Goal: Task Accomplishment & Management: Use online tool/utility

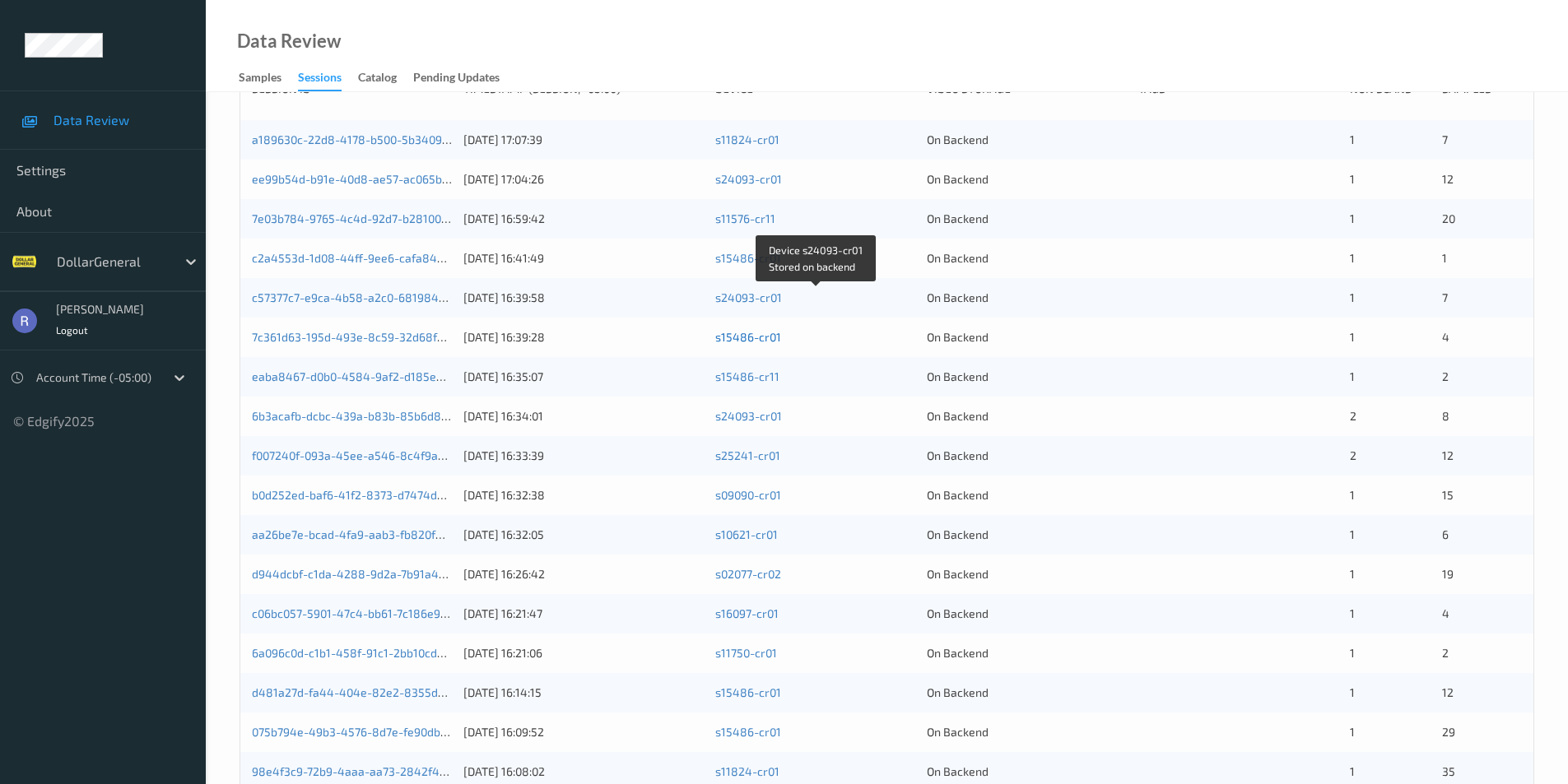
scroll to position [43, 0]
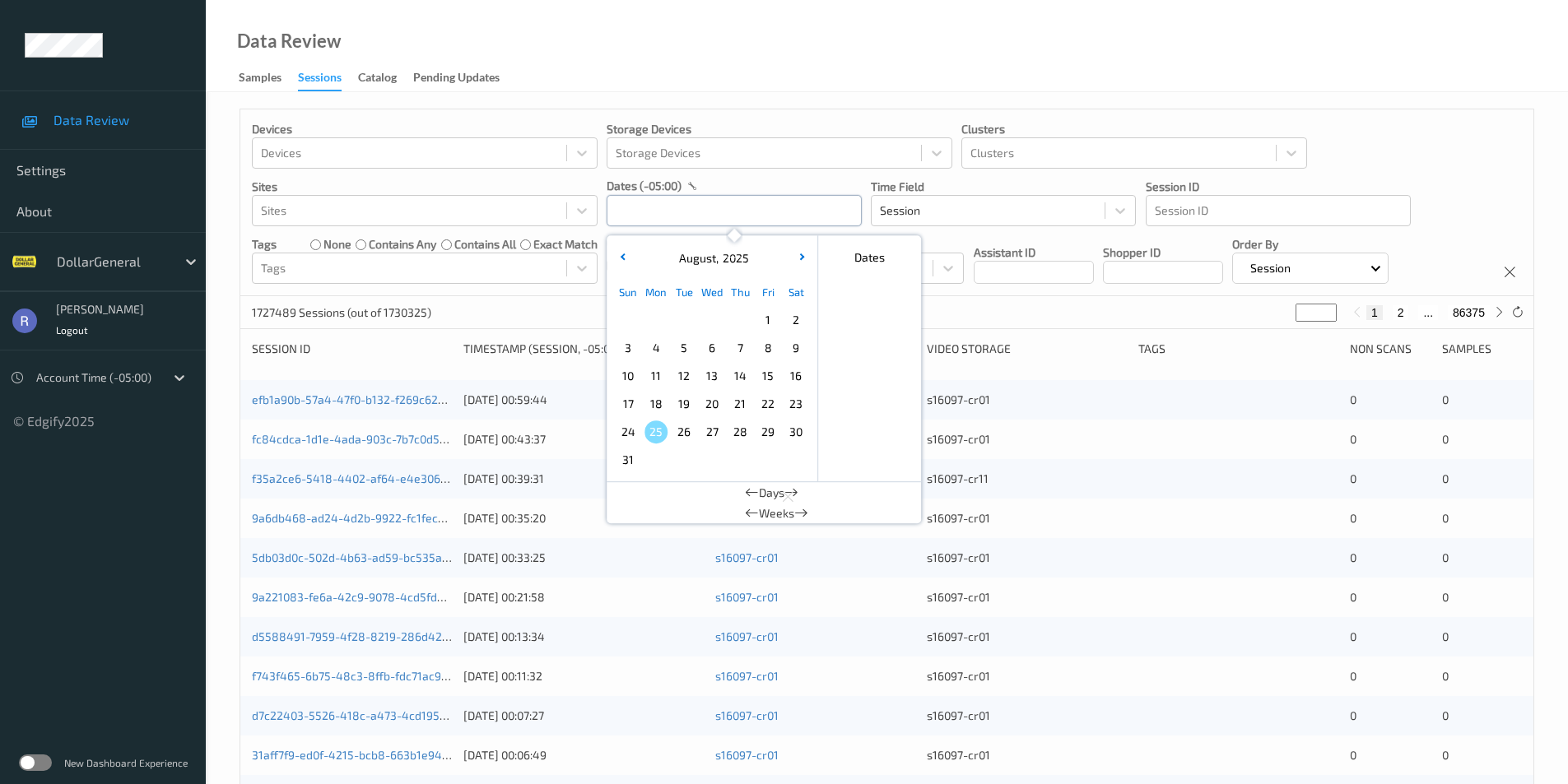
click at [636, 211] on input "text" at bounding box center [734, 211] width 255 height 31
click at [652, 352] on span "4" at bounding box center [656, 348] width 23 height 23
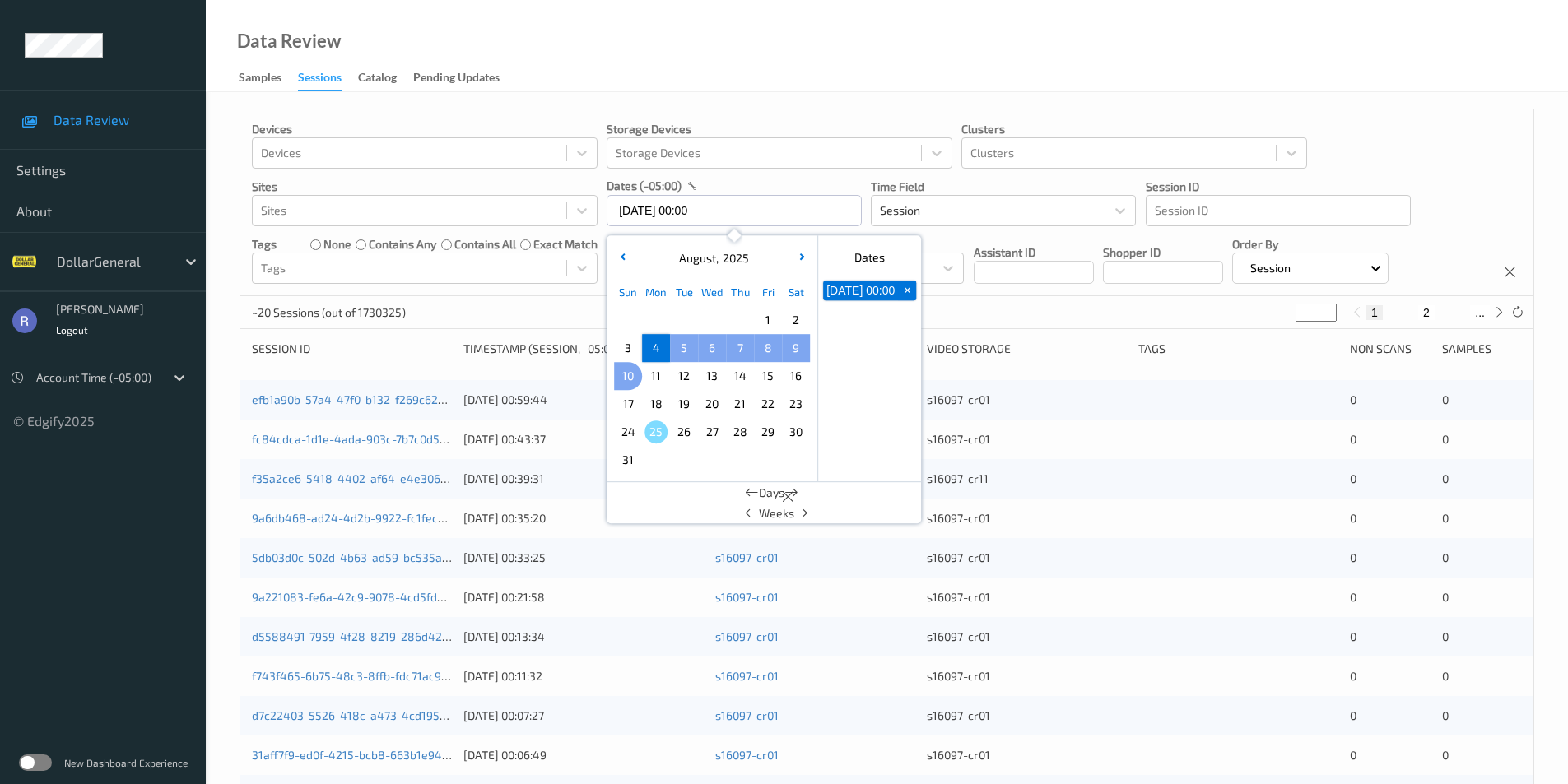
click at [629, 374] on span "10" at bounding box center [628, 376] width 23 height 23
type input "[DATE] 00:00 -> [DATE] 23:59"
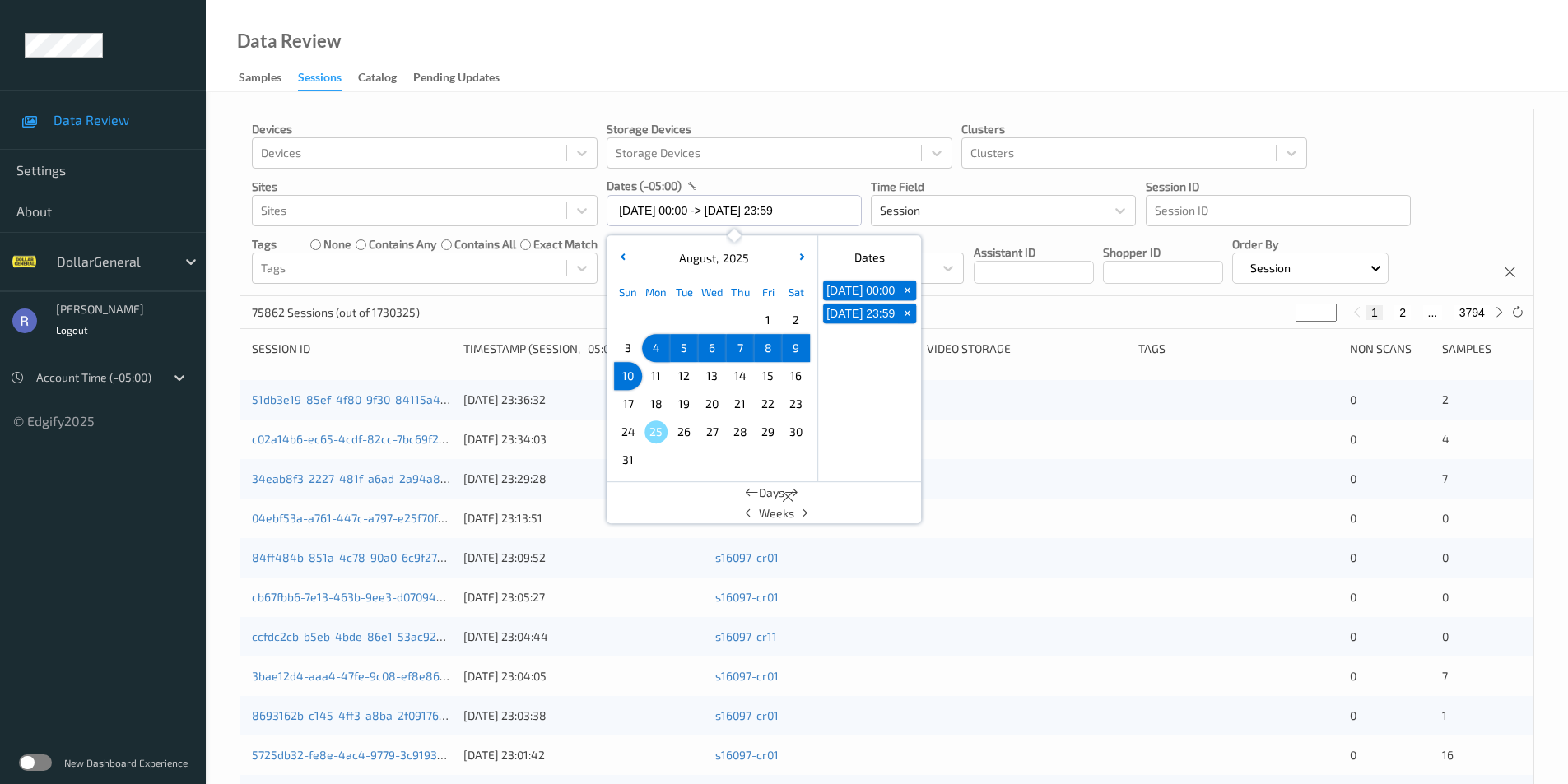
click at [536, 311] on div "75862 Sessions (out of 1730325) * 1 2 ... 3794" at bounding box center [887, 313] width 1294 height 33
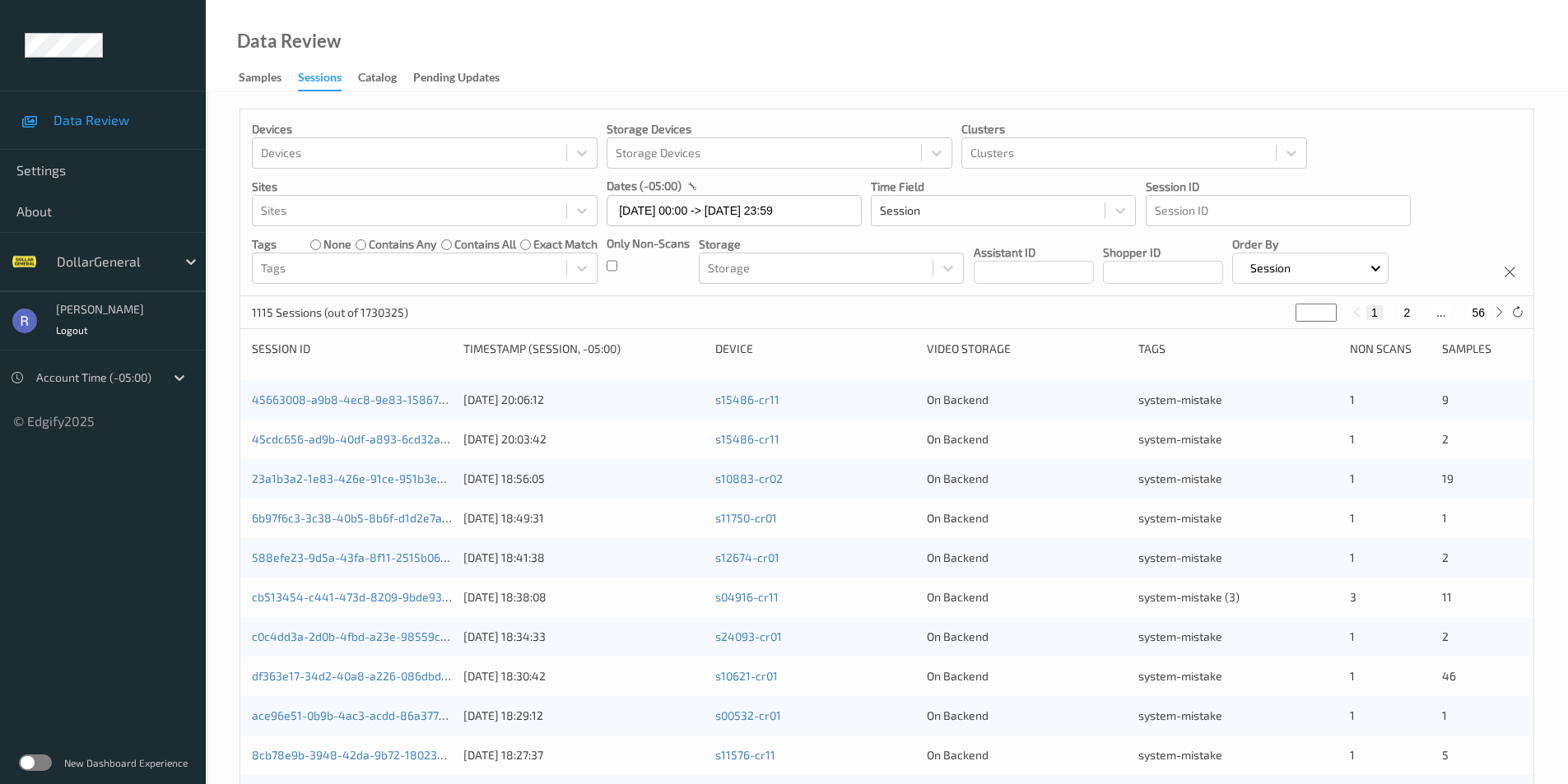
drag, startPoint x: 1311, startPoint y: 308, endPoint x: 1283, endPoint y: 312, distance: 28.3
click at [1283, 312] on div "1115 Sessions (out of 1730325) * 1 2 ... 56" at bounding box center [887, 313] width 1294 height 33
click at [1303, 311] on input "*" at bounding box center [1317, 313] width 41 height 18
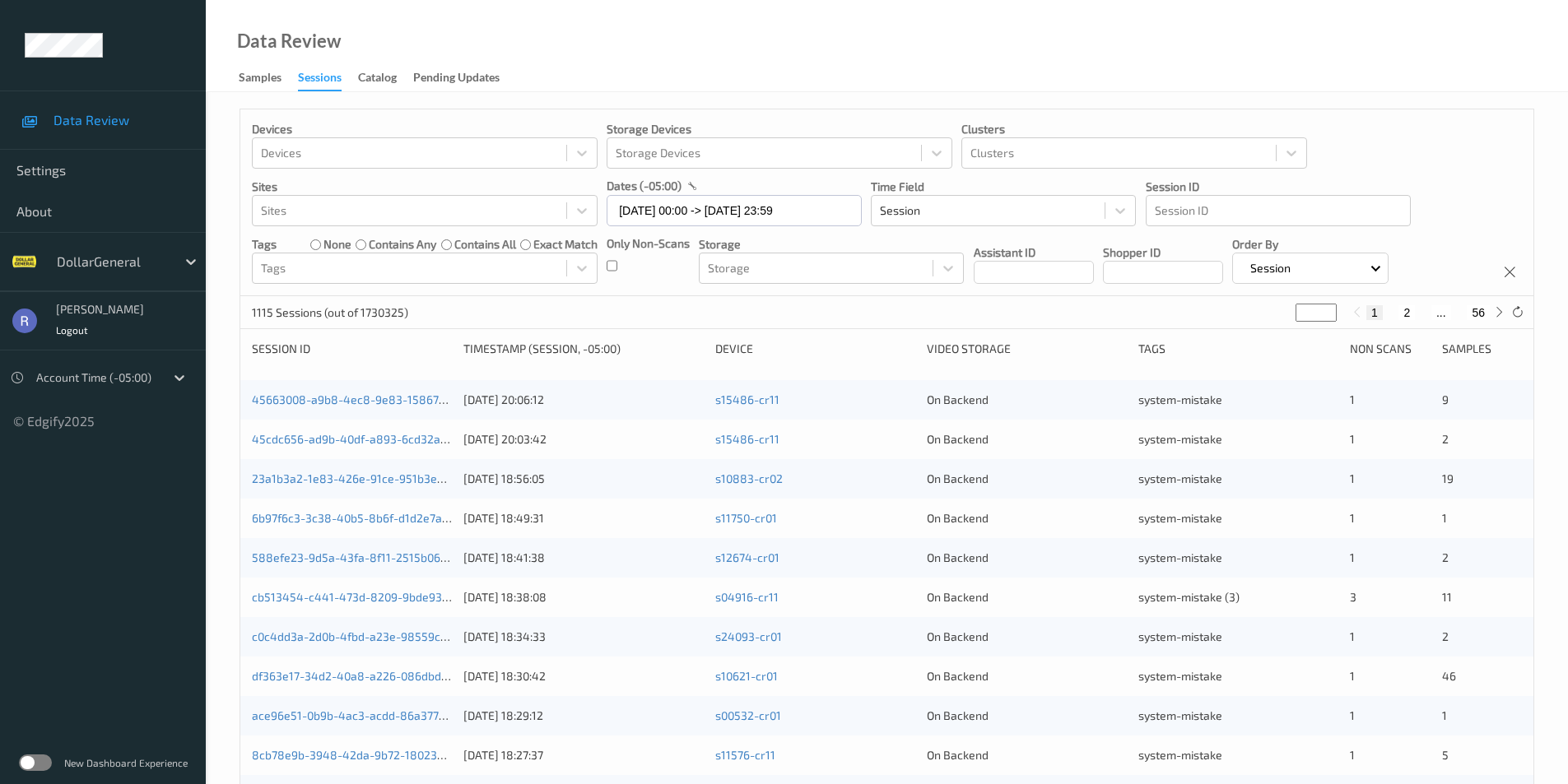
drag, startPoint x: 1303, startPoint y: 311, endPoint x: 1292, endPoint y: 312, distance: 11.0
click at [1292, 312] on div "1115 Sessions (out of 1730325) * 1 2 ... 56" at bounding box center [887, 313] width 1294 height 33
type input "**"
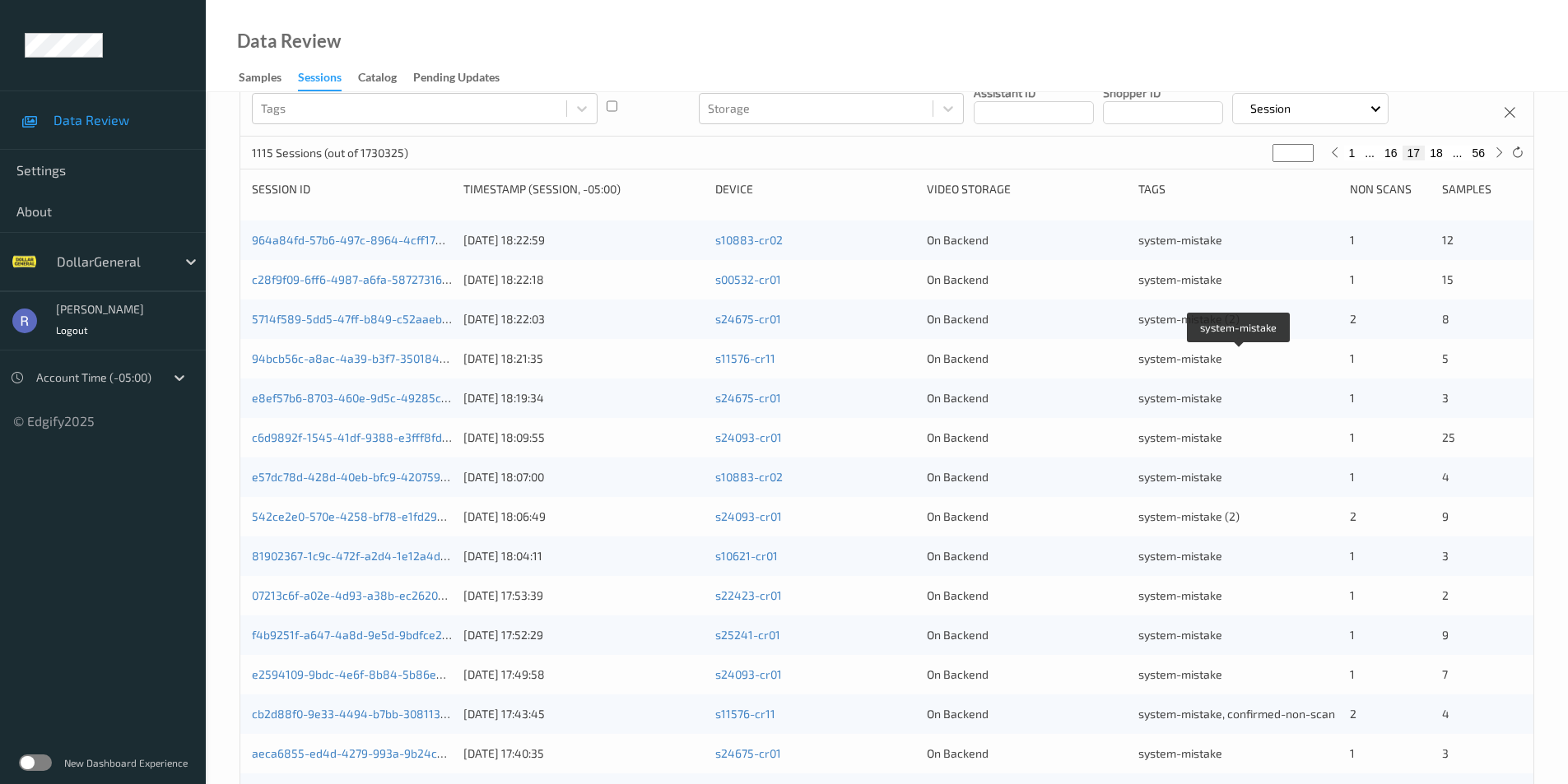
scroll to position [411, 0]
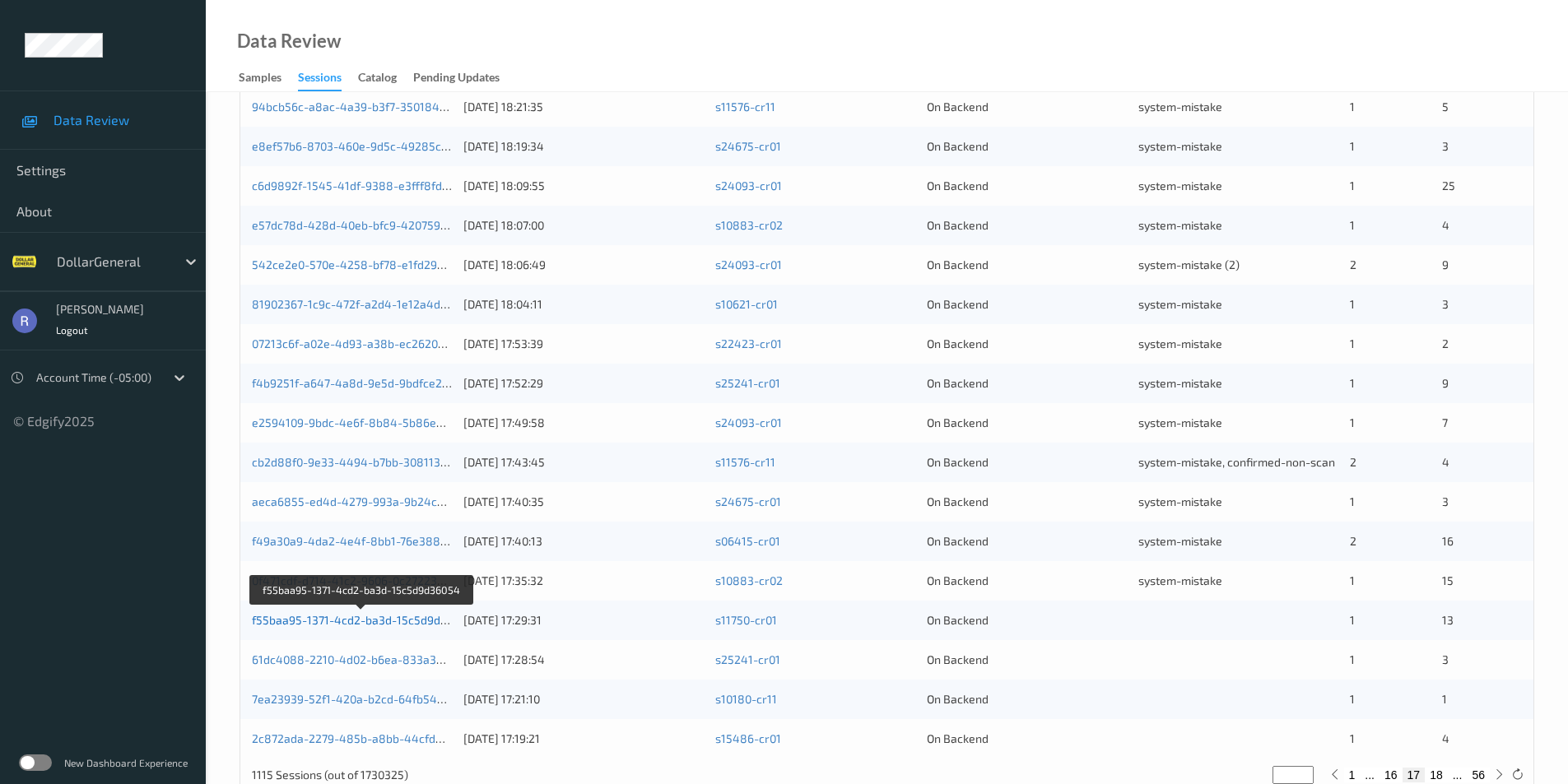
click at [277, 618] on link "f55baa95-1371-4cd2-ba3d-15c5d9d36054" at bounding box center [363, 620] width 222 height 14
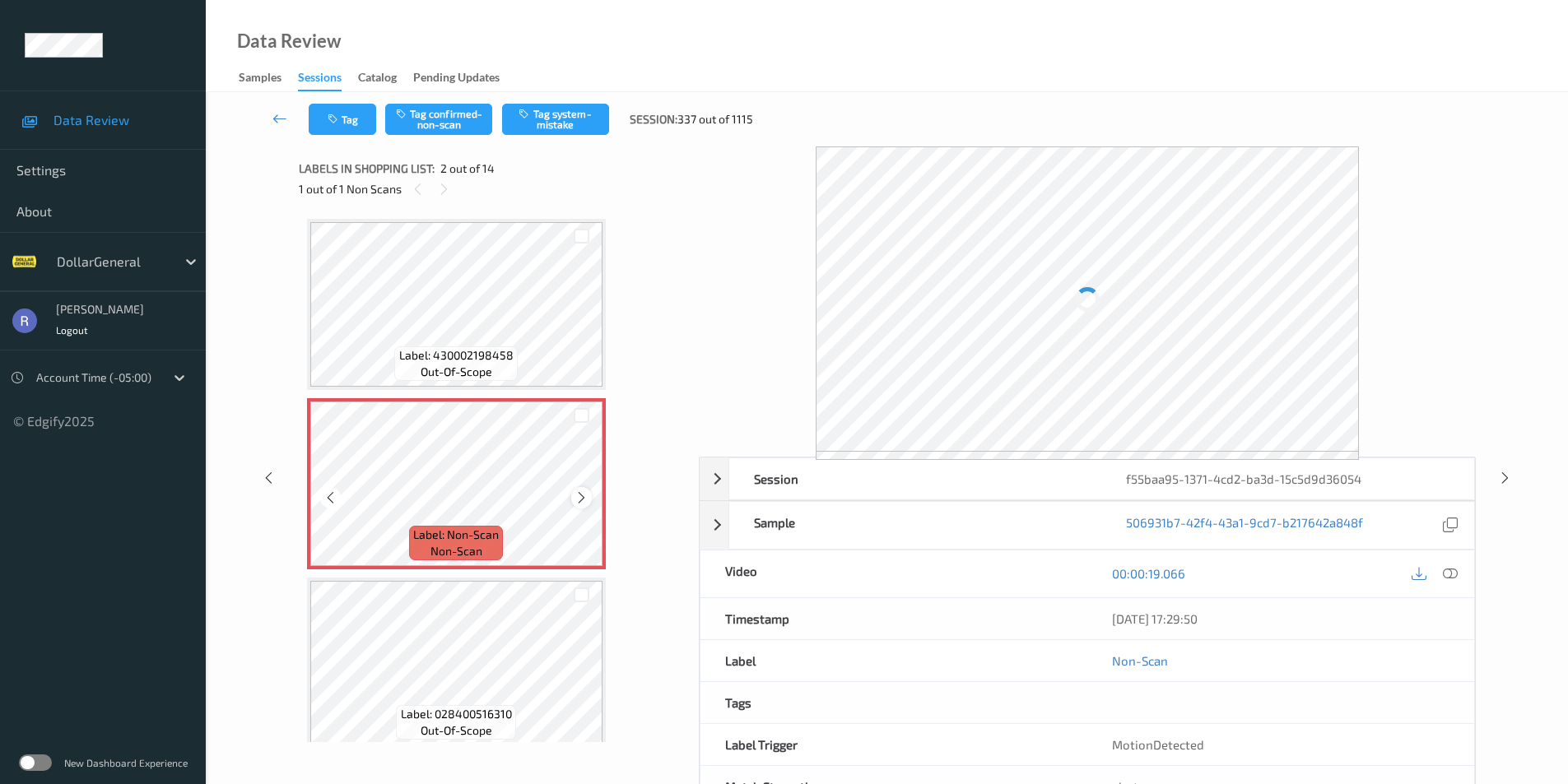
click at [579, 499] on icon at bounding box center [581, 498] width 14 height 15
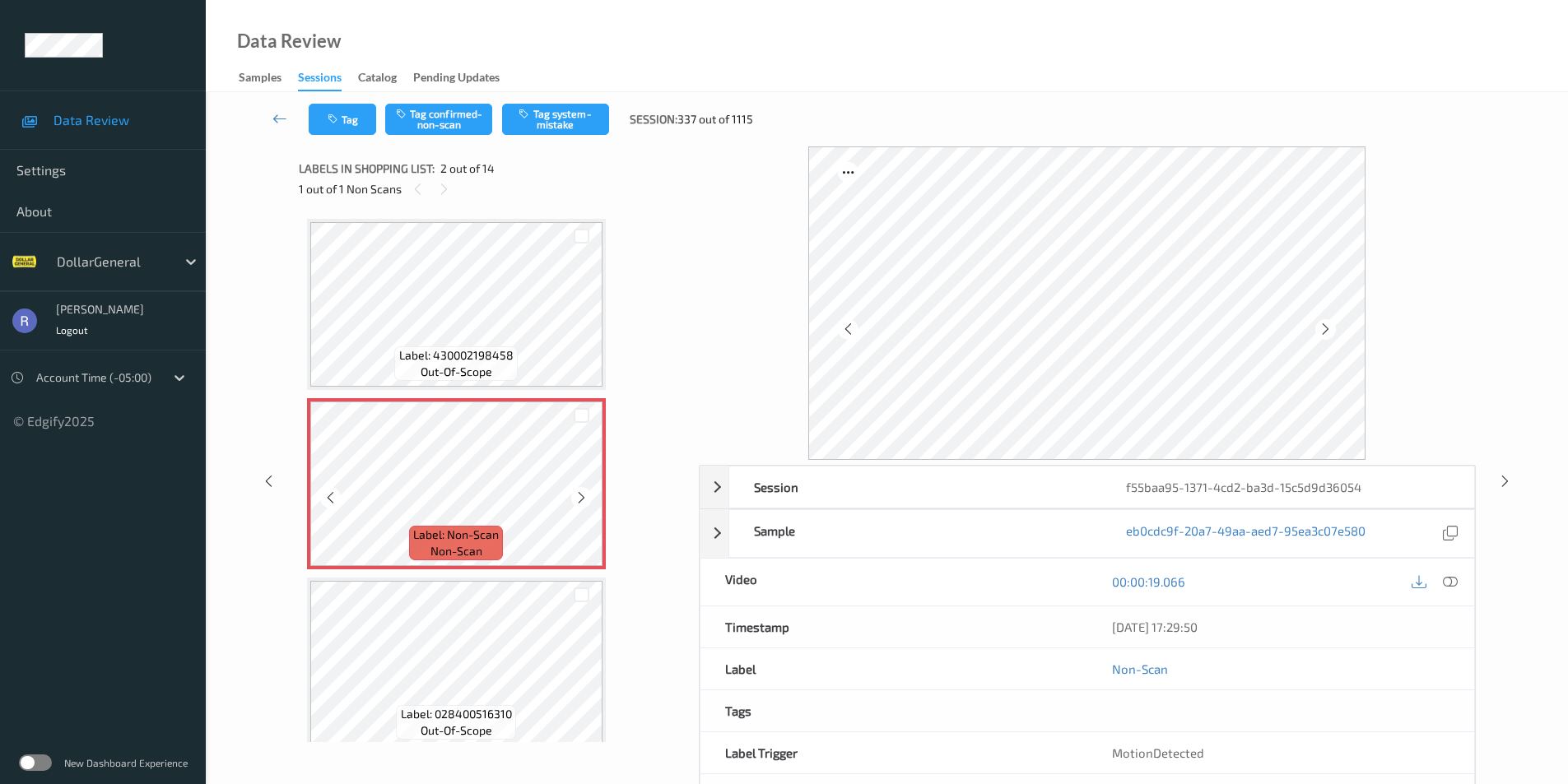
click at [579, 499] on icon at bounding box center [581, 498] width 14 height 15
click at [567, 118] on button "Tag system-mistake" at bounding box center [555, 119] width 107 height 31
click at [1448, 579] on icon at bounding box center [1451, 582] width 15 height 15
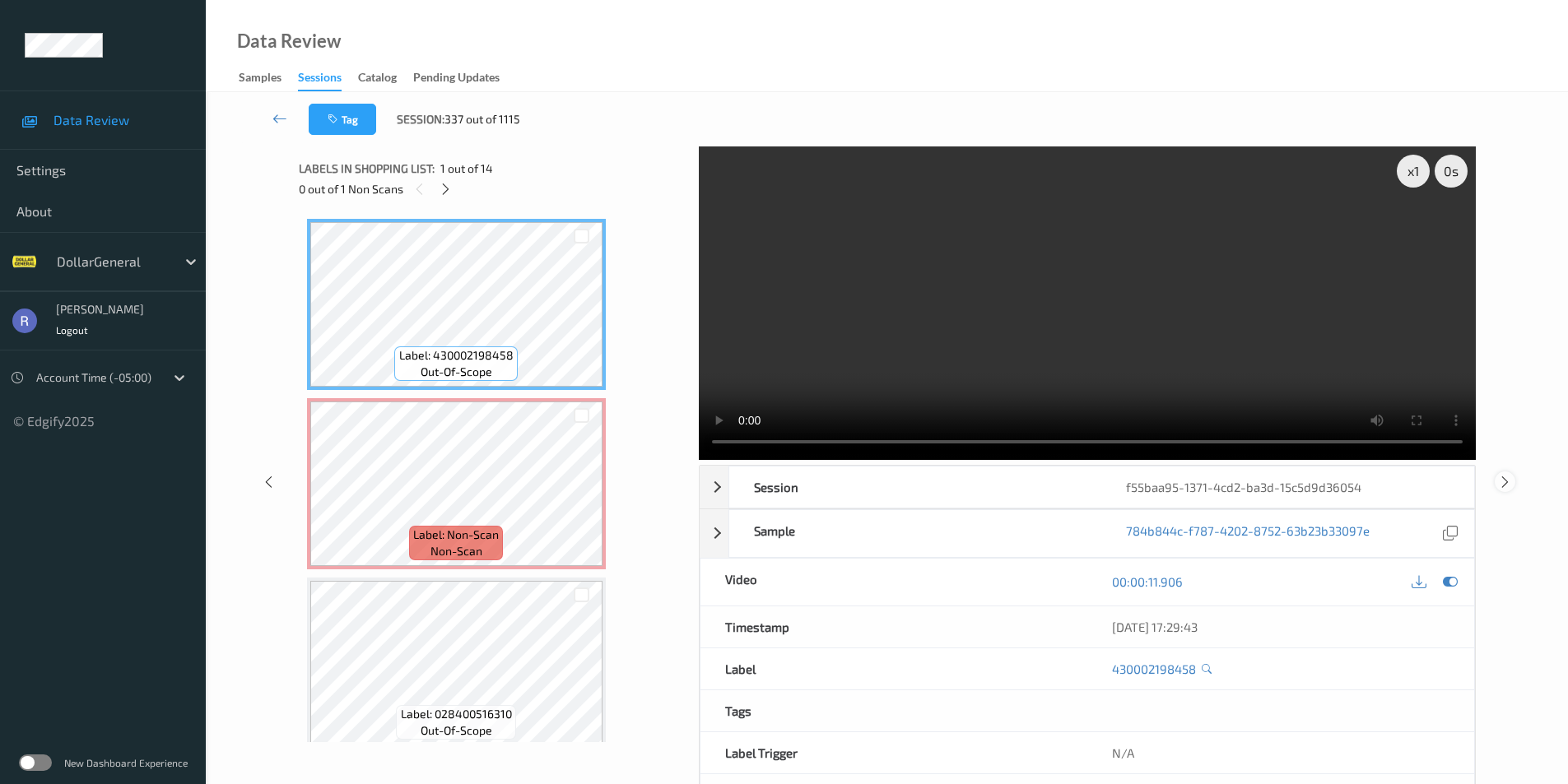
click at [1504, 482] on icon at bounding box center [1505, 482] width 14 height 15
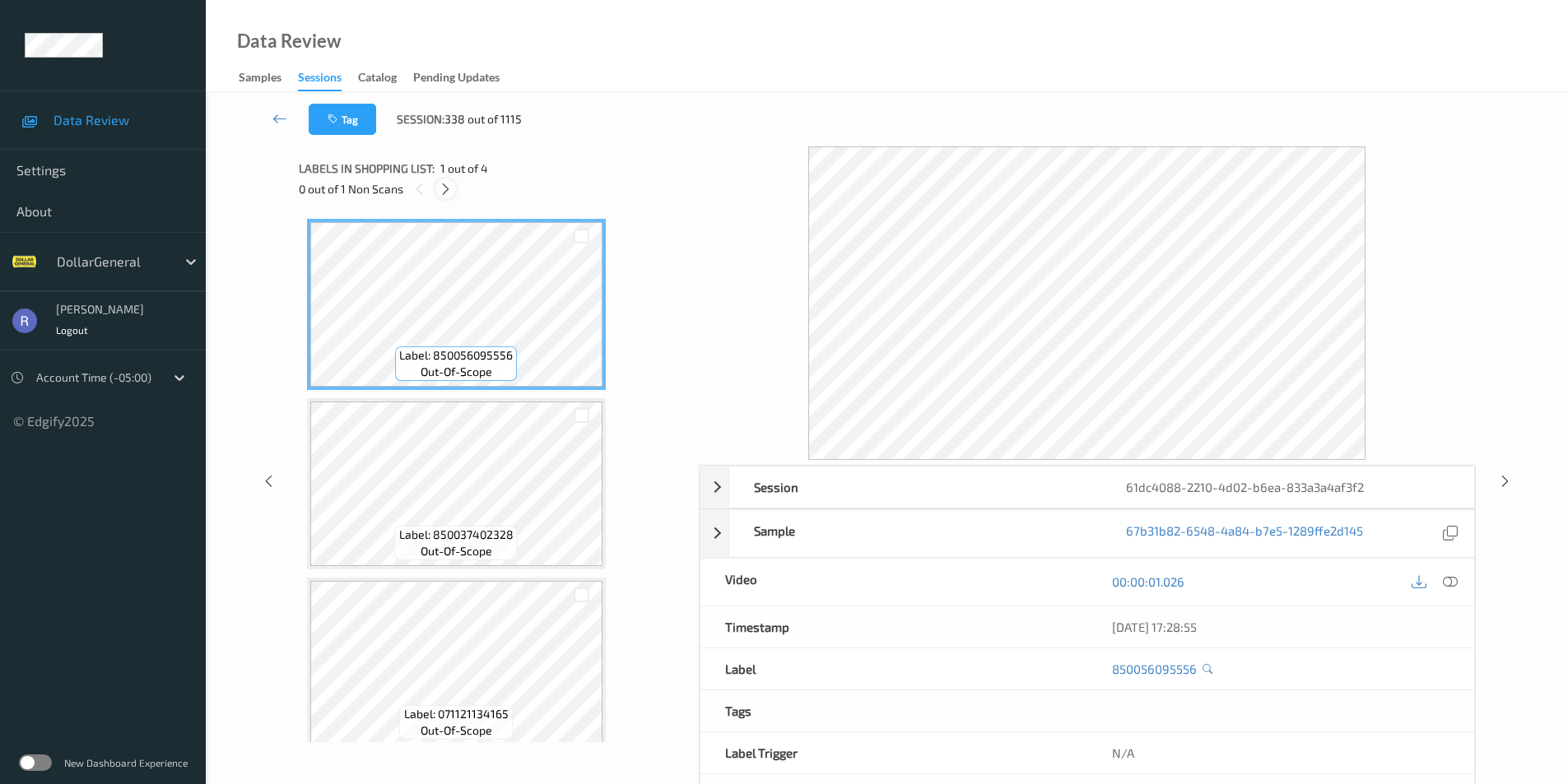
click at [450, 193] on icon at bounding box center [446, 189] width 14 height 15
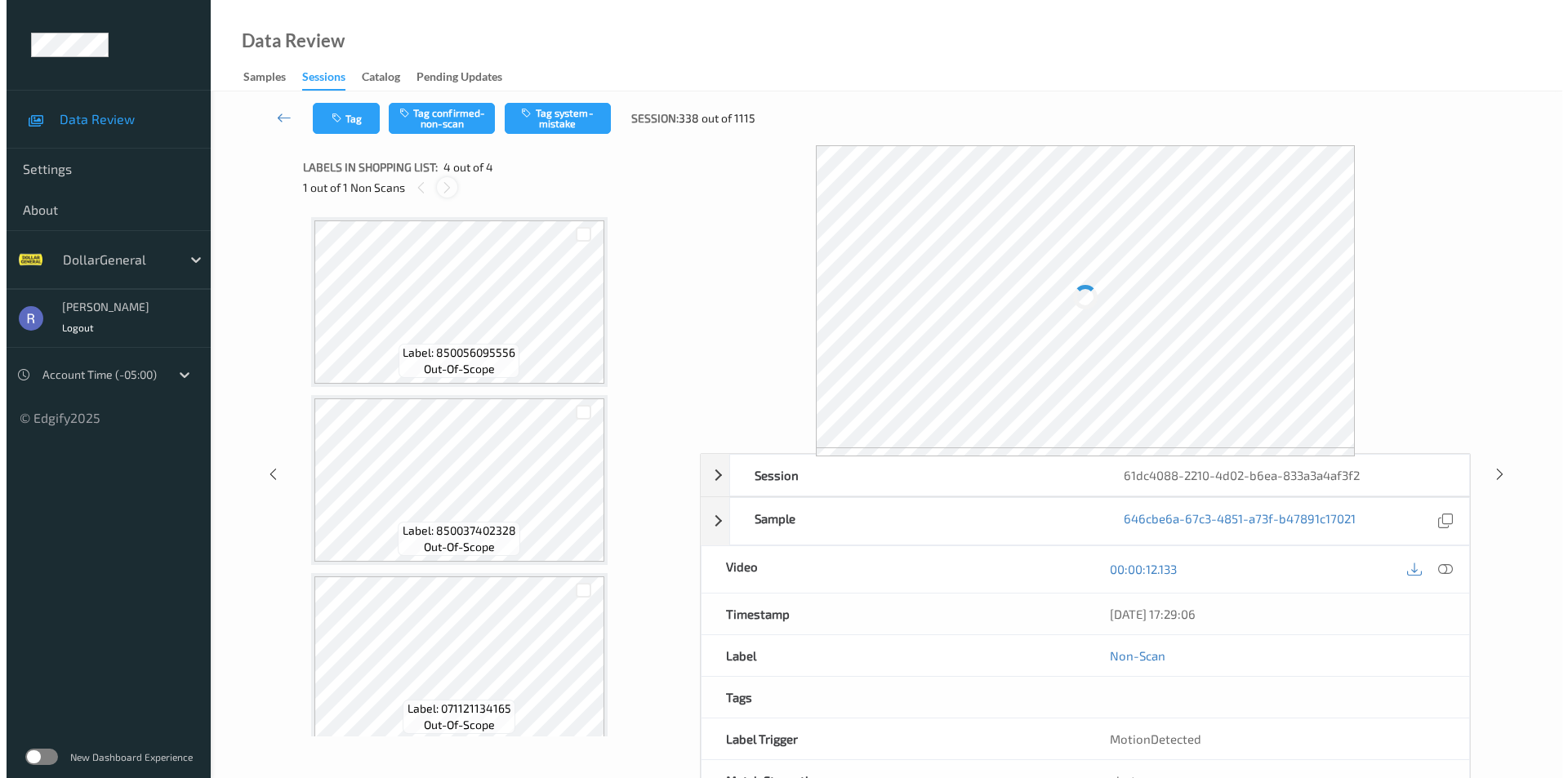
scroll to position [193, 0]
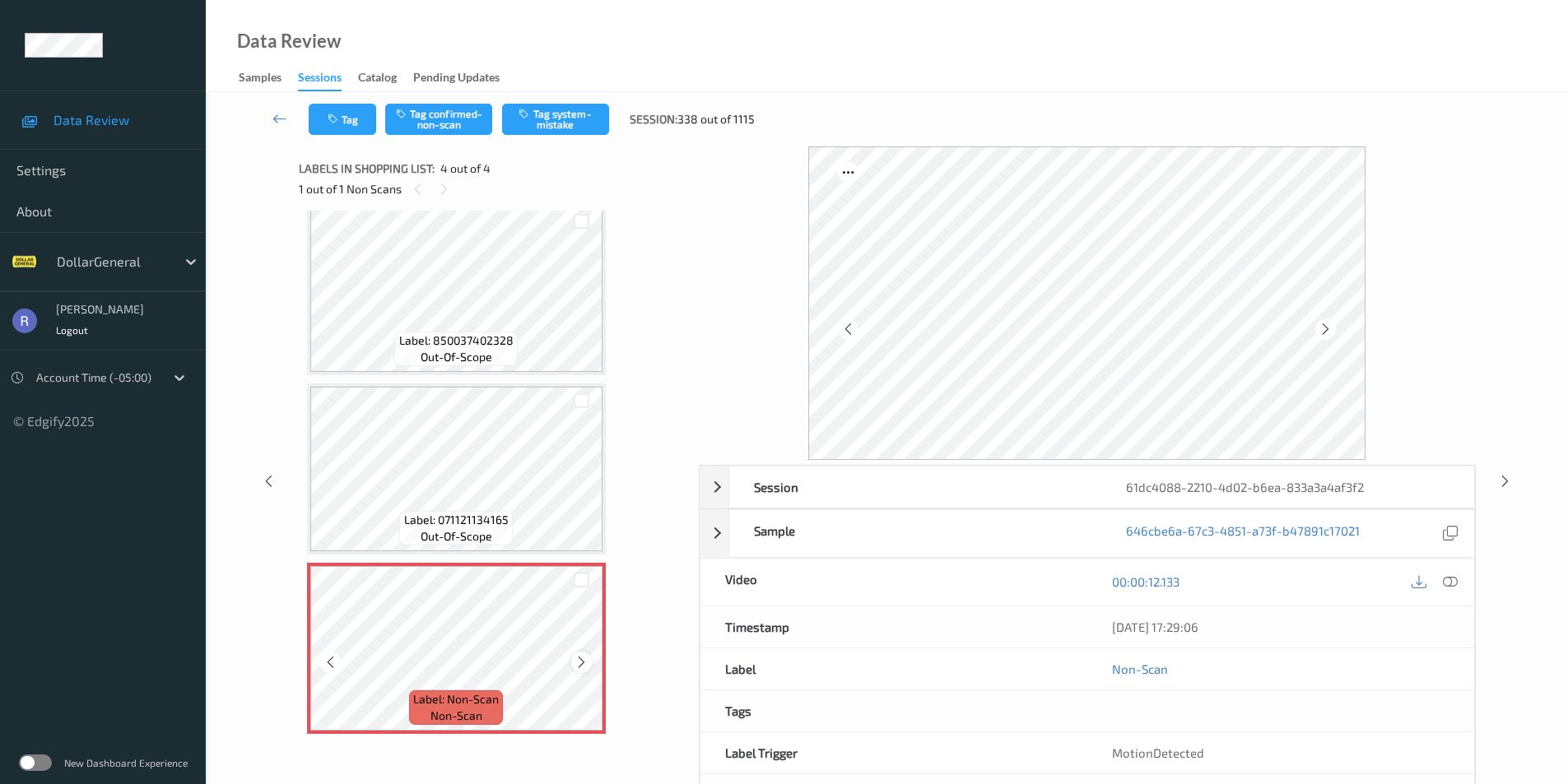
click at [581, 663] on icon at bounding box center [581, 663] width 14 height 15
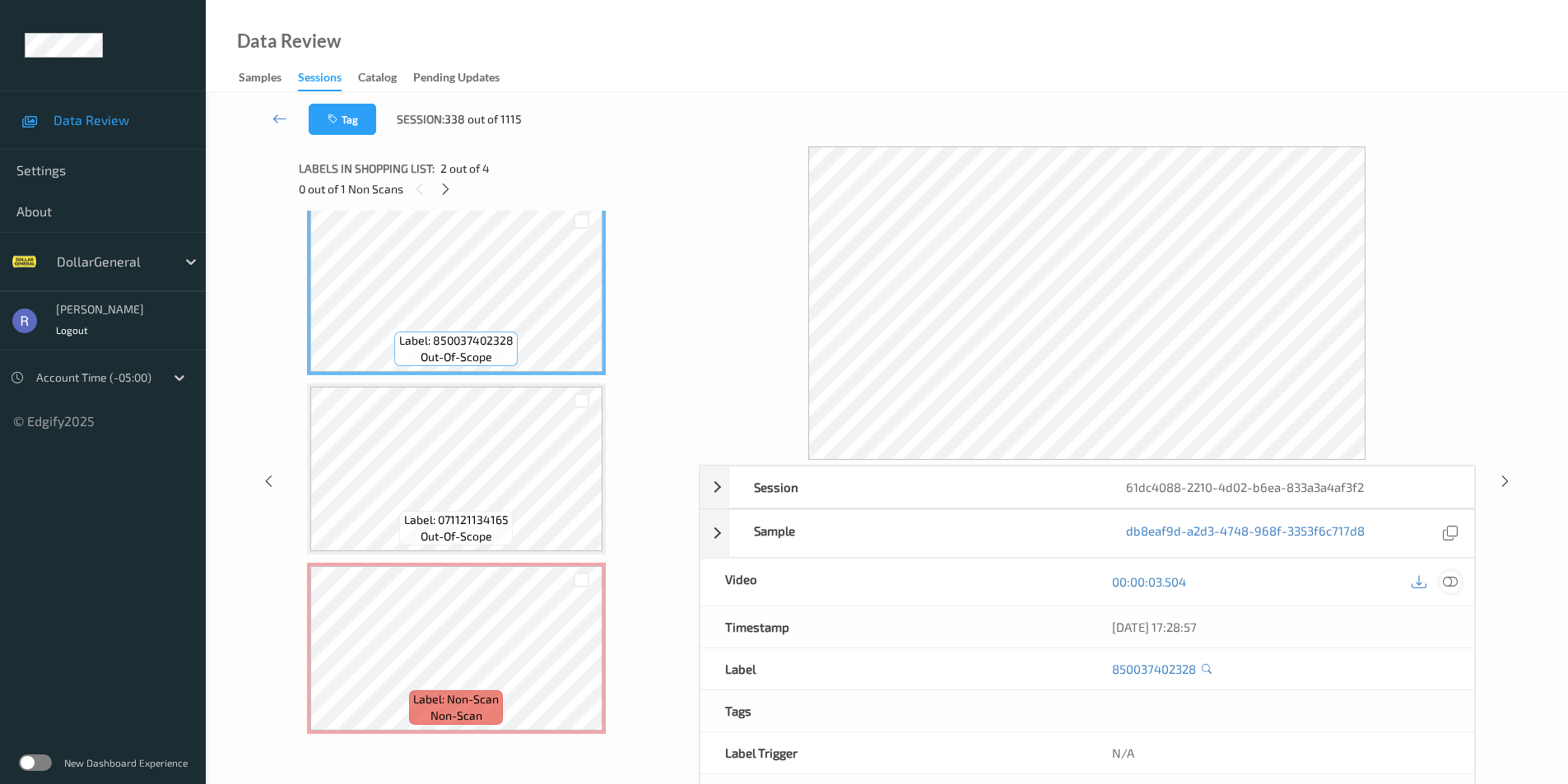
click at [1451, 582] on icon at bounding box center [1451, 582] width 15 height 15
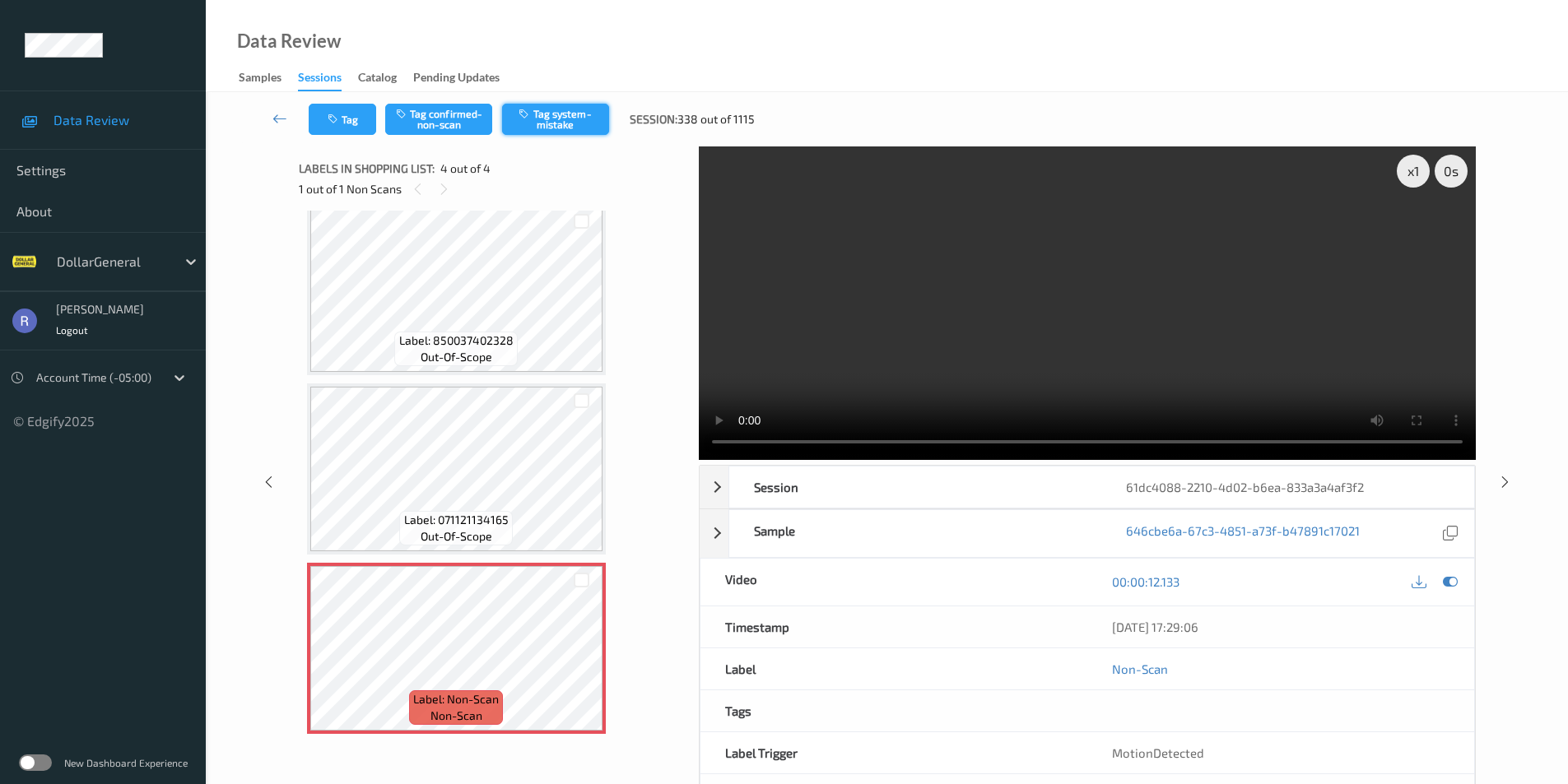
click at [571, 115] on button "Tag system-mistake" at bounding box center [555, 119] width 107 height 31
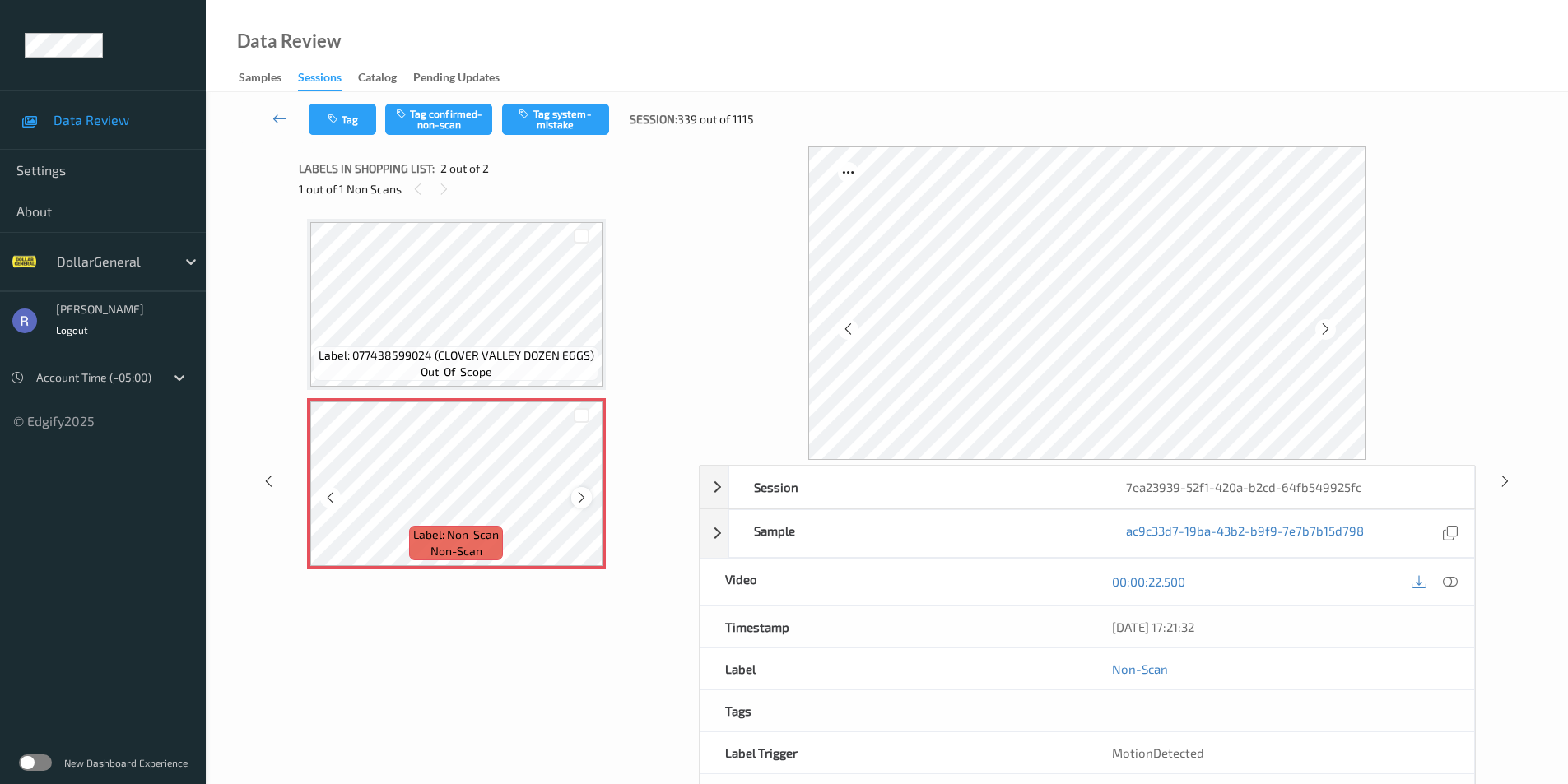
click at [583, 505] on icon at bounding box center [581, 498] width 14 height 15
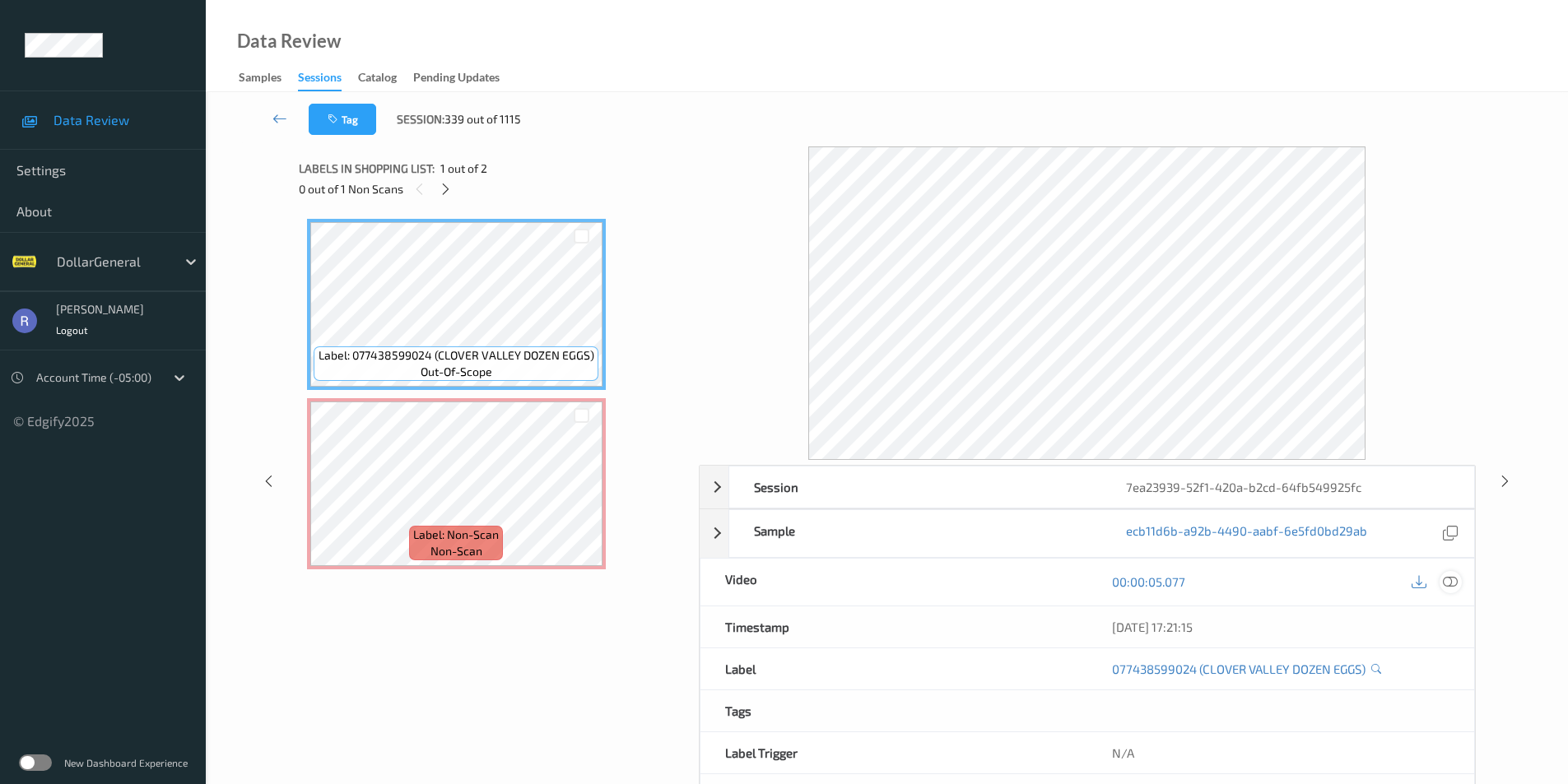
click at [1450, 586] on icon at bounding box center [1451, 582] width 15 height 15
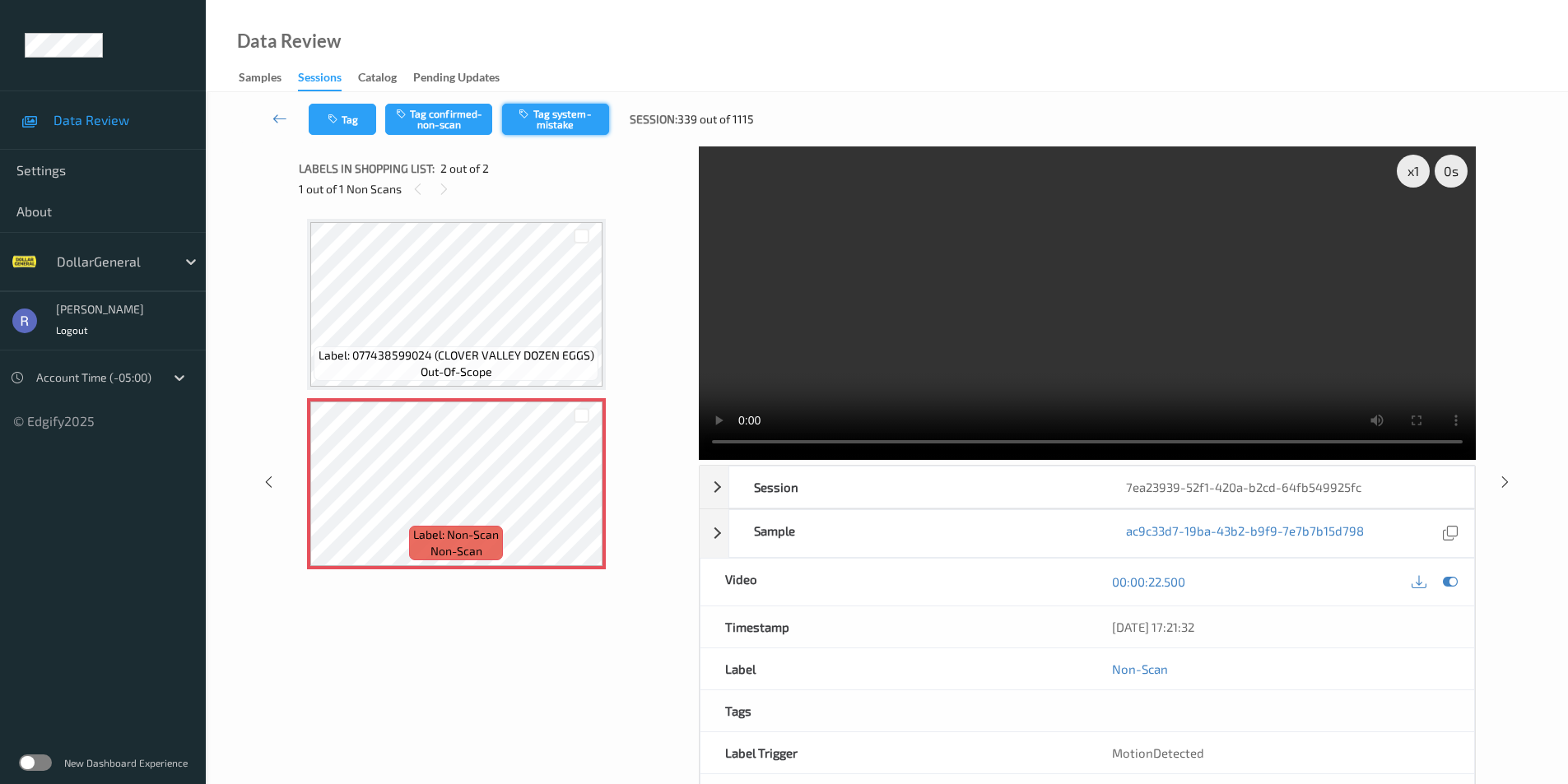
click at [563, 118] on button "Tag system-mistake" at bounding box center [555, 119] width 107 height 31
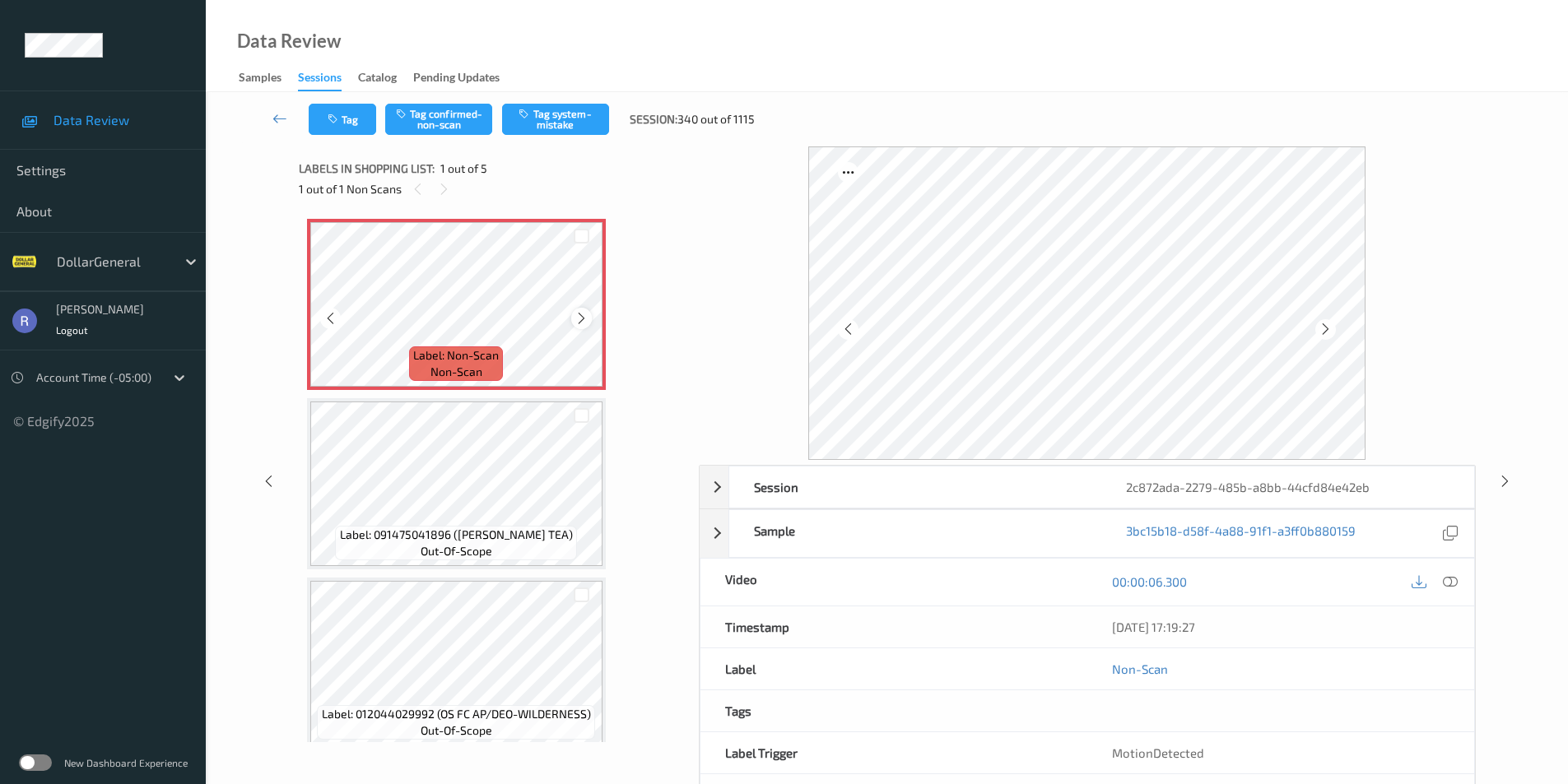
click at [589, 313] on div at bounding box center [581, 318] width 21 height 21
click at [1454, 582] on icon at bounding box center [1451, 582] width 15 height 15
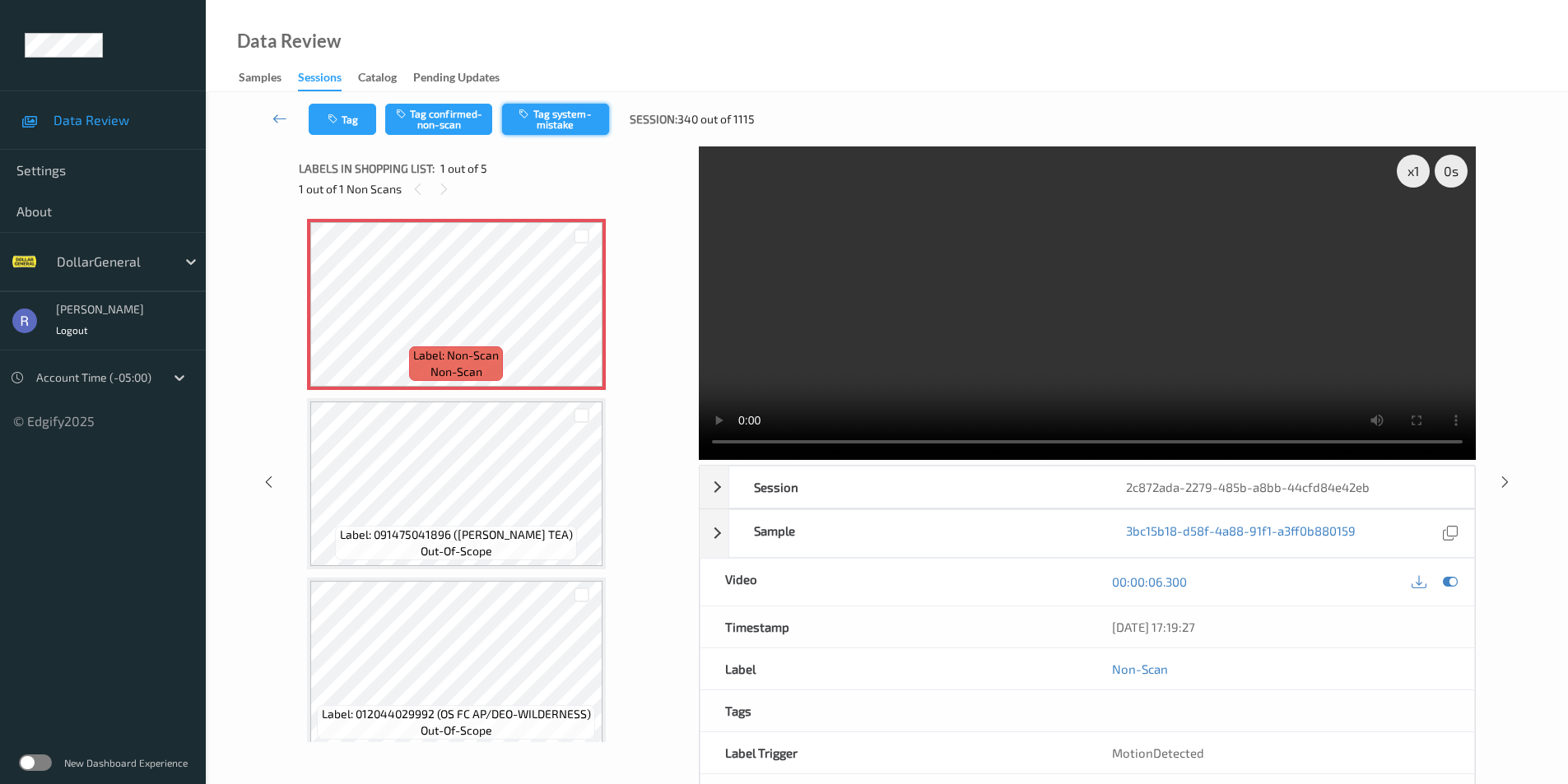
click at [580, 111] on button "Tag system-mistake" at bounding box center [555, 119] width 107 height 31
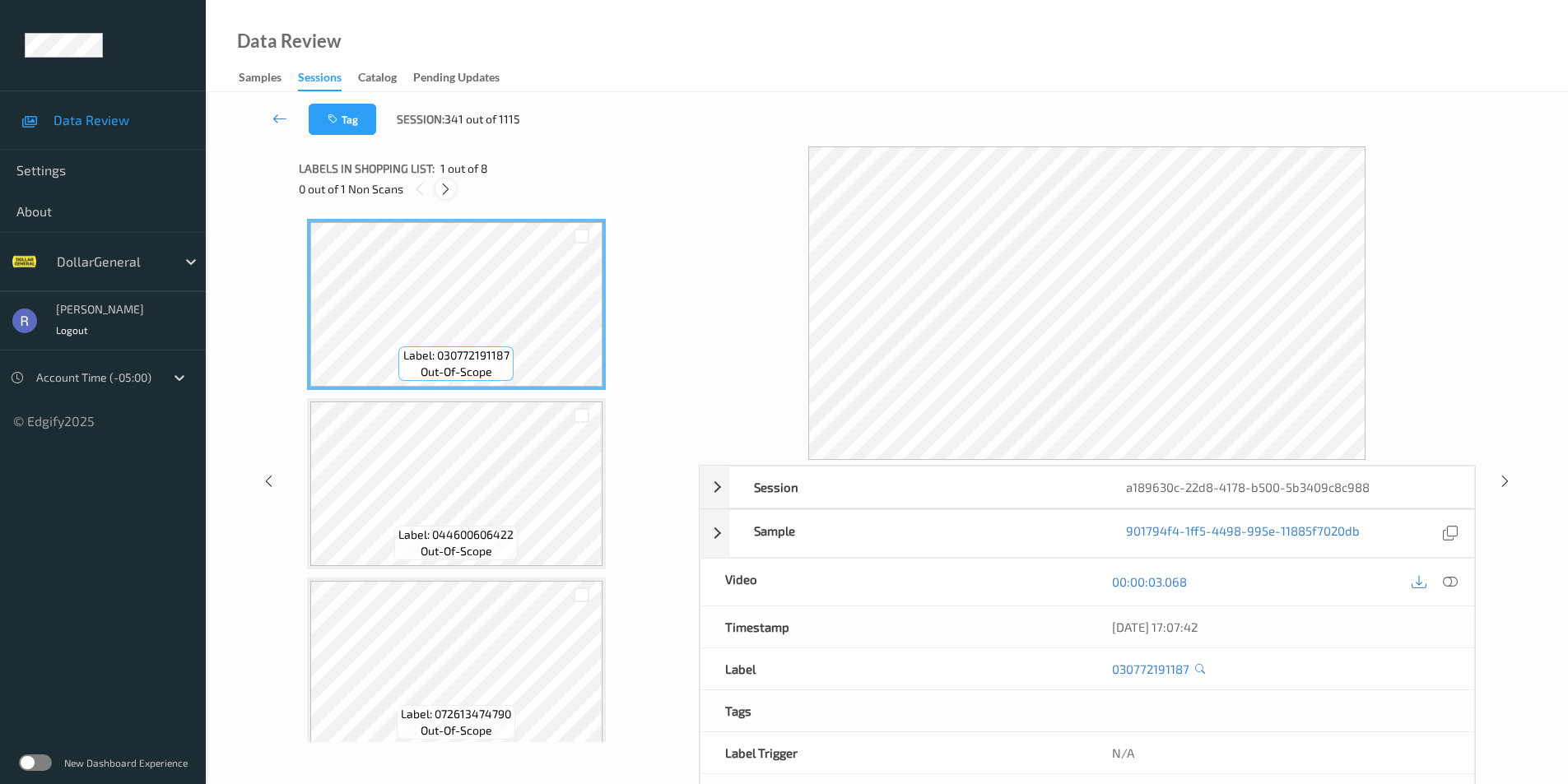
click at [445, 192] on icon at bounding box center [446, 189] width 14 height 15
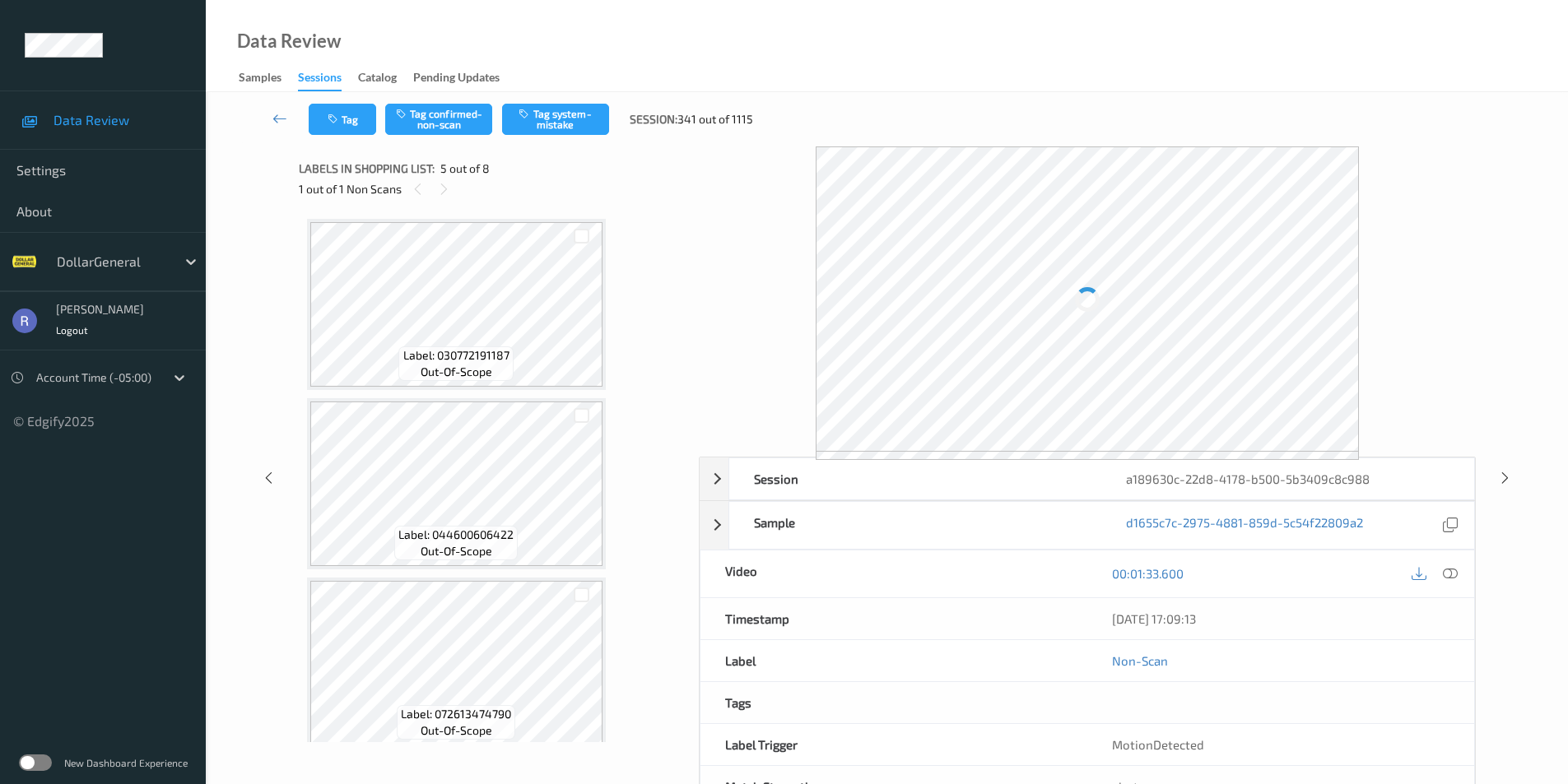
scroll to position [546, 0]
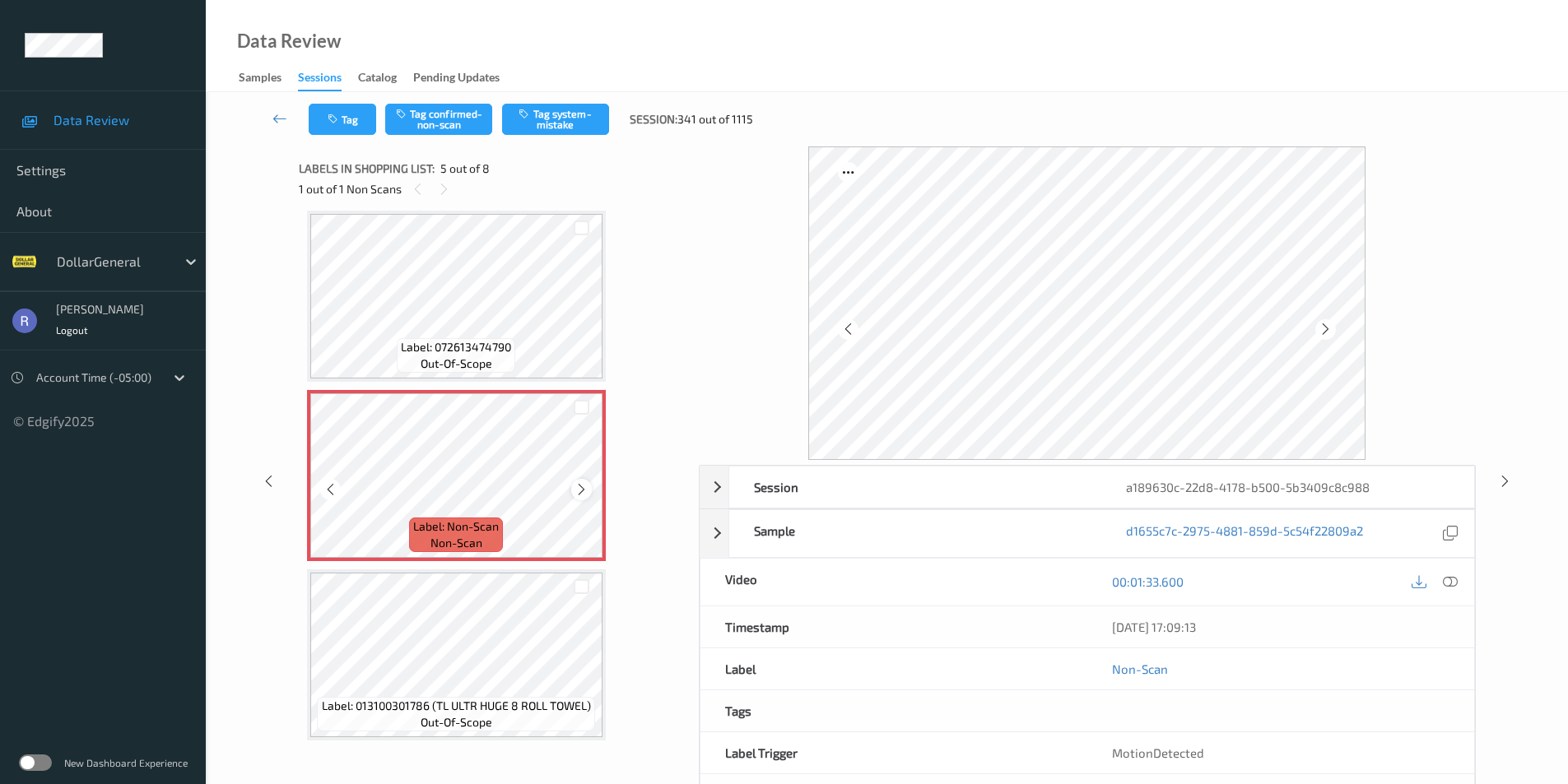
click at [583, 488] on icon at bounding box center [581, 490] width 14 height 15
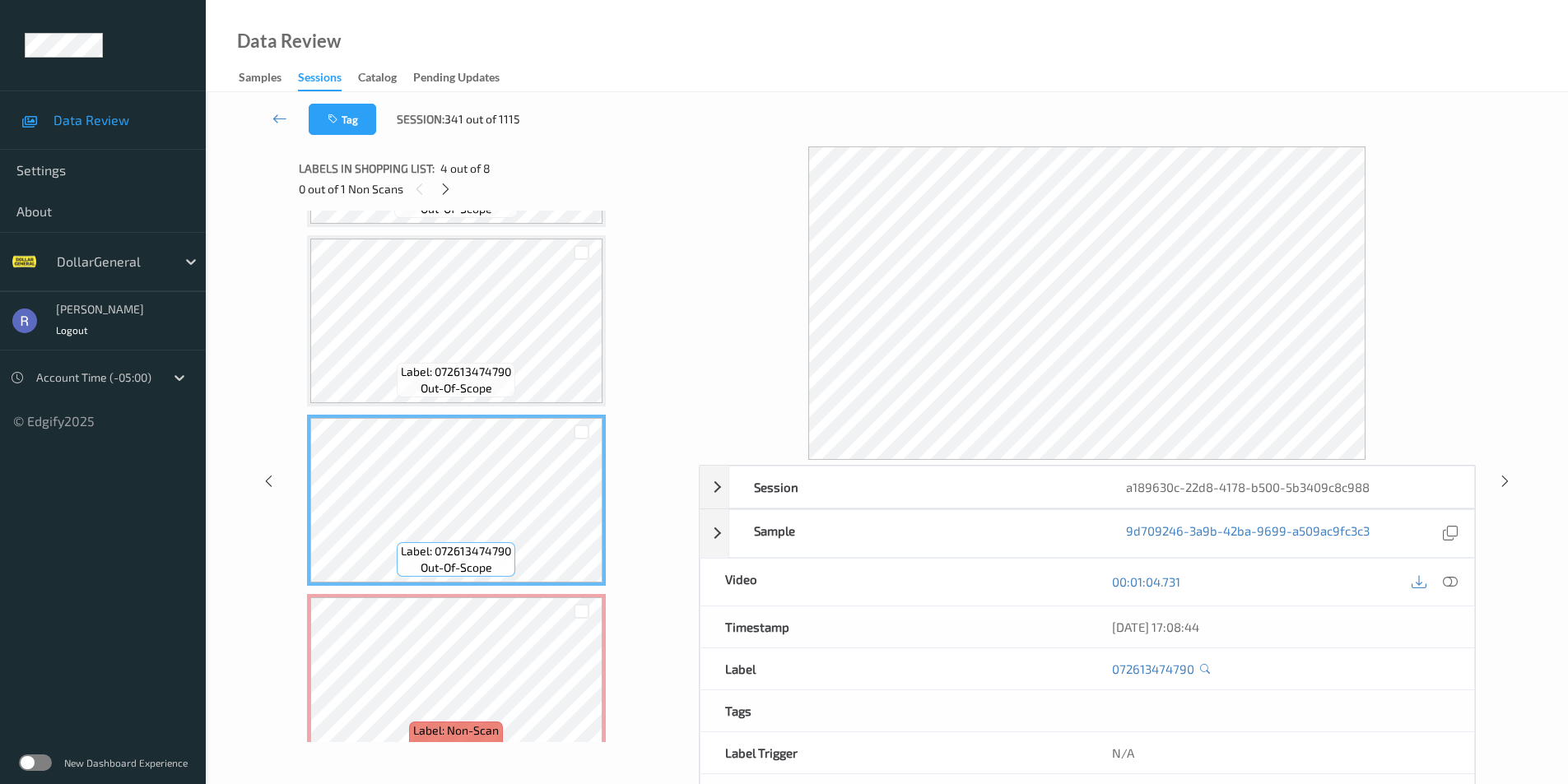
scroll to position [382, 0]
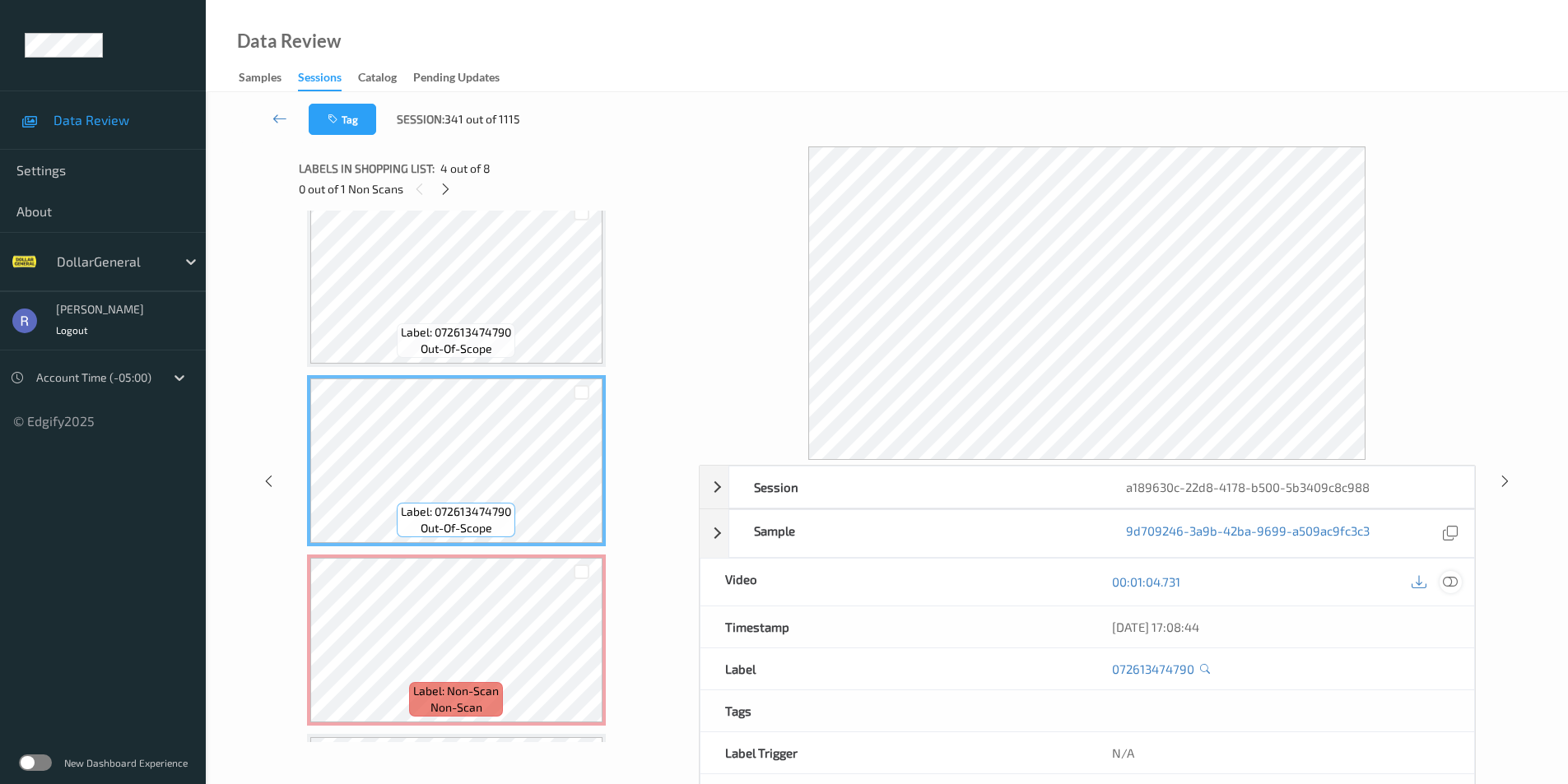
click at [1454, 582] on icon at bounding box center [1451, 582] width 15 height 15
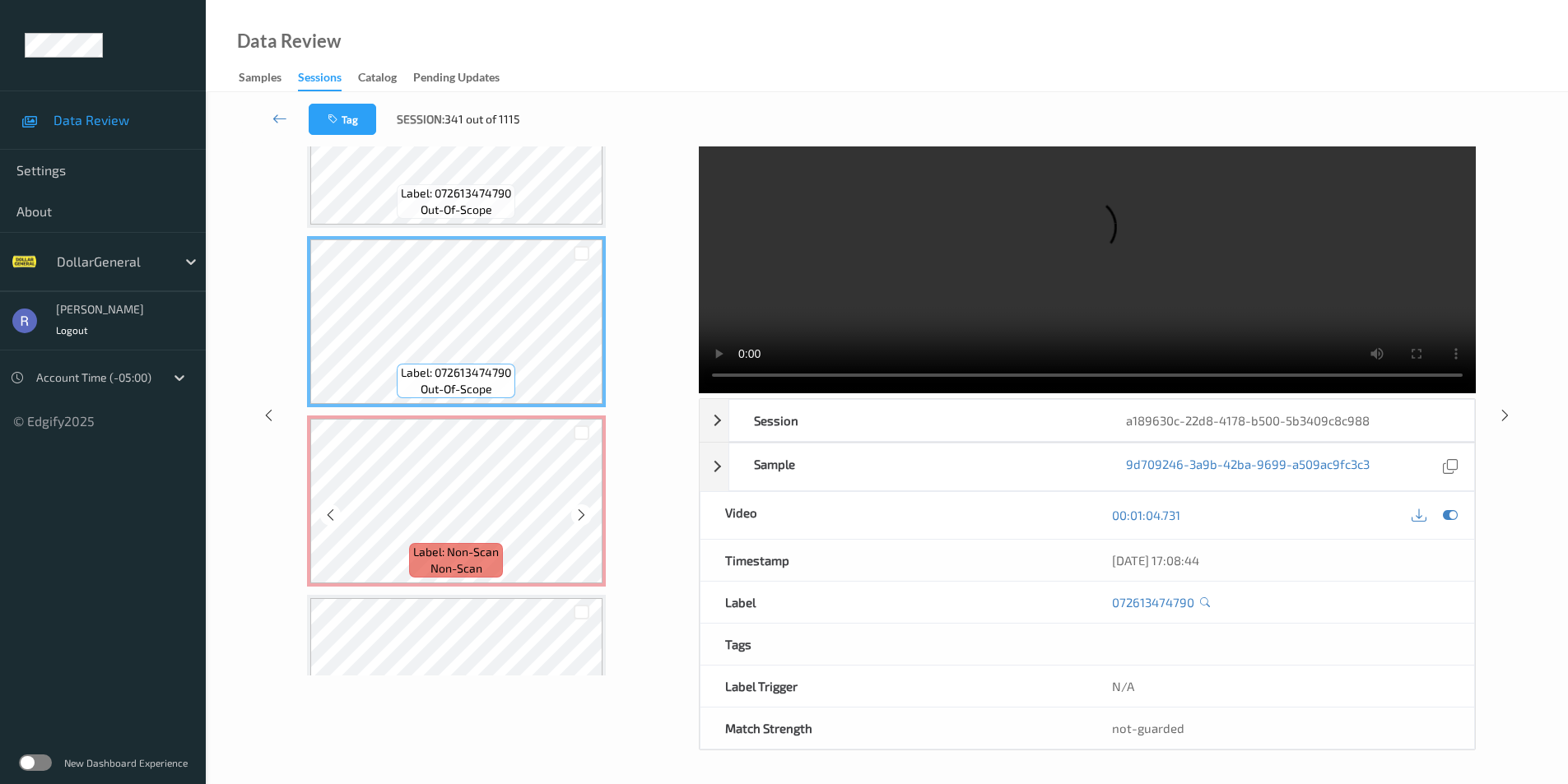
scroll to position [546, 0]
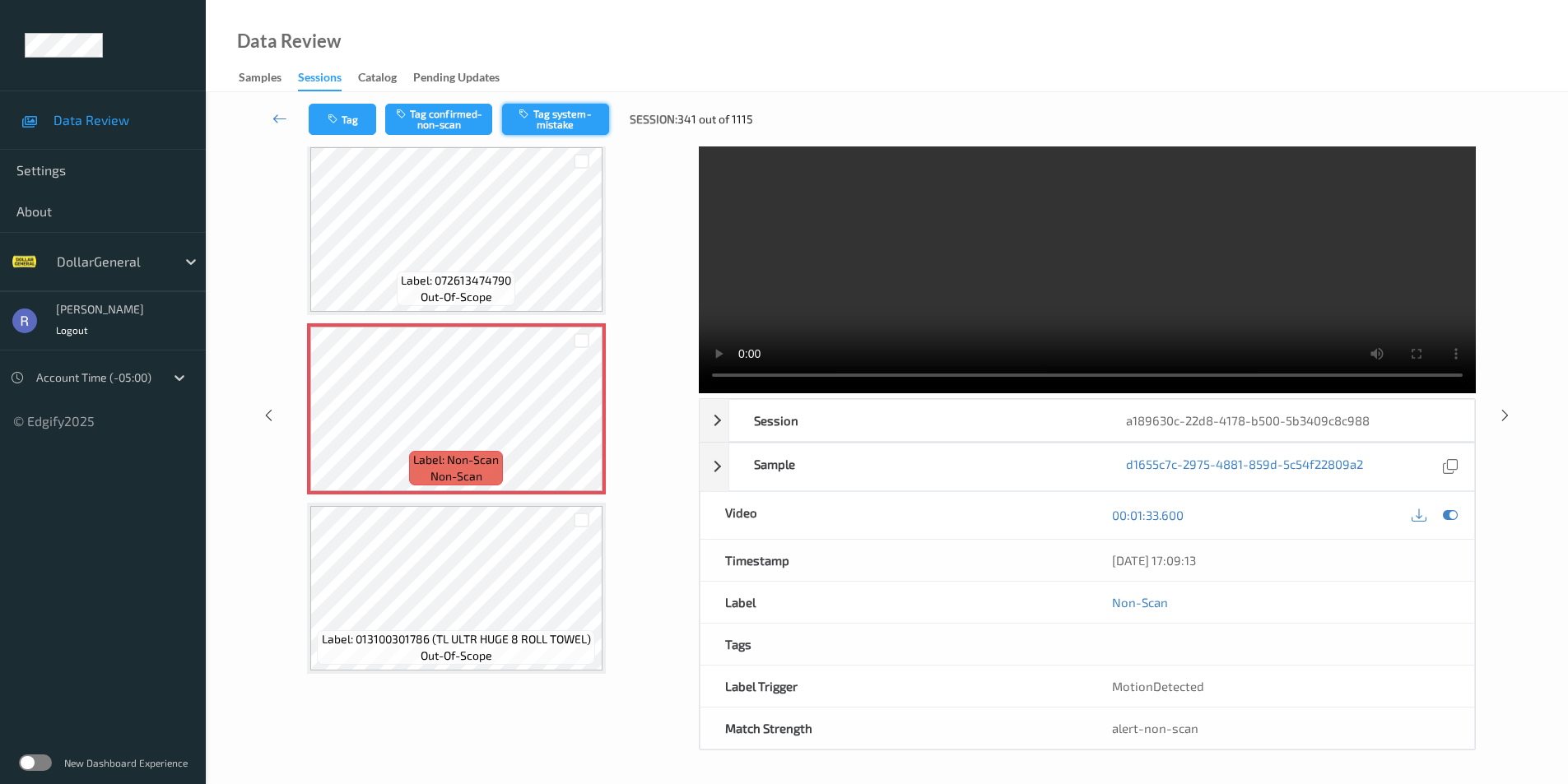
click at [567, 107] on button "Tag system-mistake" at bounding box center [555, 119] width 107 height 31
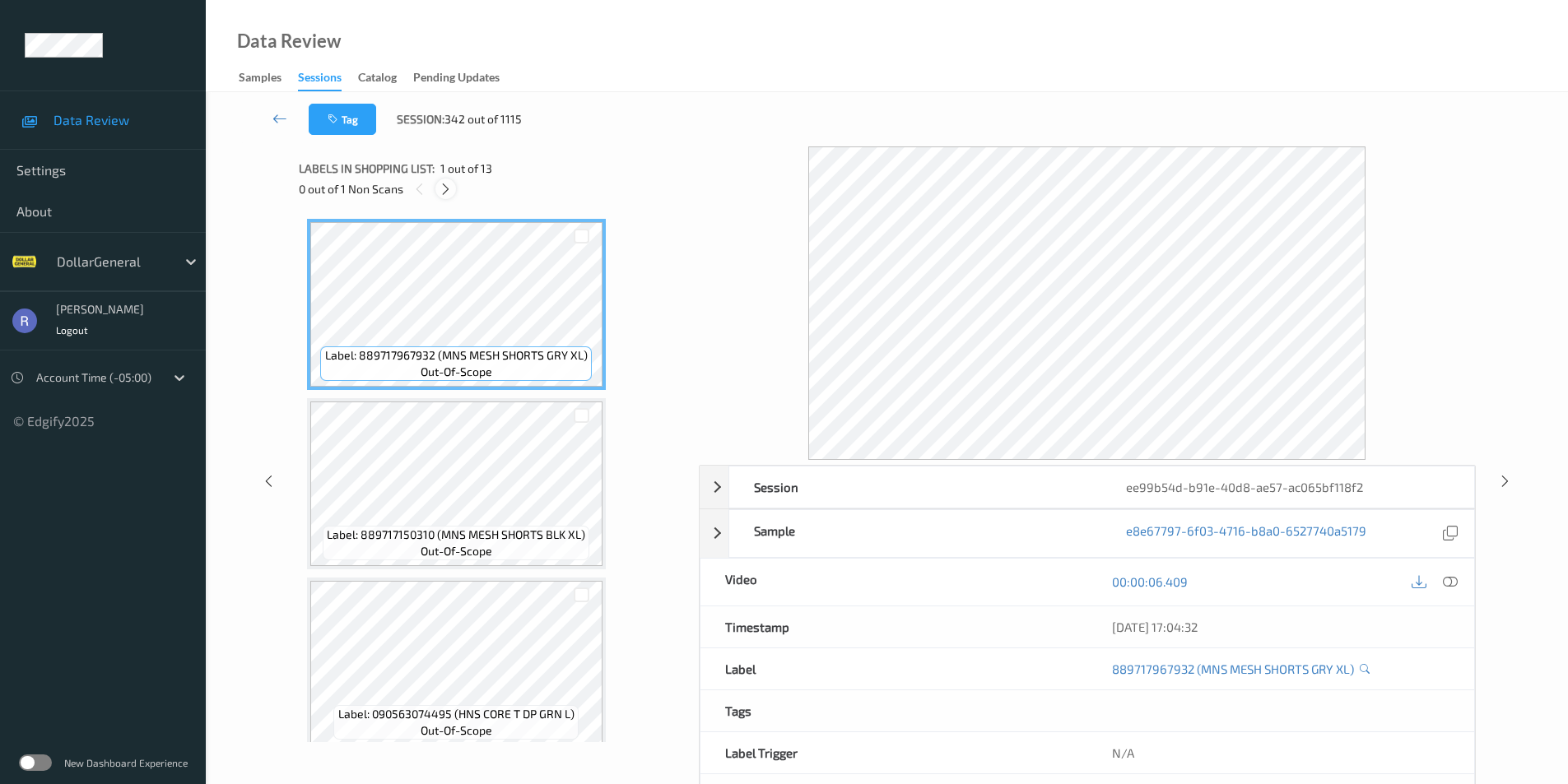
click at [446, 186] on icon at bounding box center [446, 189] width 14 height 15
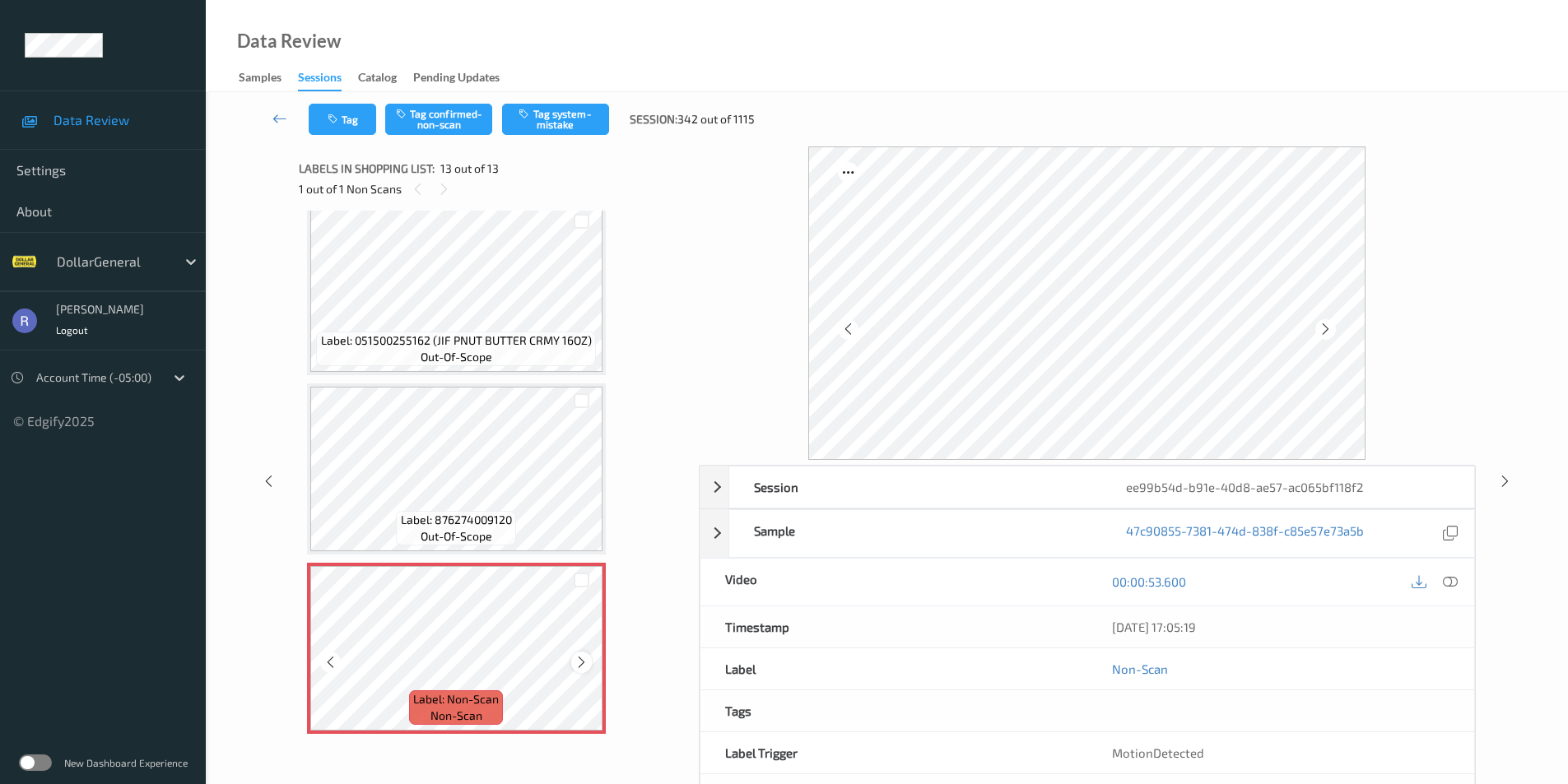
click at [580, 663] on icon at bounding box center [581, 663] width 14 height 15
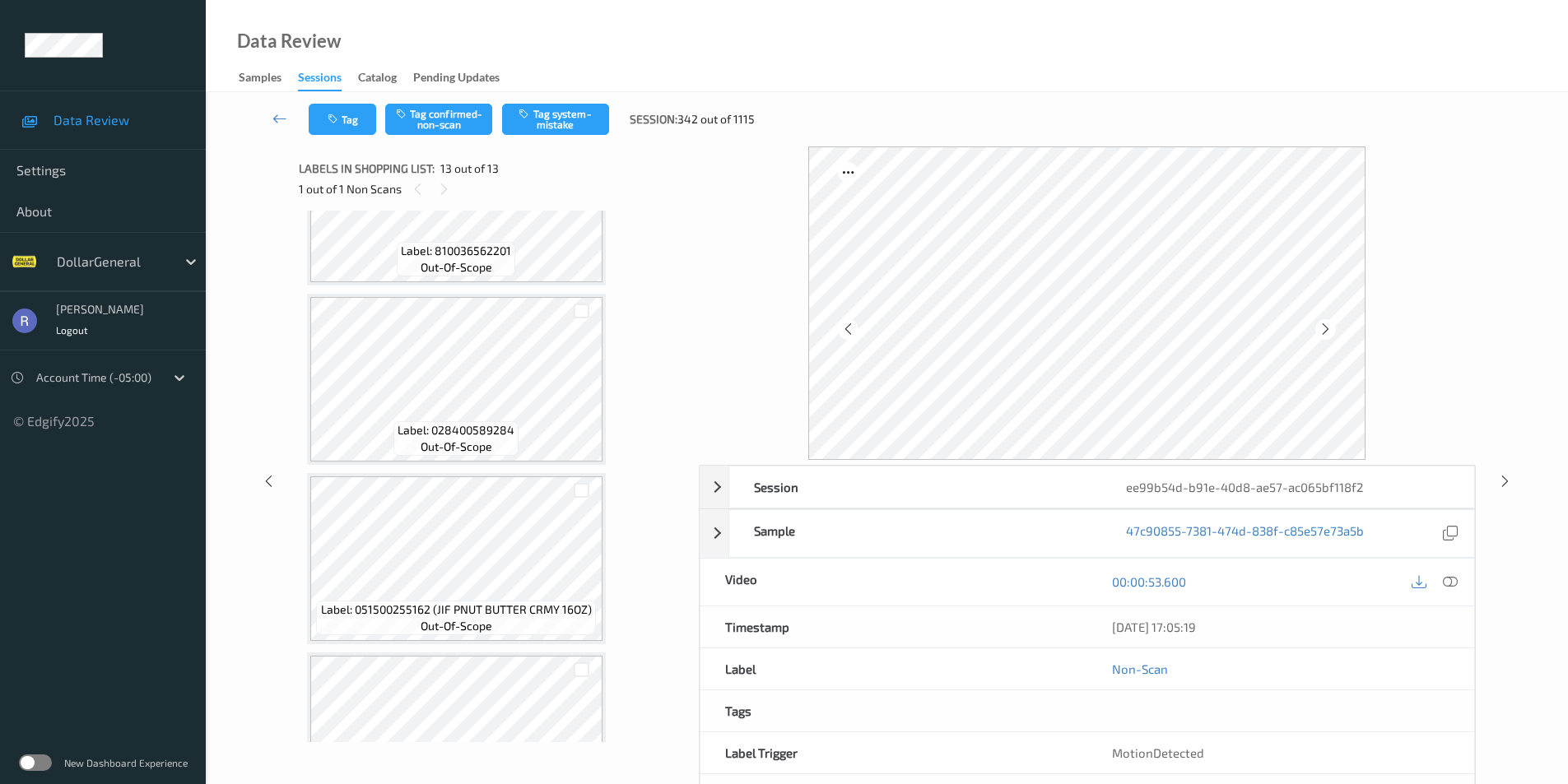
scroll to position [1480, 0]
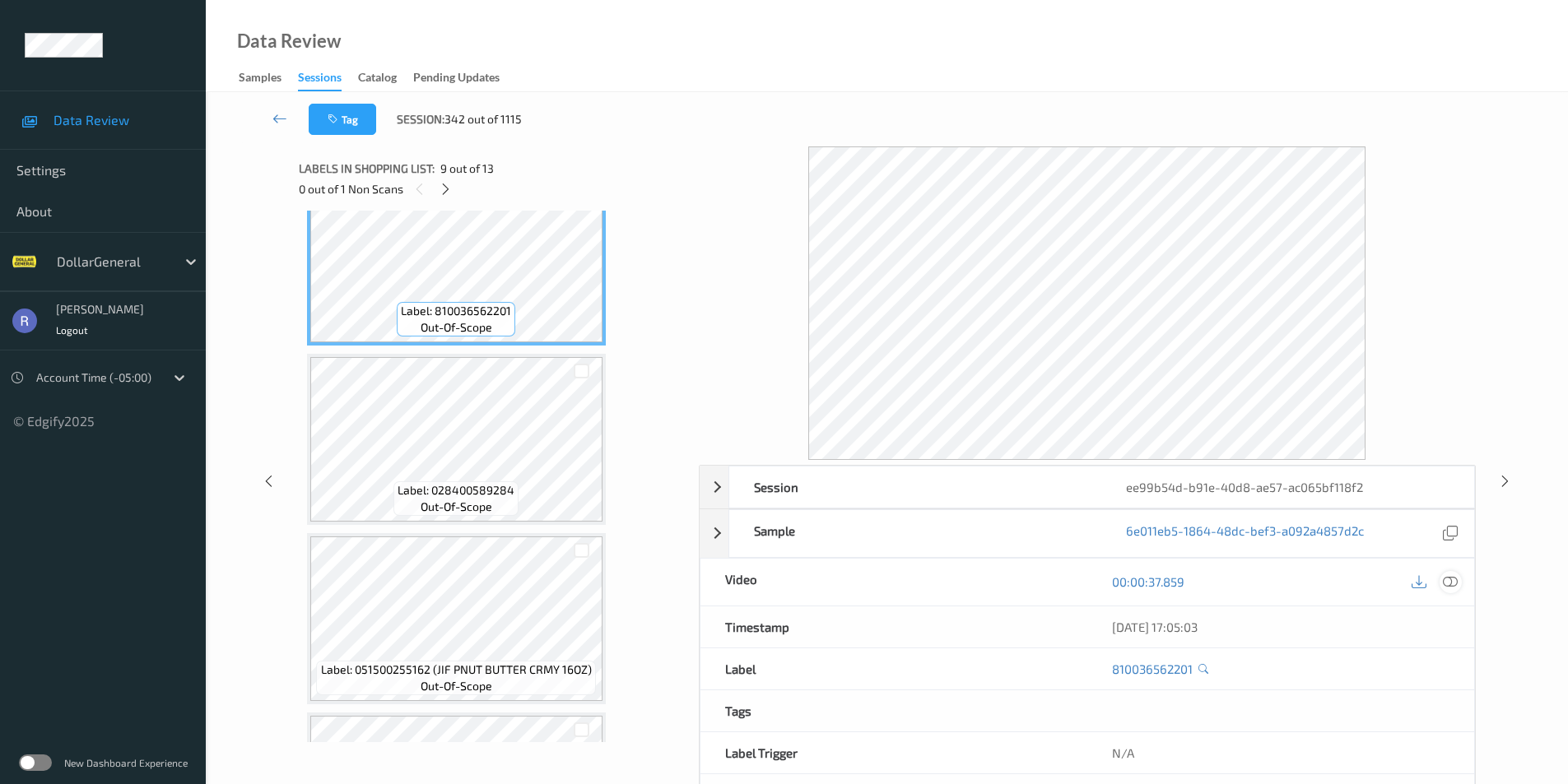
click at [1451, 580] on icon at bounding box center [1451, 582] width 15 height 15
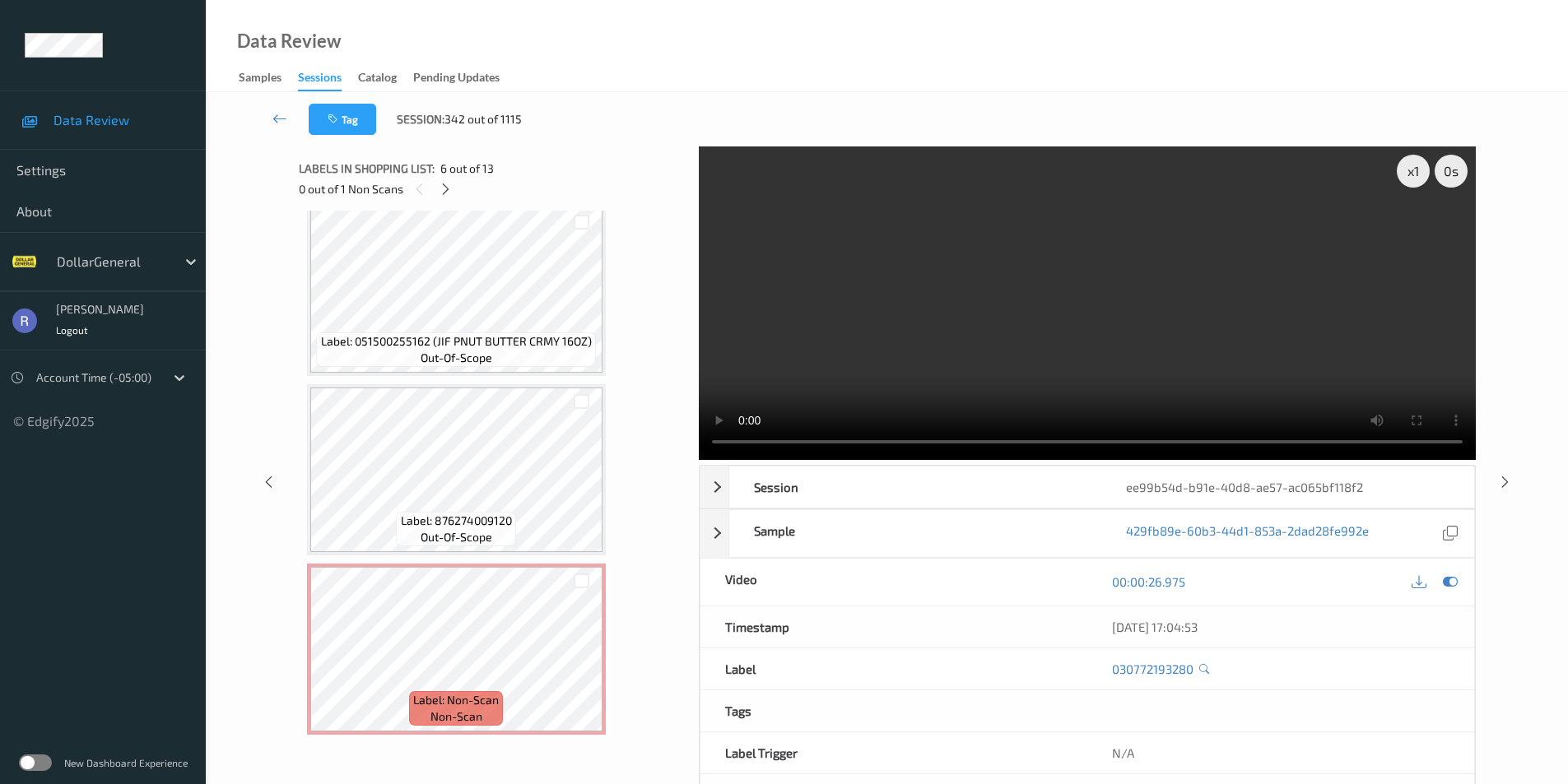
scroll to position [1808, 0]
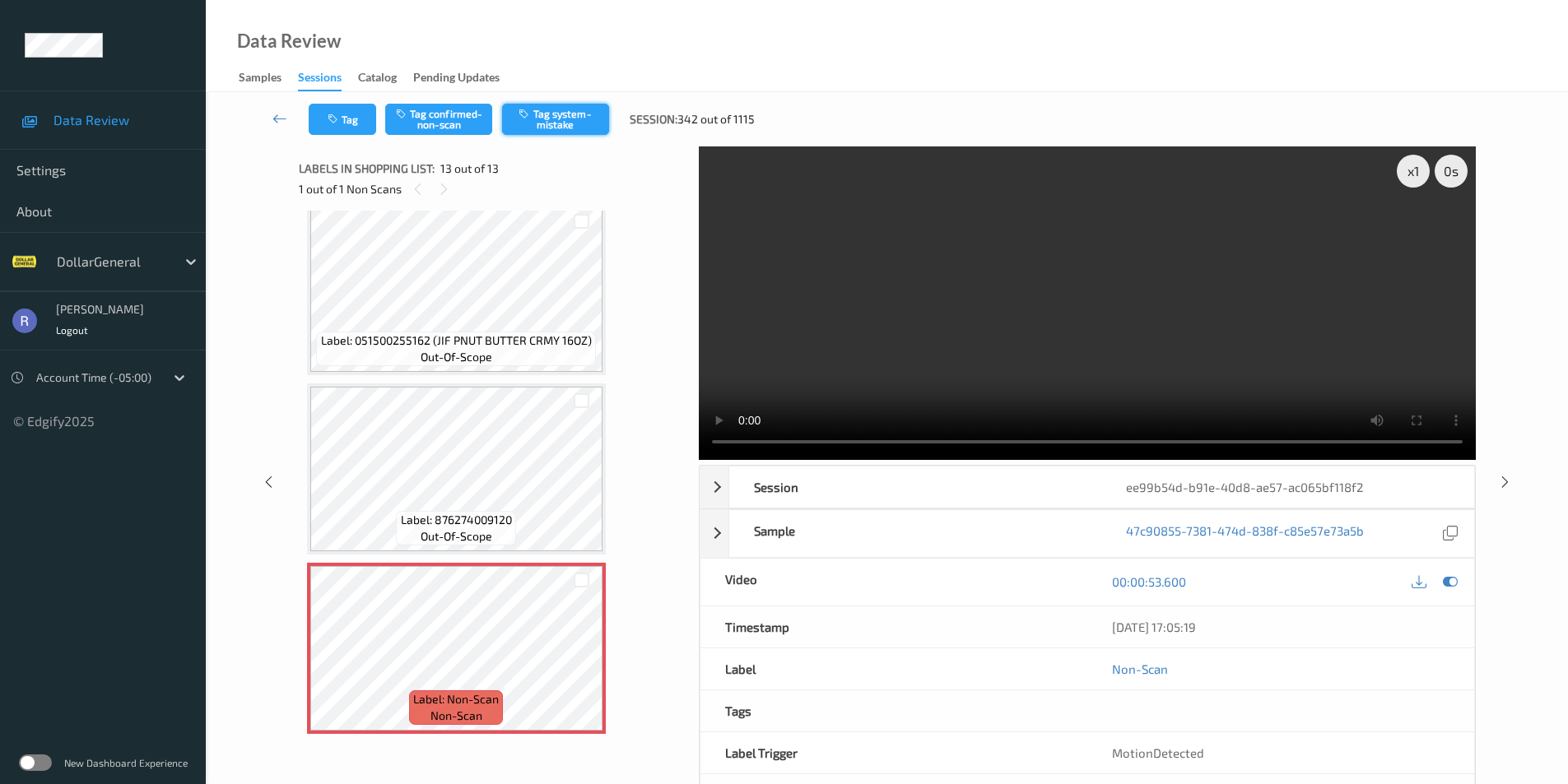
click at [560, 122] on button "Tag system-mistake" at bounding box center [555, 119] width 107 height 31
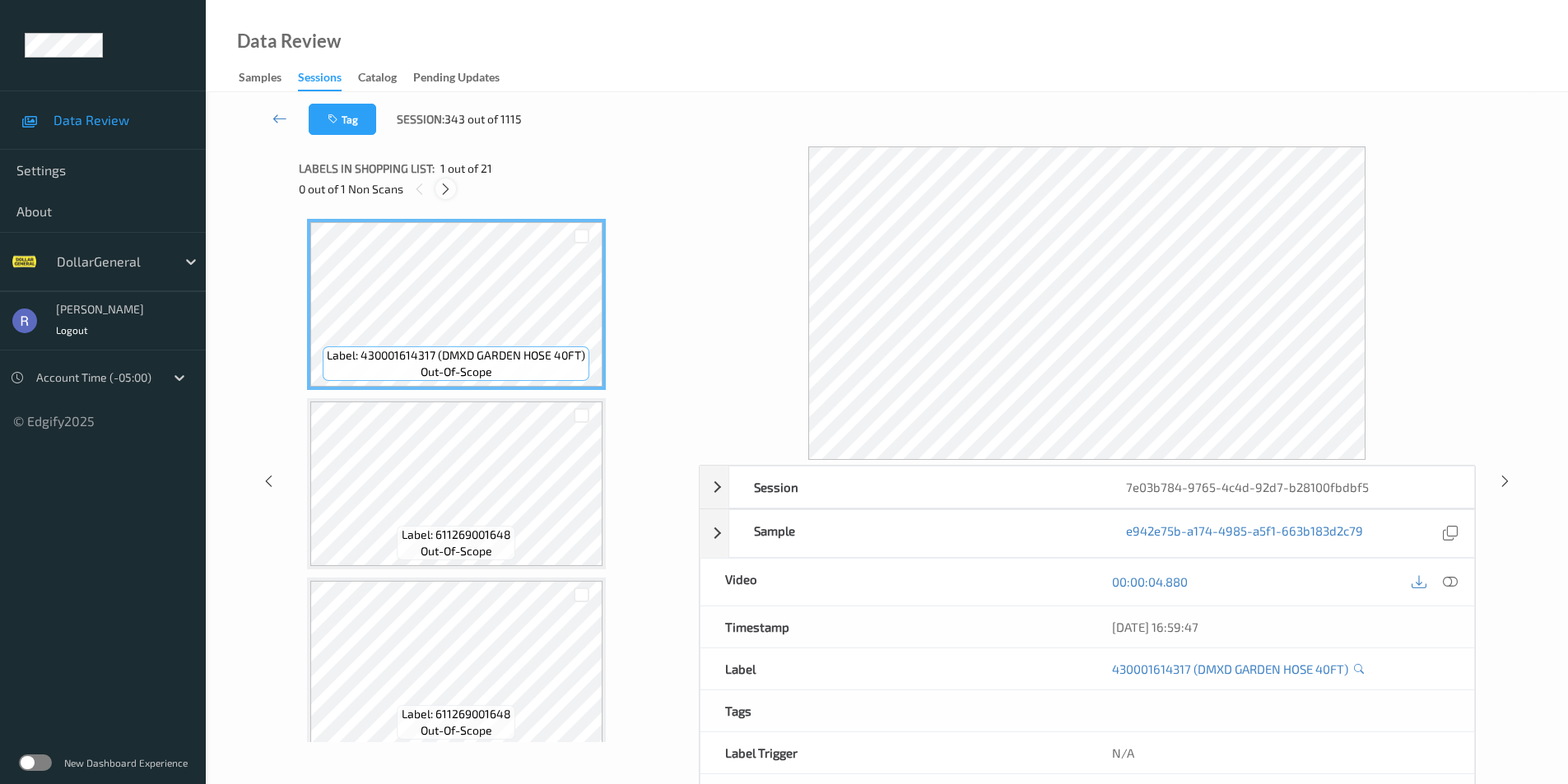
click at [446, 185] on icon at bounding box center [446, 189] width 14 height 15
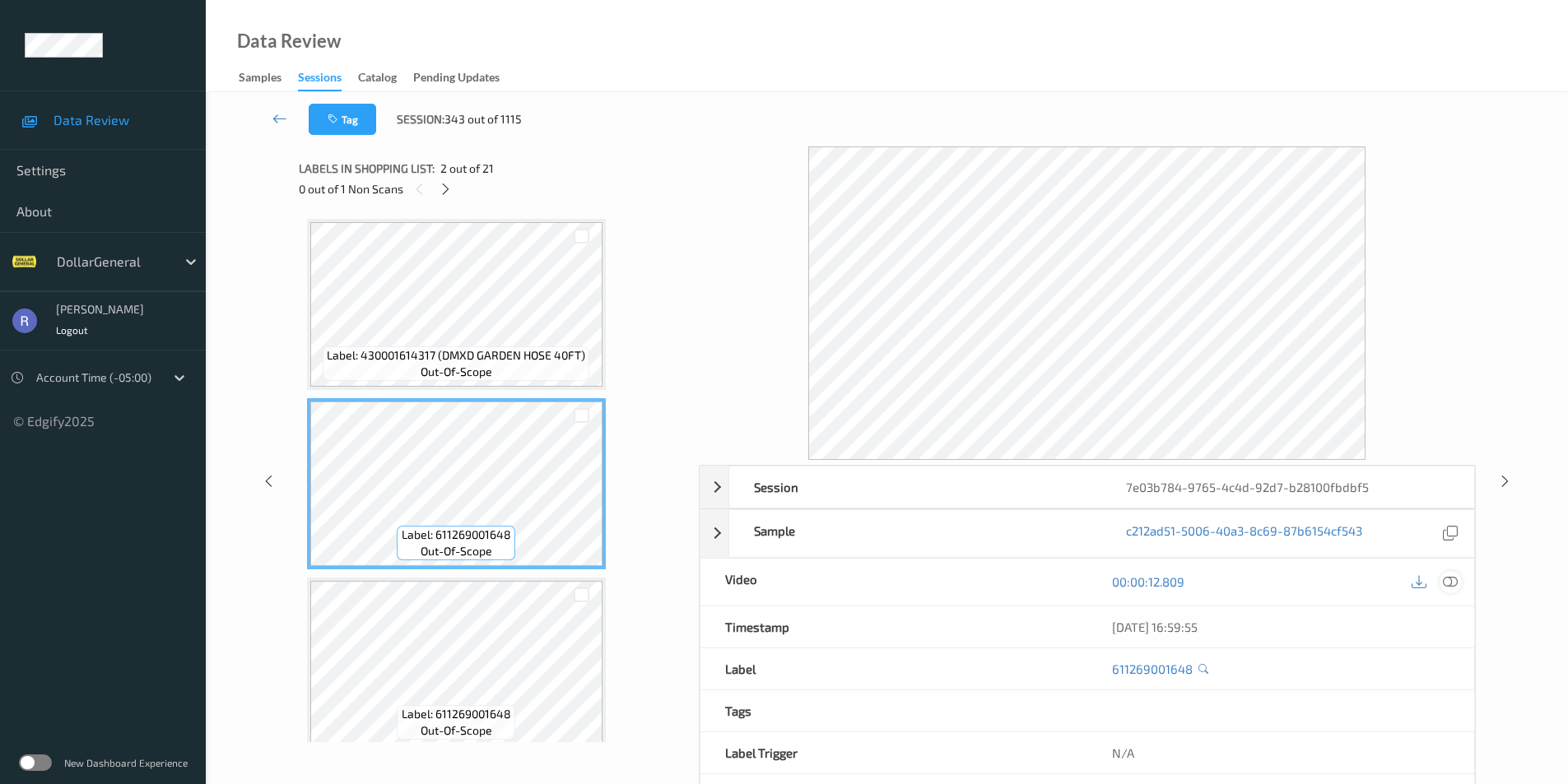
click at [1448, 577] on icon at bounding box center [1451, 582] width 15 height 15
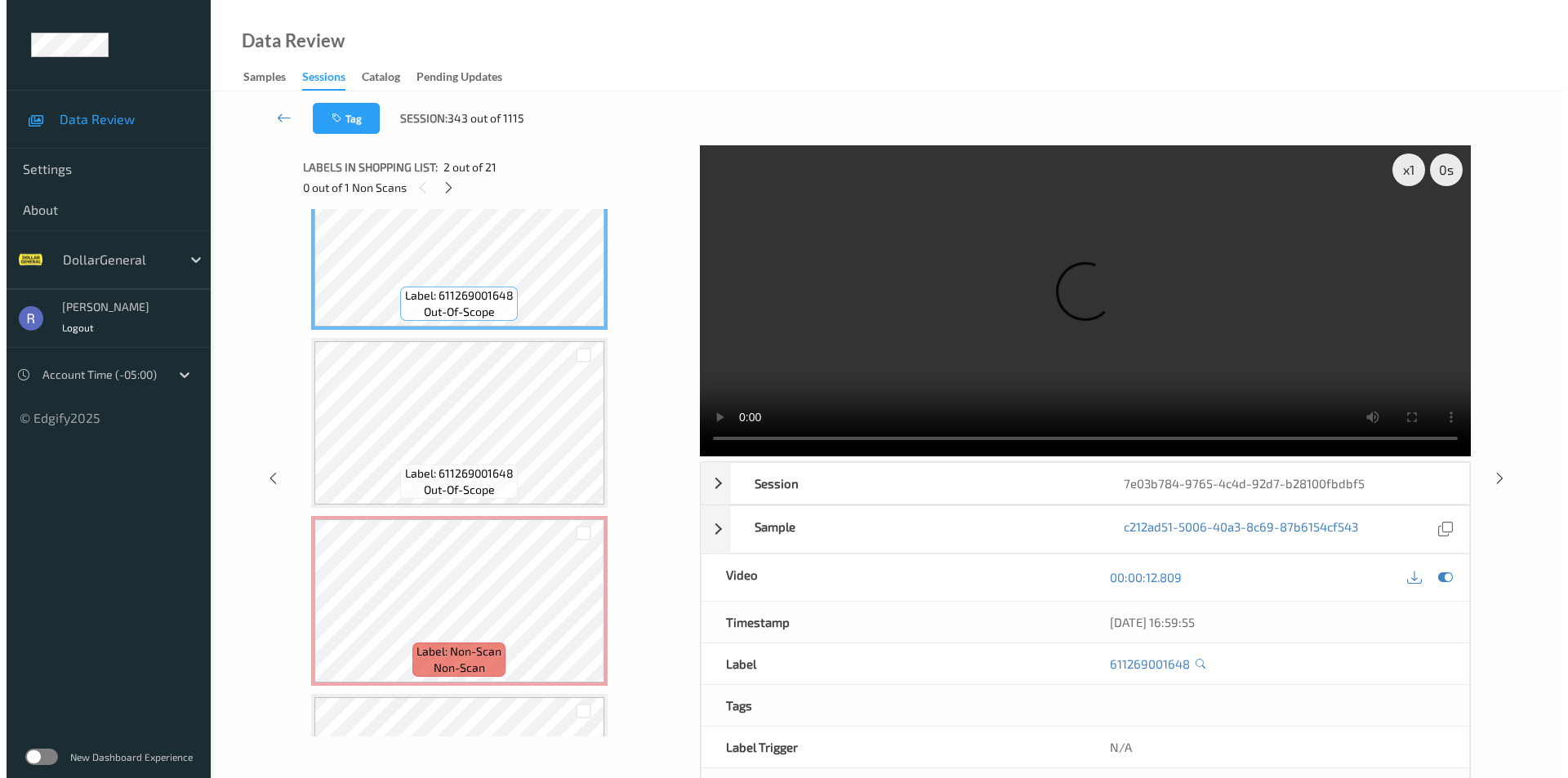
scroll to position [245, 0]
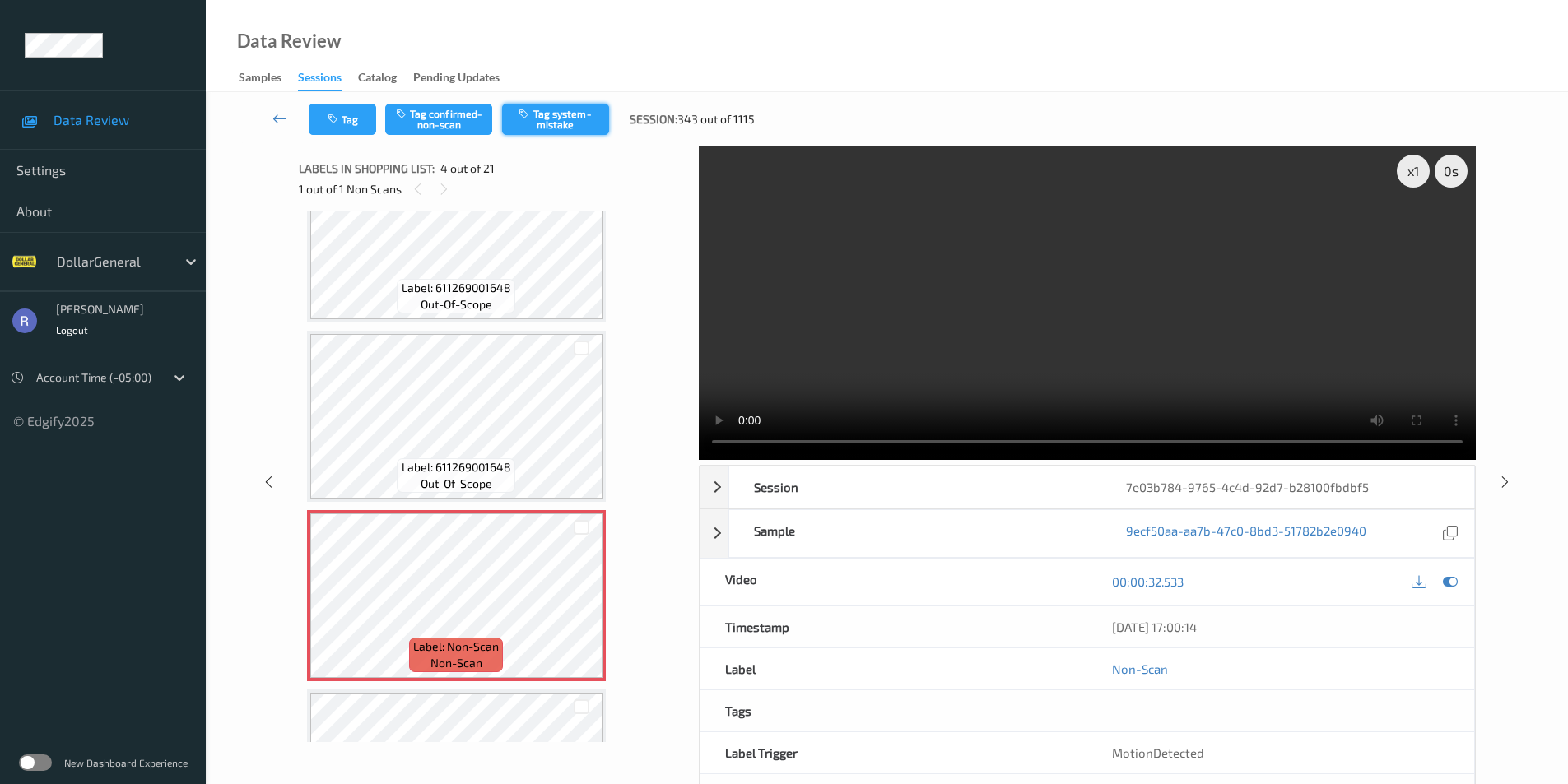
click at [574, 112] on button "Tag system-mistake" at bounding box center [555, 119] width 107 height 31
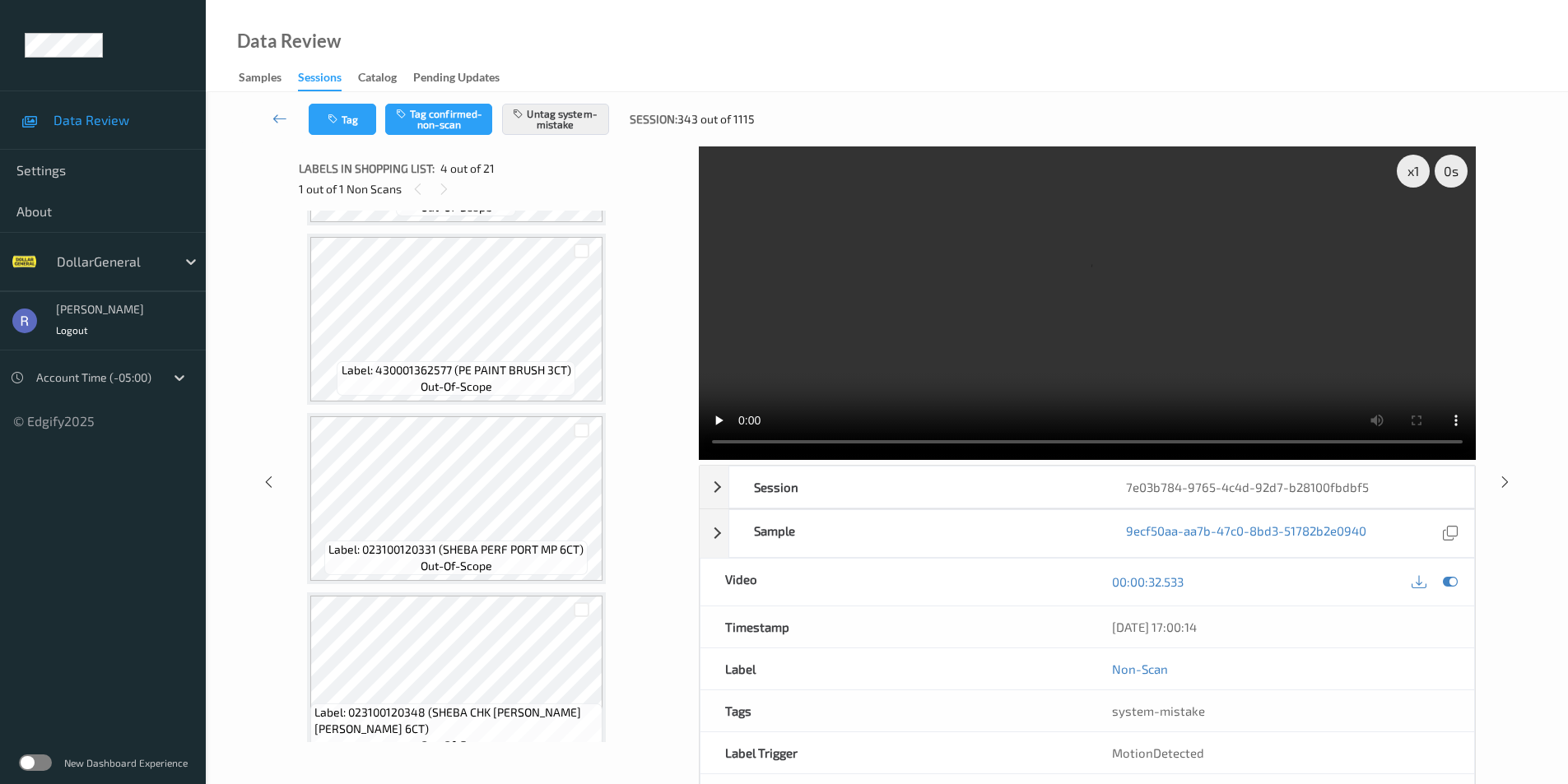
scroll to position [1974, 0]
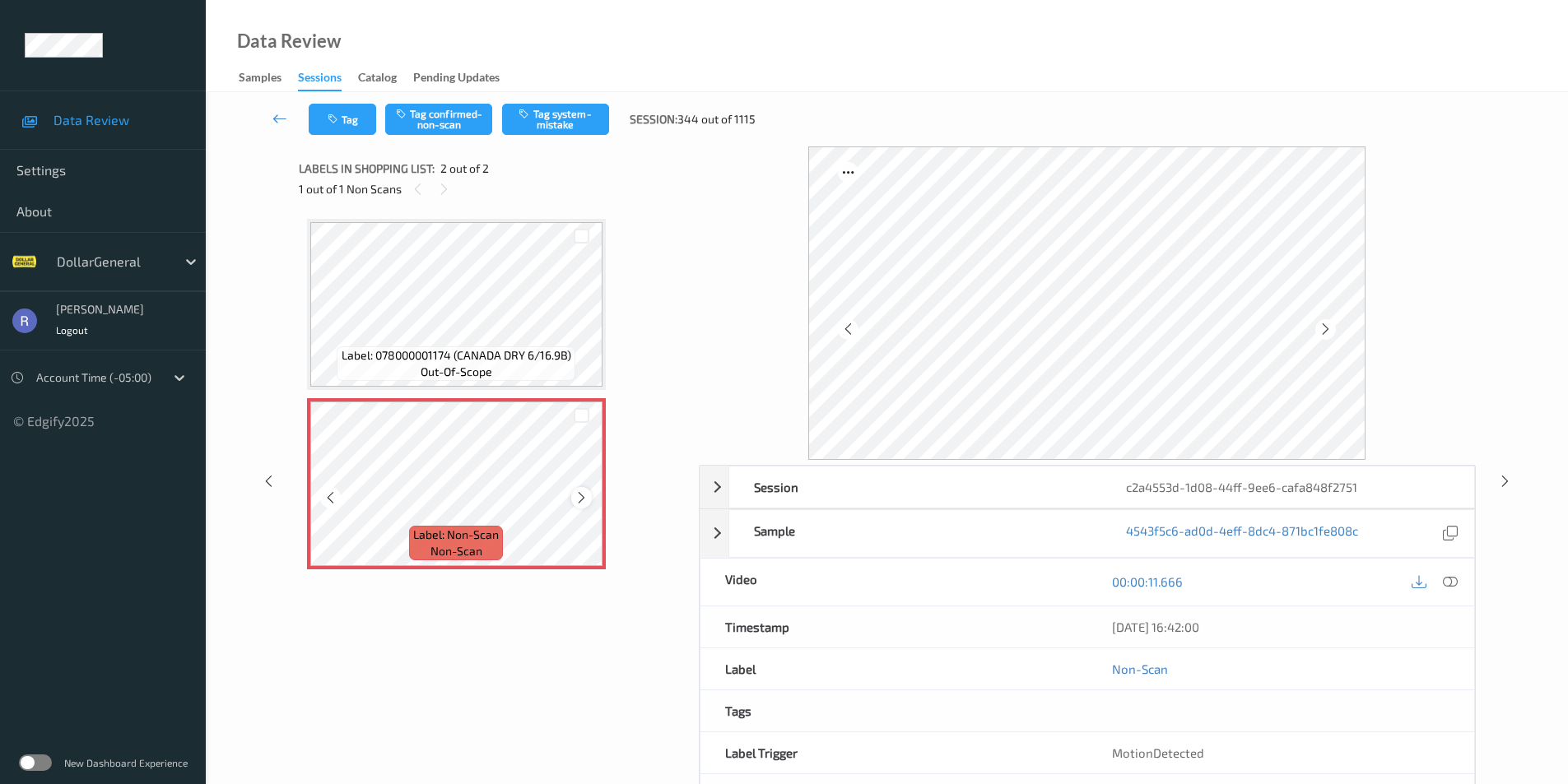
click at [579, 499] on icon at bounding box center [581, 498] width 14 height 15
click at [555, 113] on button "Tag system-mistake" at bounding box center [555, 119] width 107 height 31
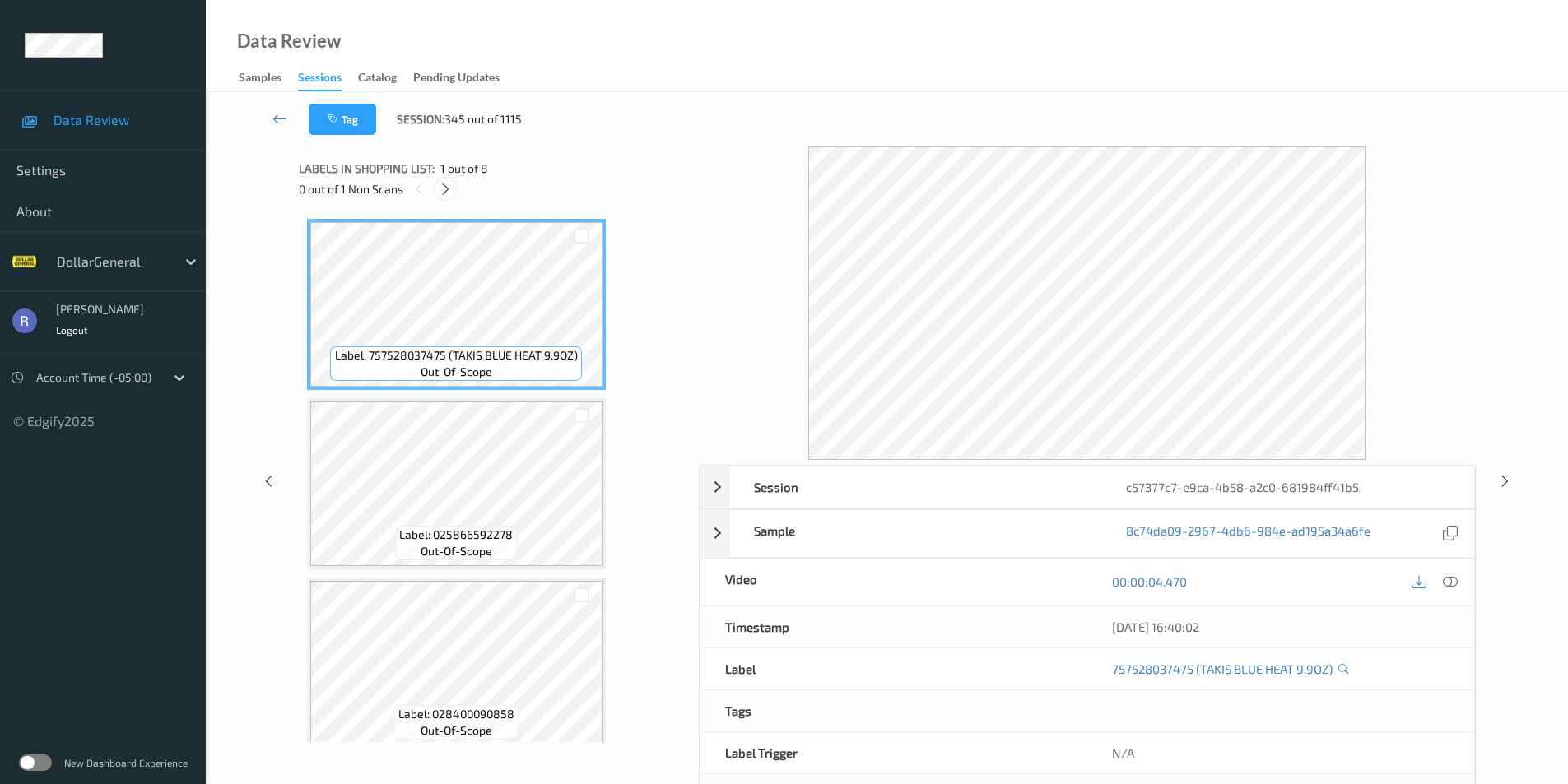
click at [440, 189] on icon at bounding box center [446, 189] width 14 height 15
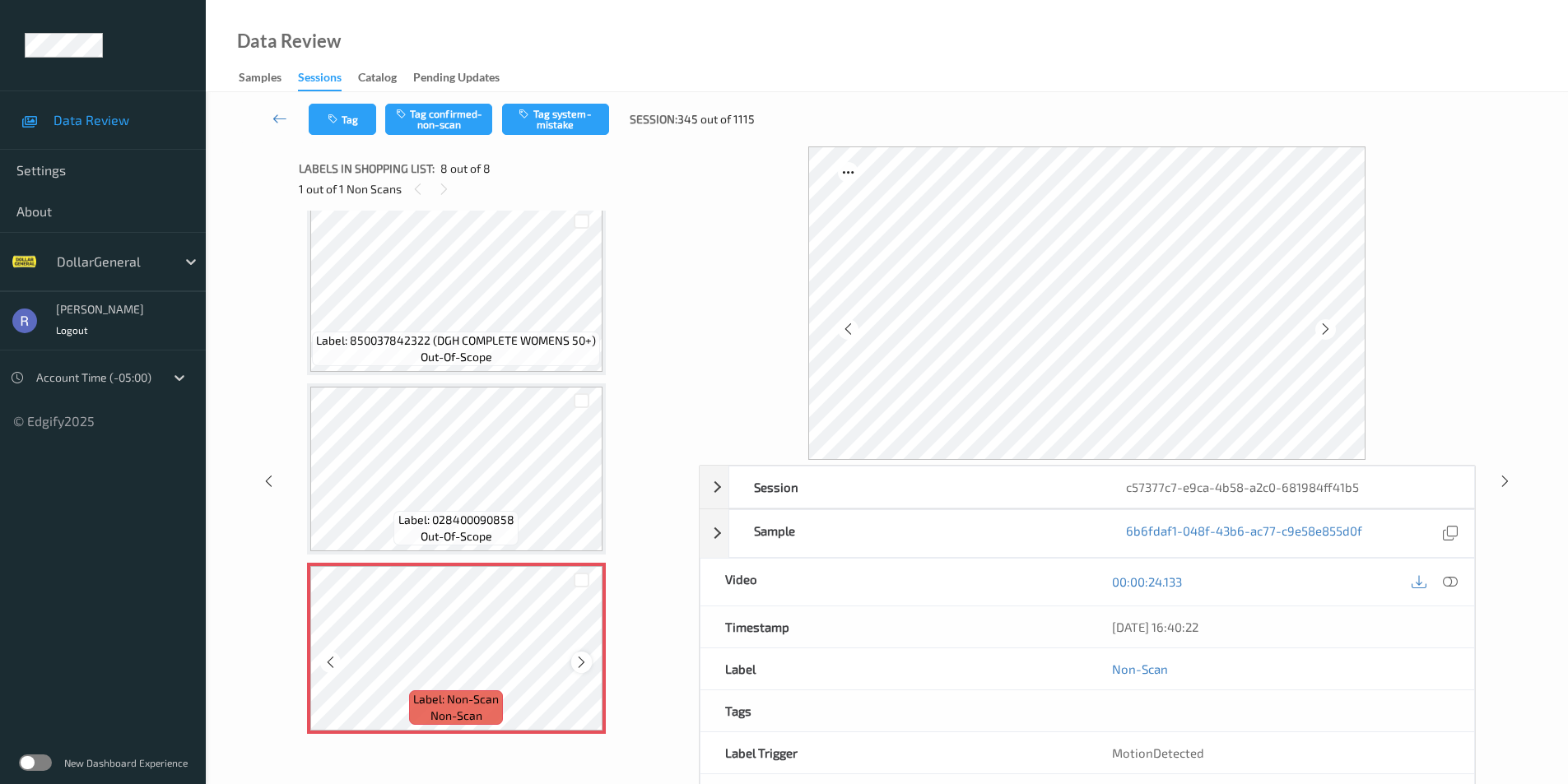
click at [579, 660] on icon at bounding box center [581, 663] width 14 height 15
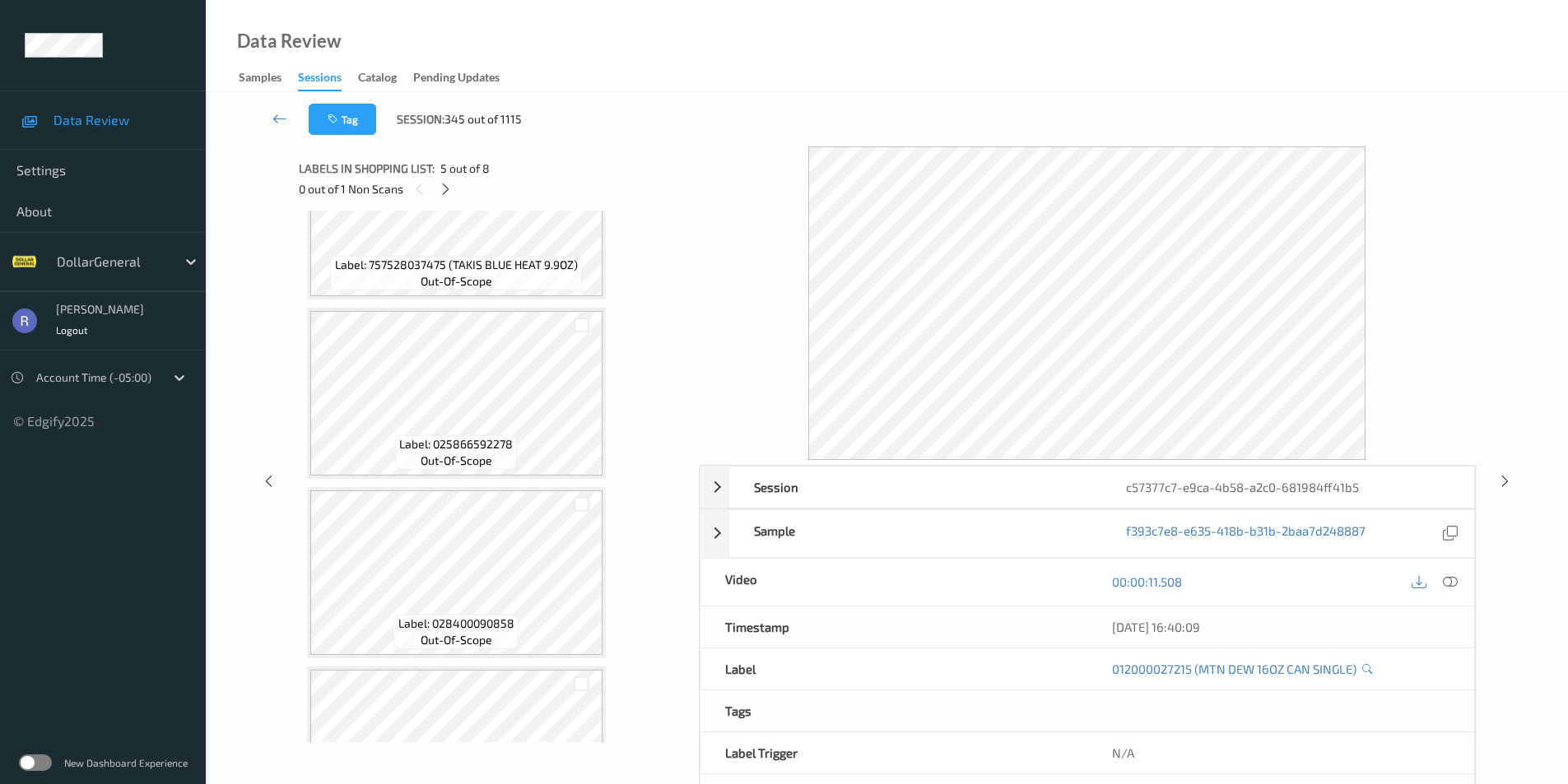
scroll to position [0, 0]
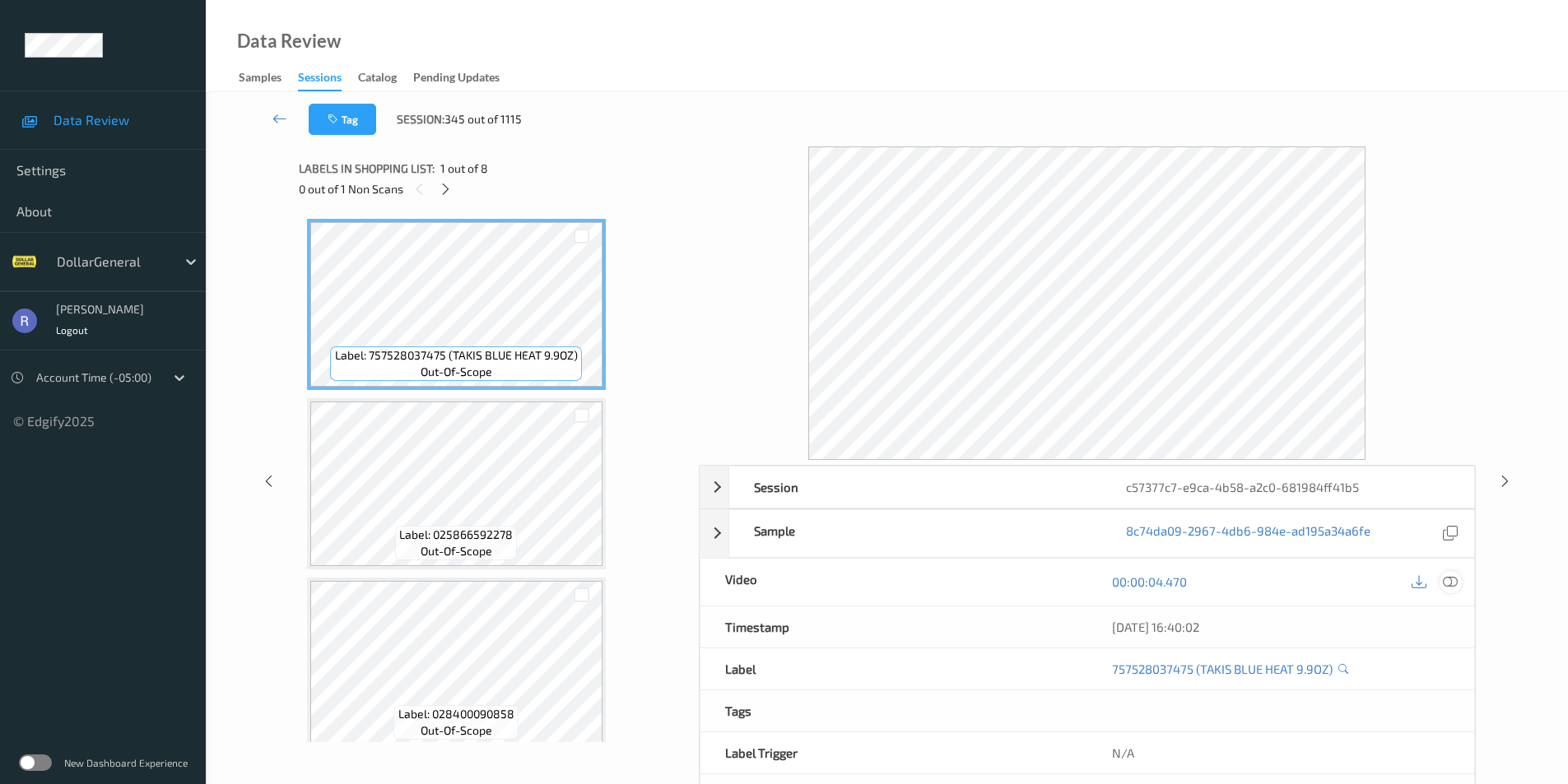
click at [1446, 578] on icon at bounding box center [1451, 582] width 15 height 15
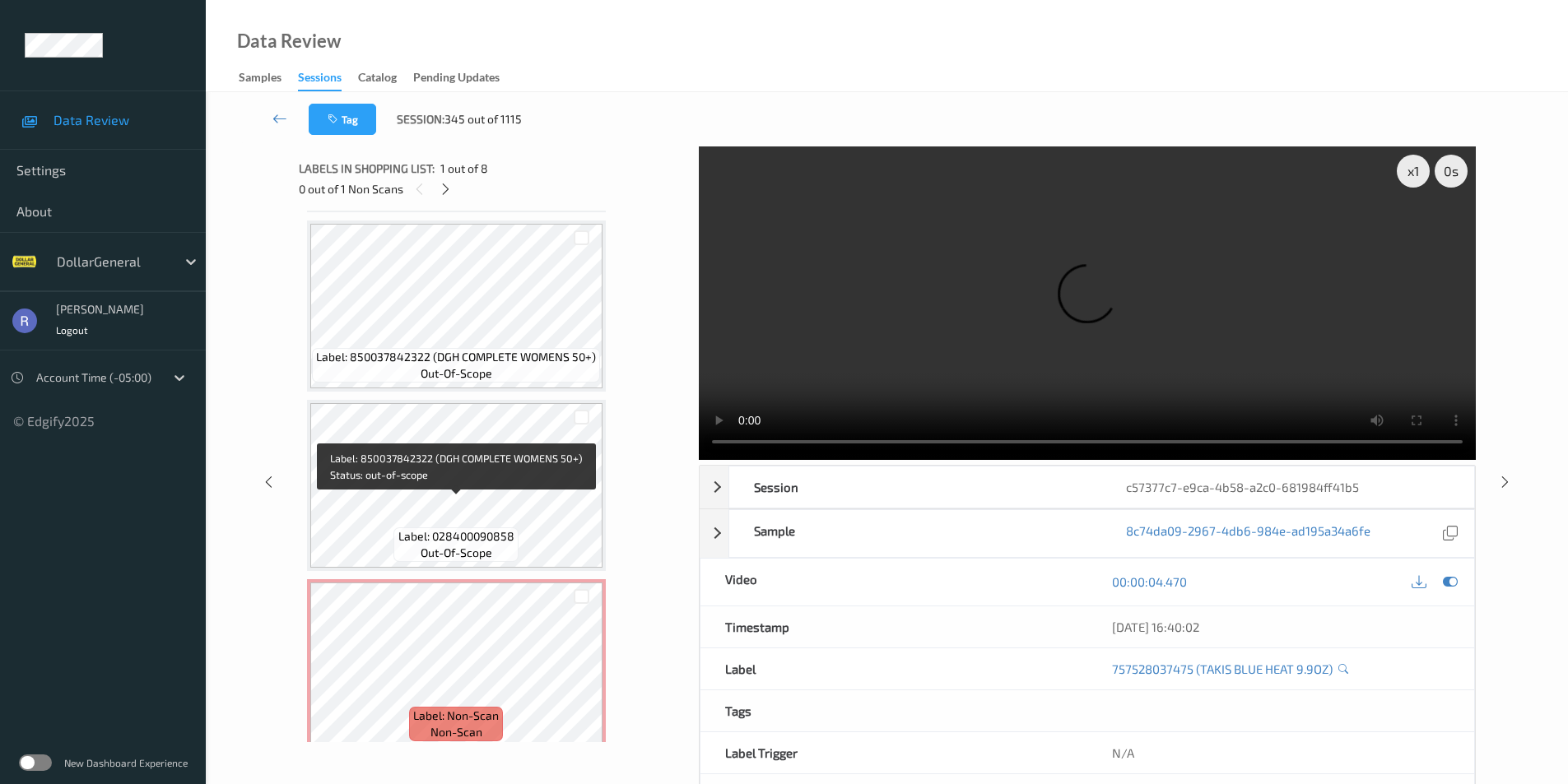
scroll to position [912, 0]
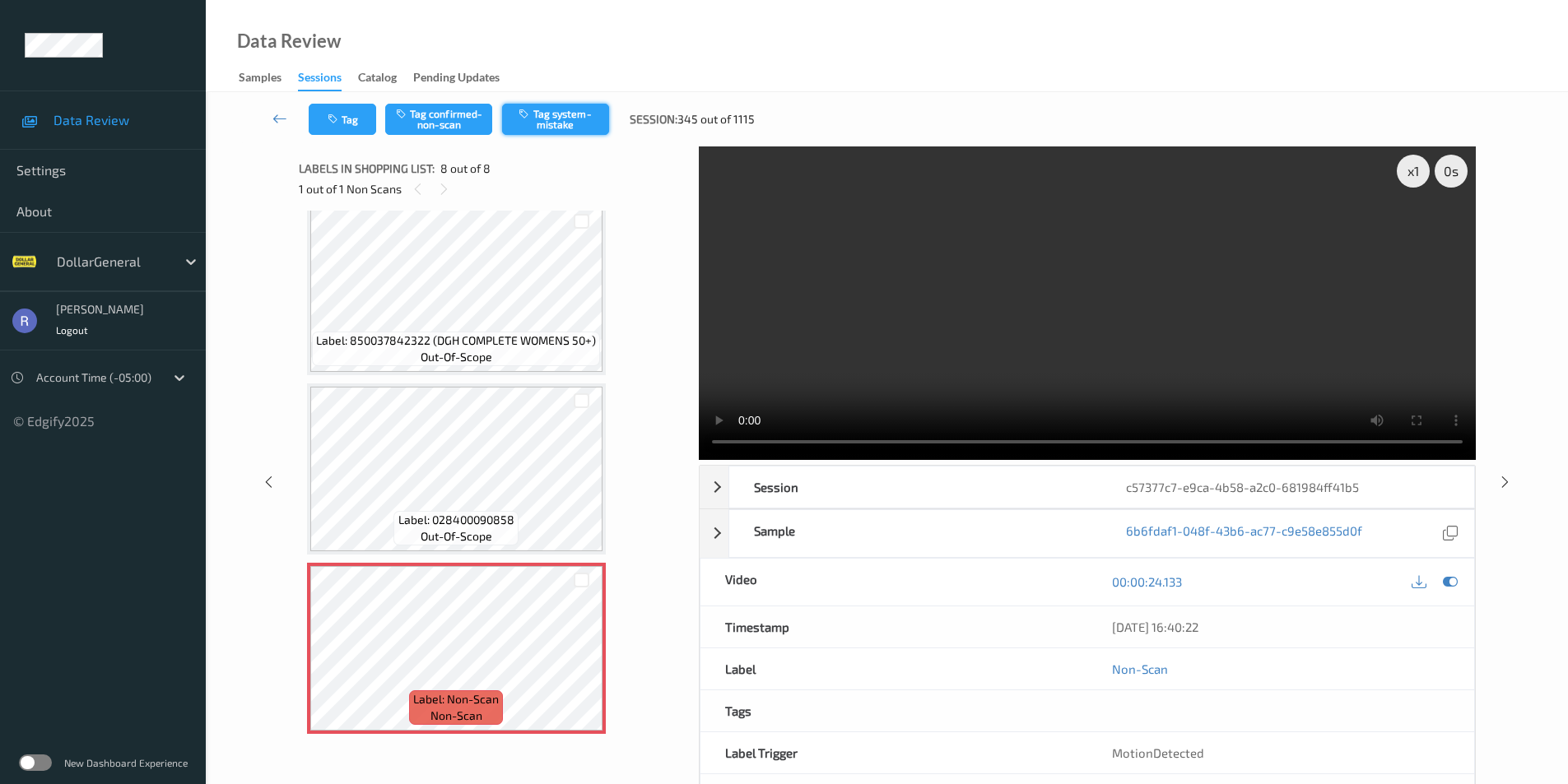
click at [567, 121] on button "Tag system-mistake" at bounding box center [555, 119] width 107 height 31
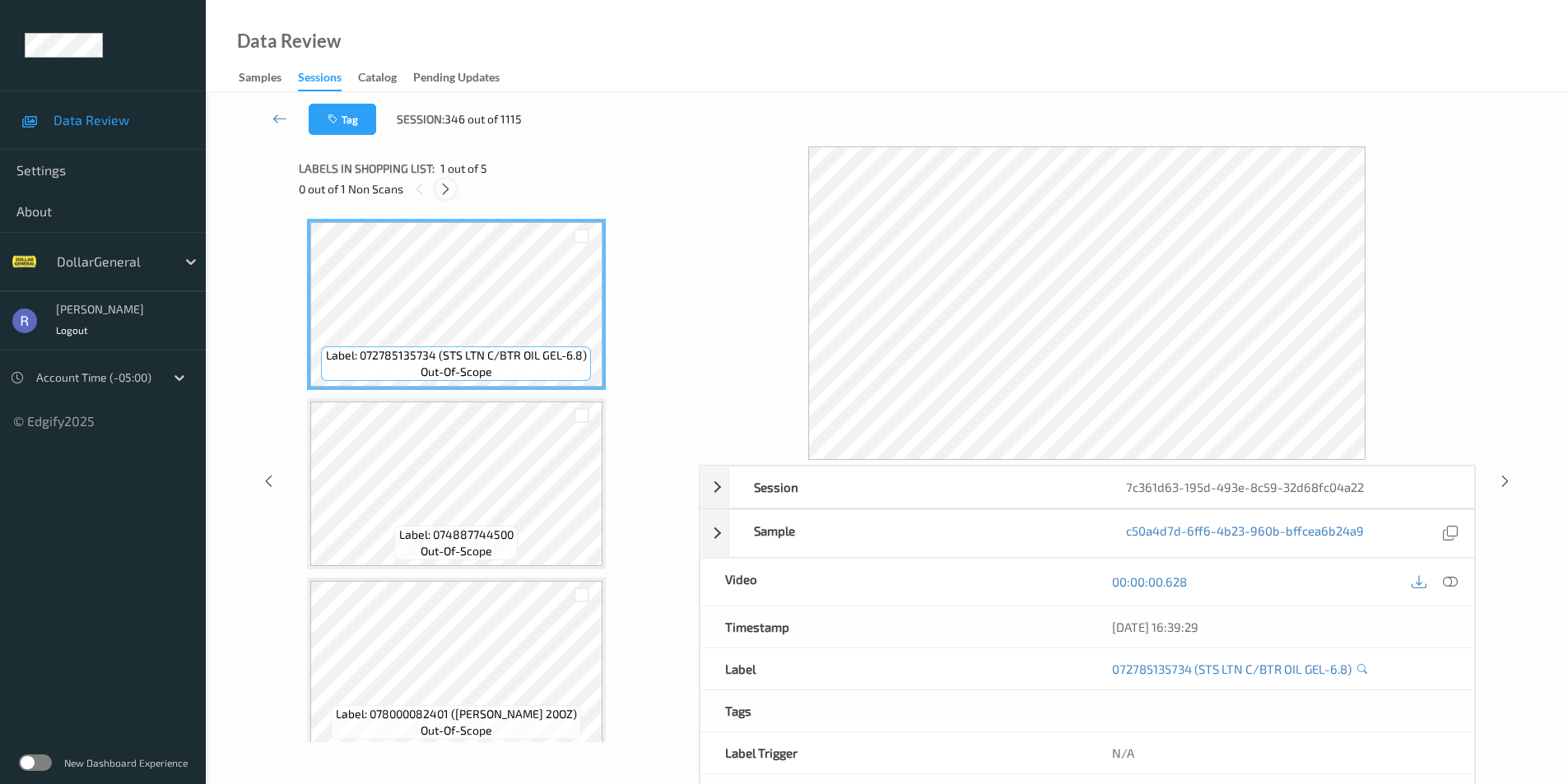
click at [449, 187] on icon at bounding box center [446, 189] width 14 height 15
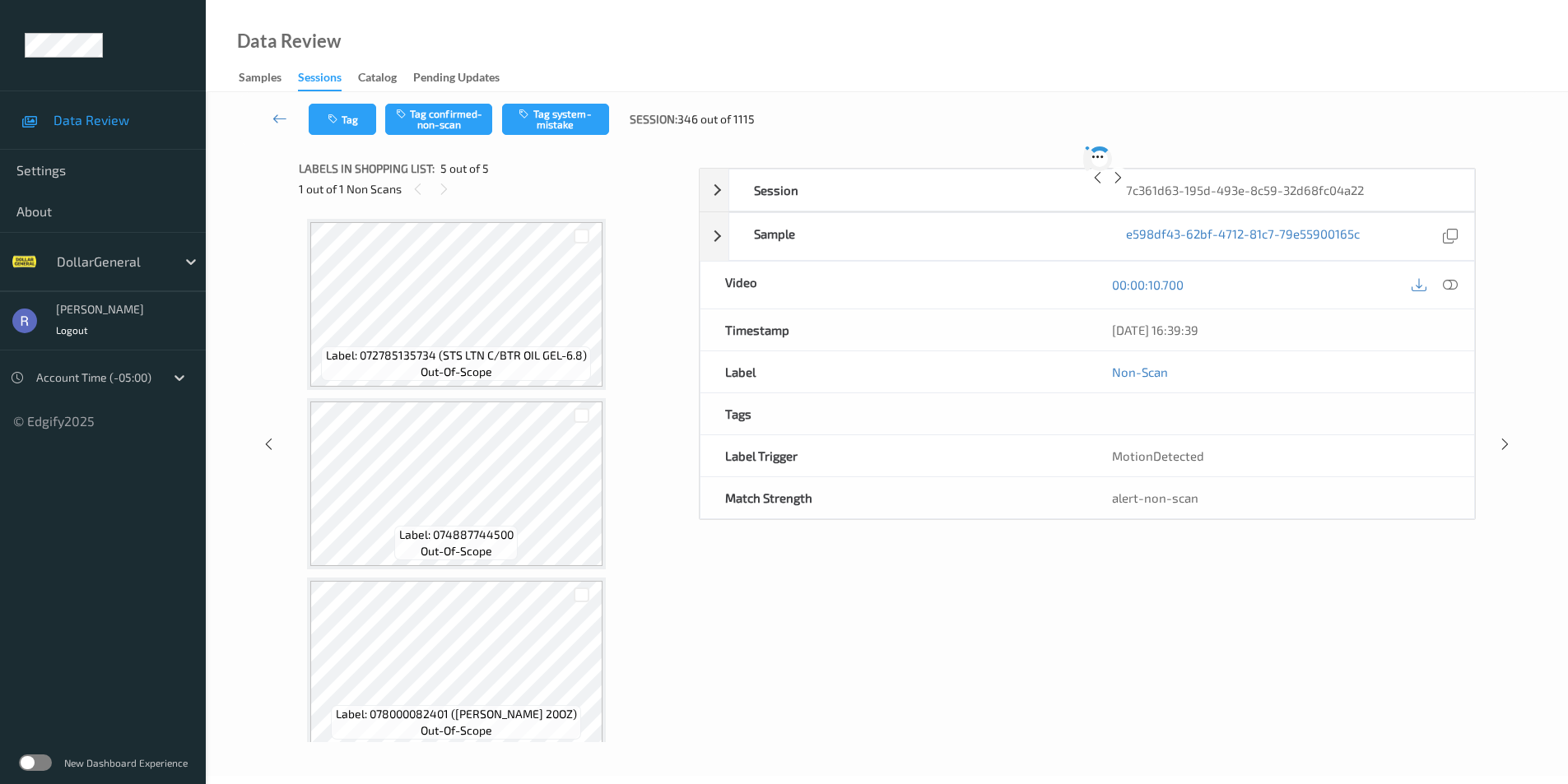
scroll to position [373, 0]
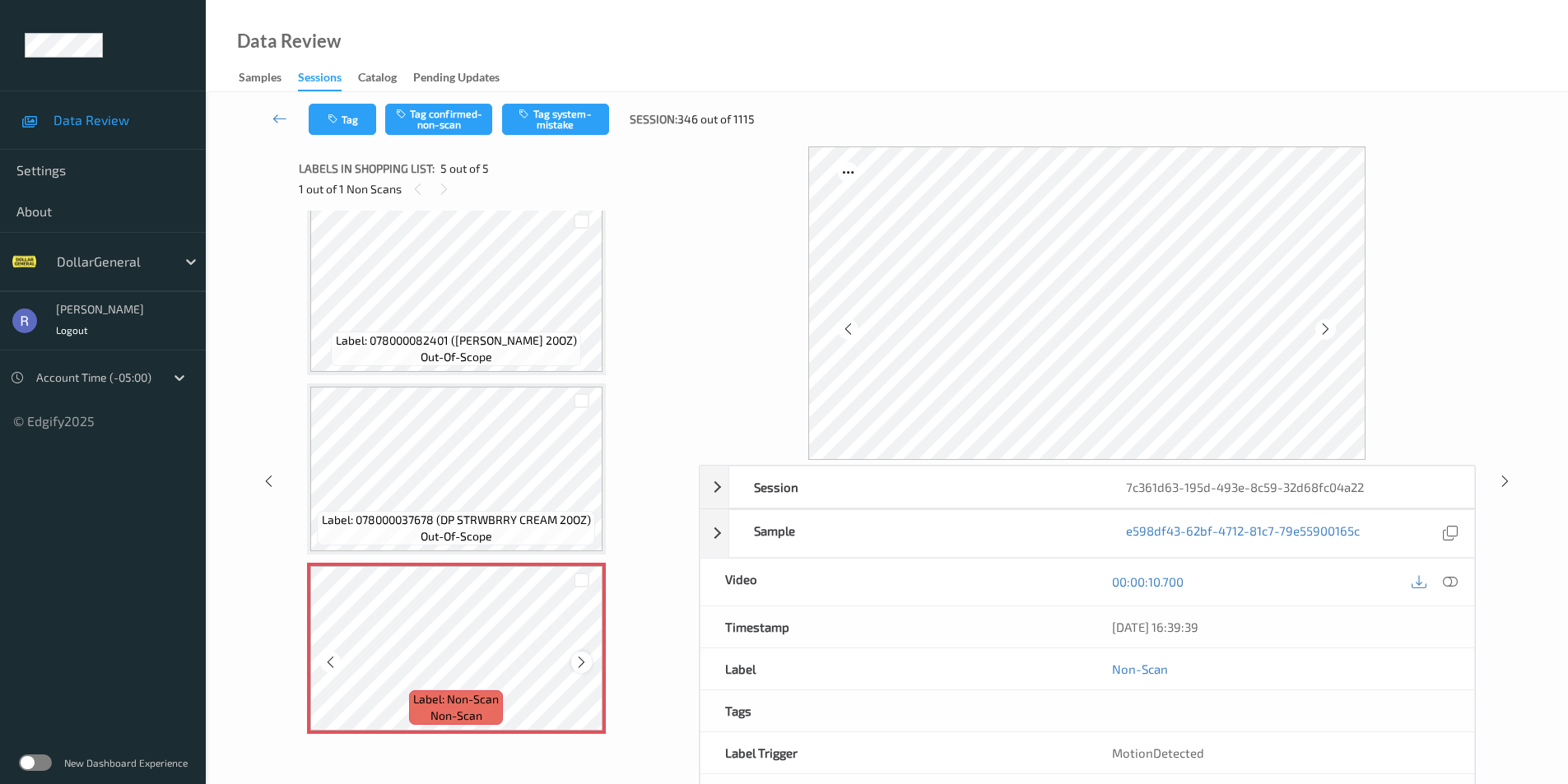
click at [581, 660] on icon at bounding box center [581, 663] width 14 height 15
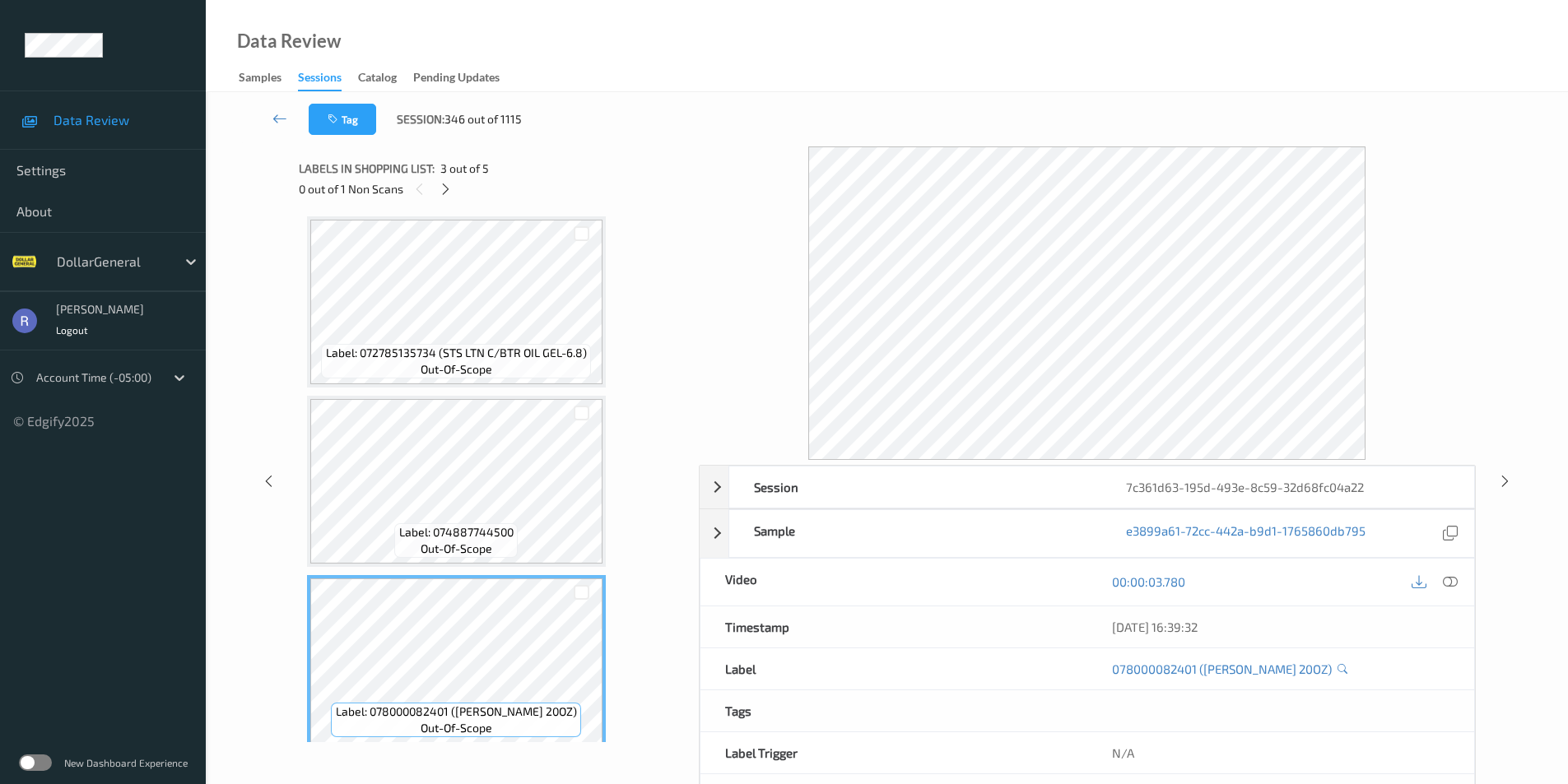
scroll to position [0, 0]
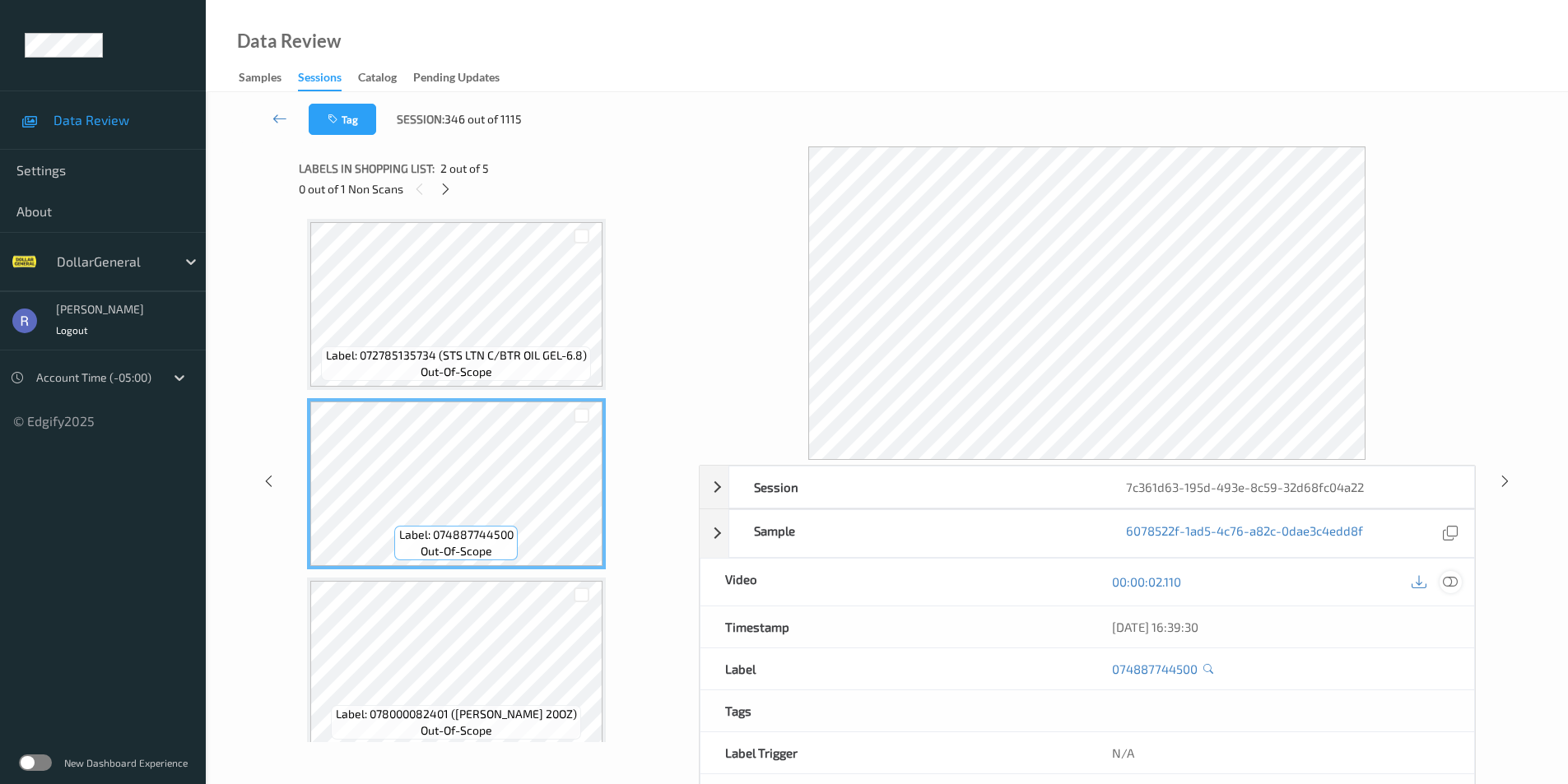
click at [1453, 581] on icon at bounding box center [1451, 582] width 15 height 15
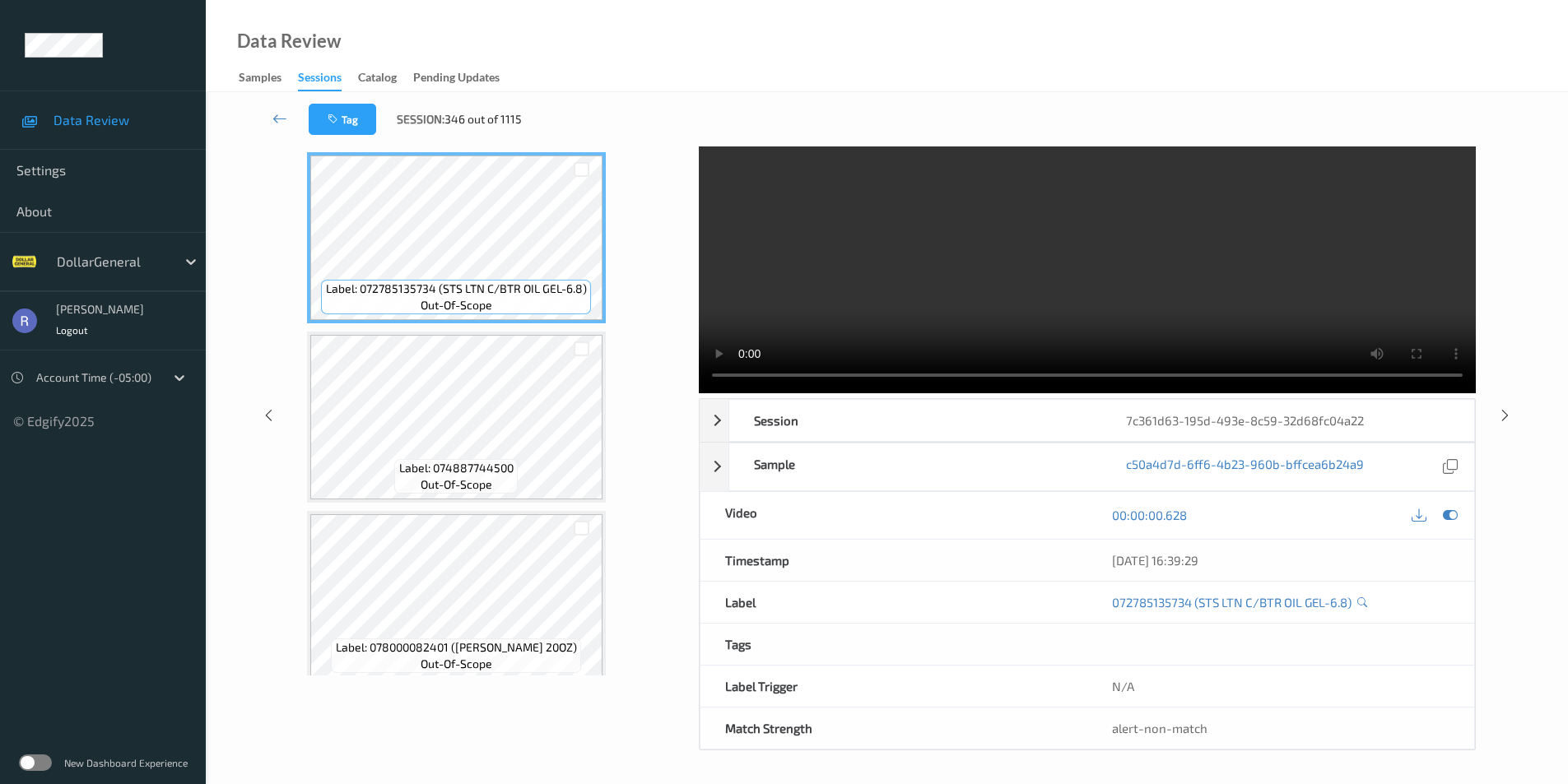
click at [688, 379] on div "x 1 0 s Session 7c361d63-195d-493e-8c59-32d68fc04a22 Session ID 7c361d63-195d-4…" at bounding box center [888, 416] width 1177 height 671
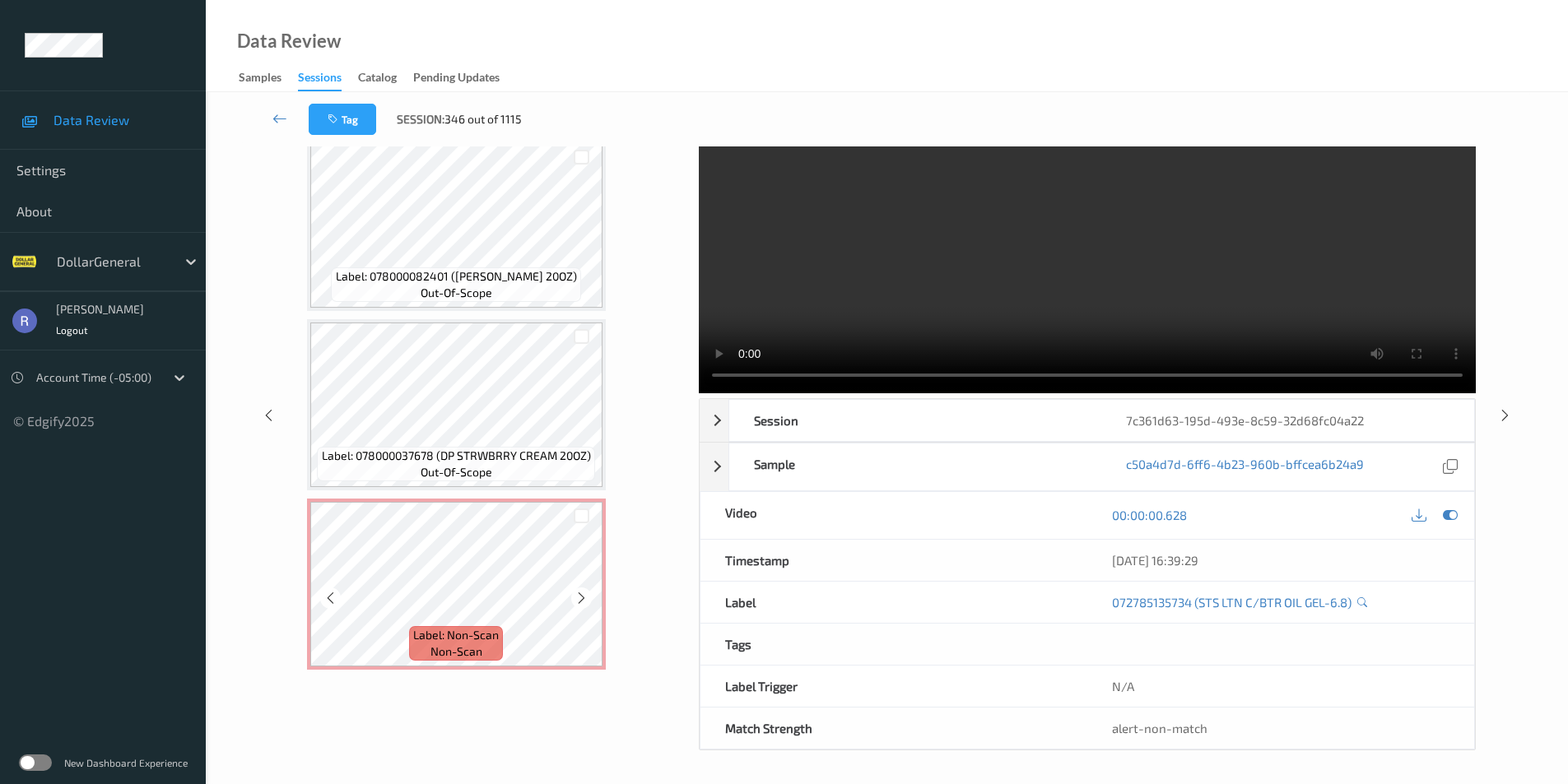
scroll to position [373, 0]
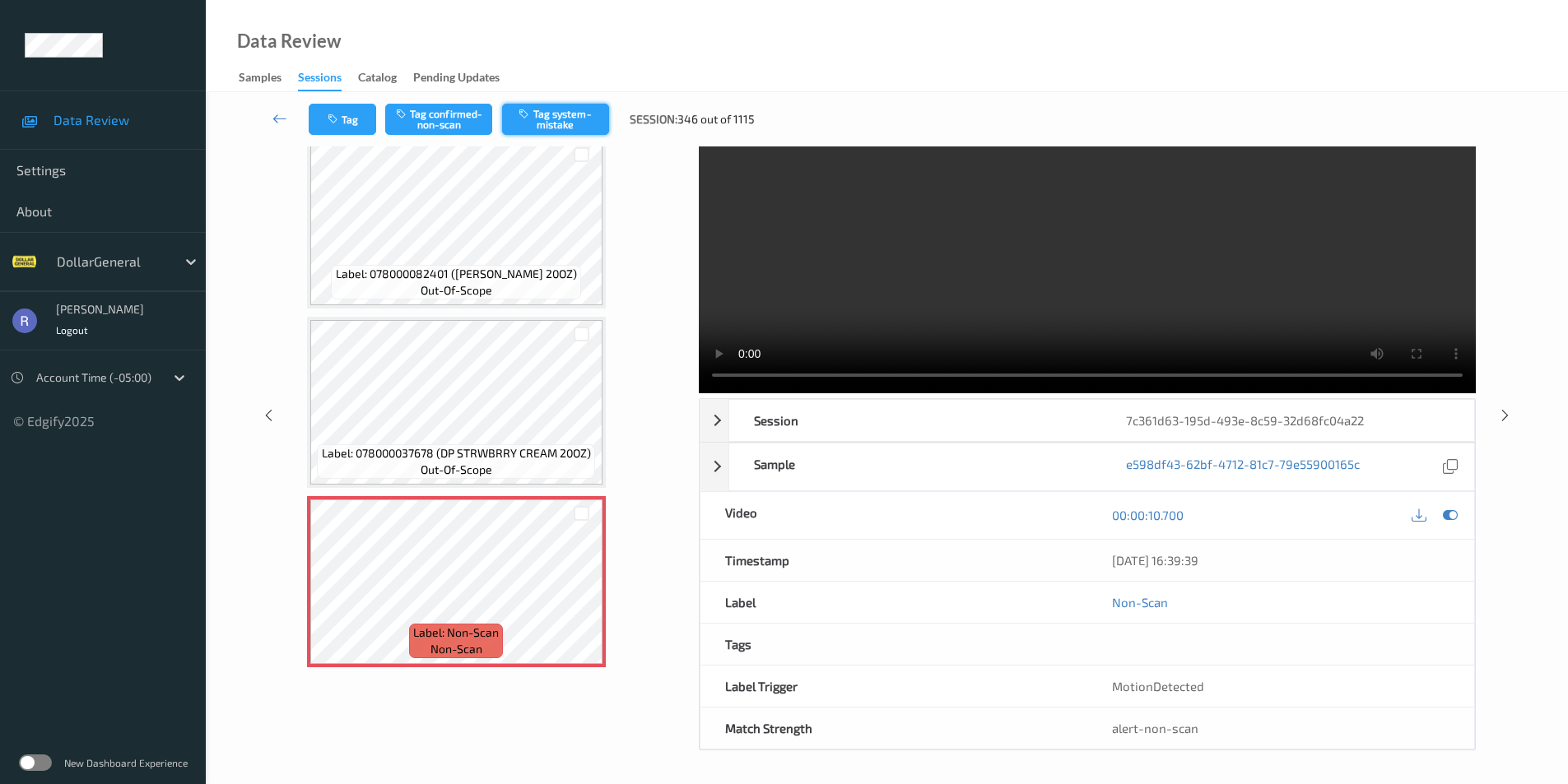
click at [565, 109] on button "Tag system-mistake" at bounding box center [555, 119] width 107 height 31
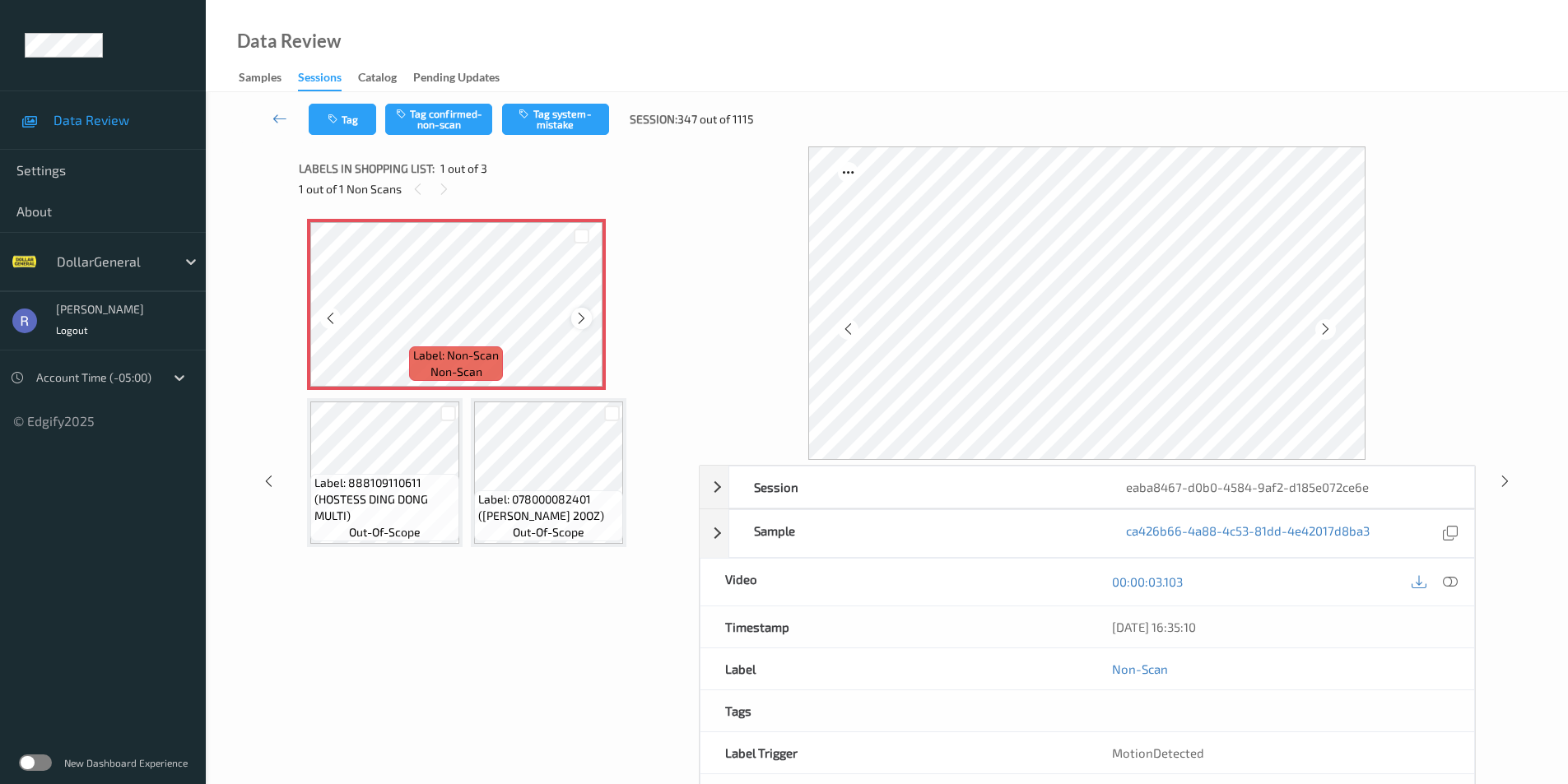
click at [580, 316] on icon at bounding box center [581, 318] width 14 height 15
click at [559, 112] on button "Tag system-mistake" at bounding box center [555, 119] width 107 height 31
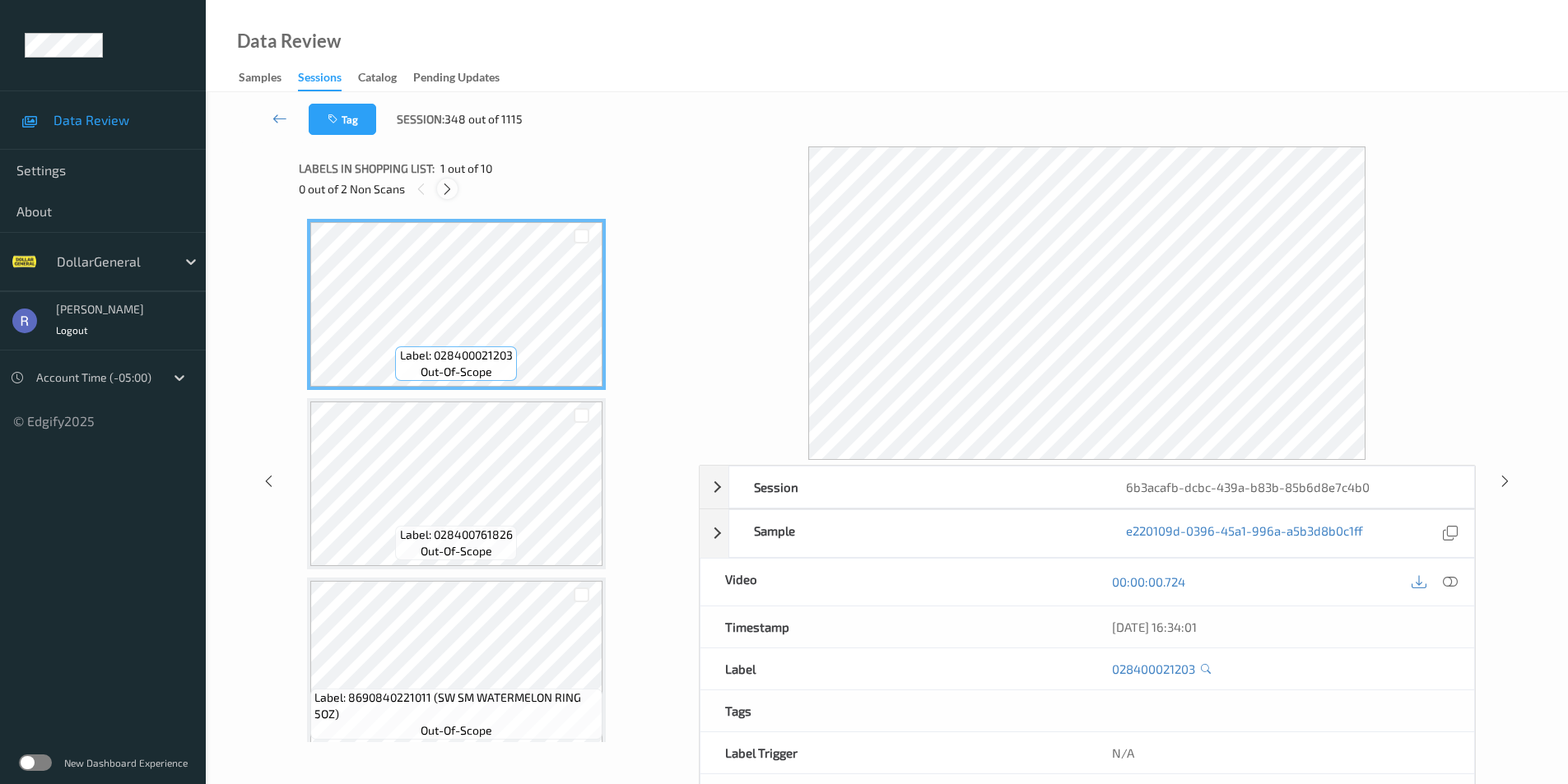
click at [454, 188] on icon at bounding box center [447, 189] width 14 height 15
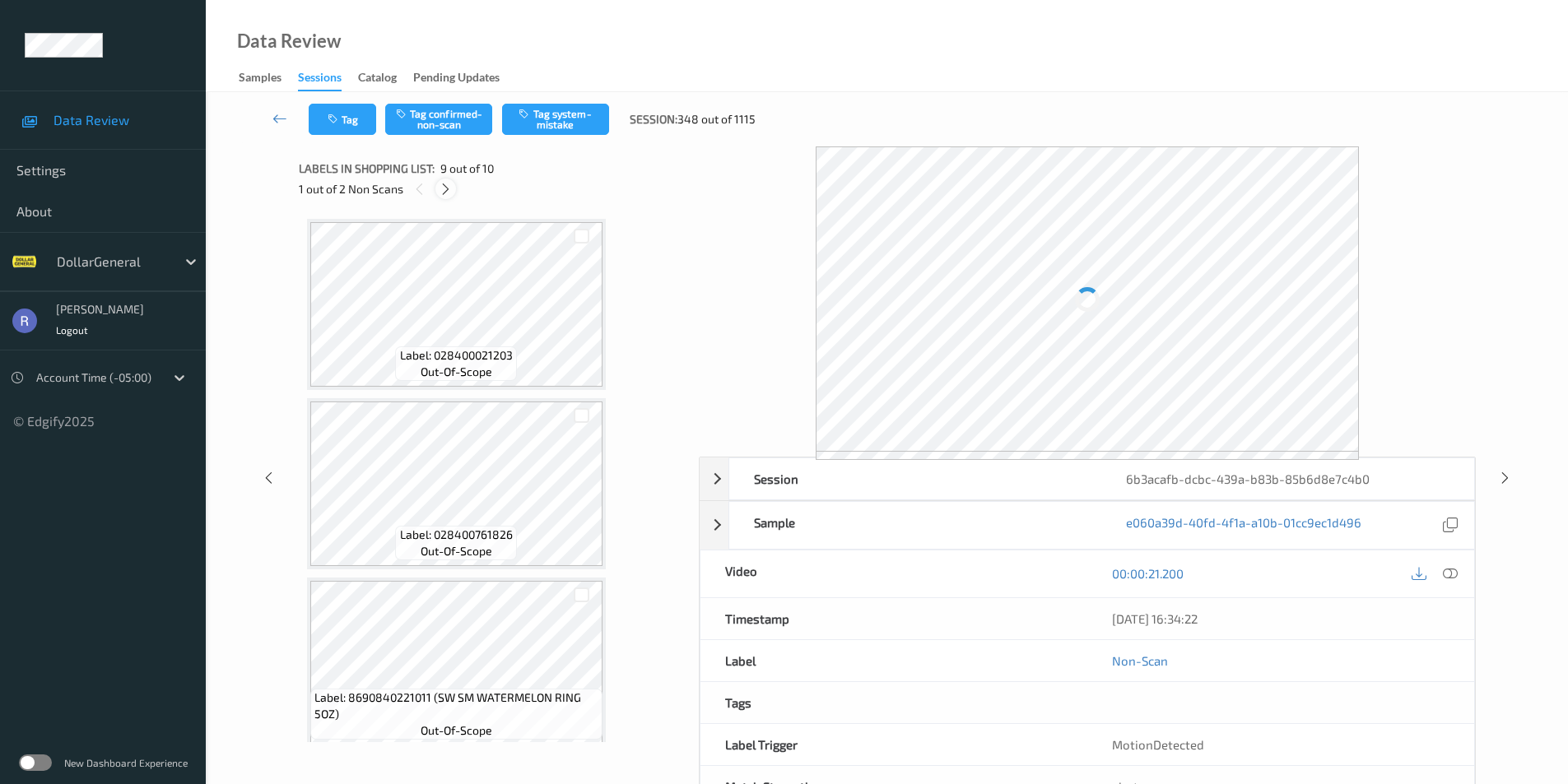
scroll to position [1264, 0]
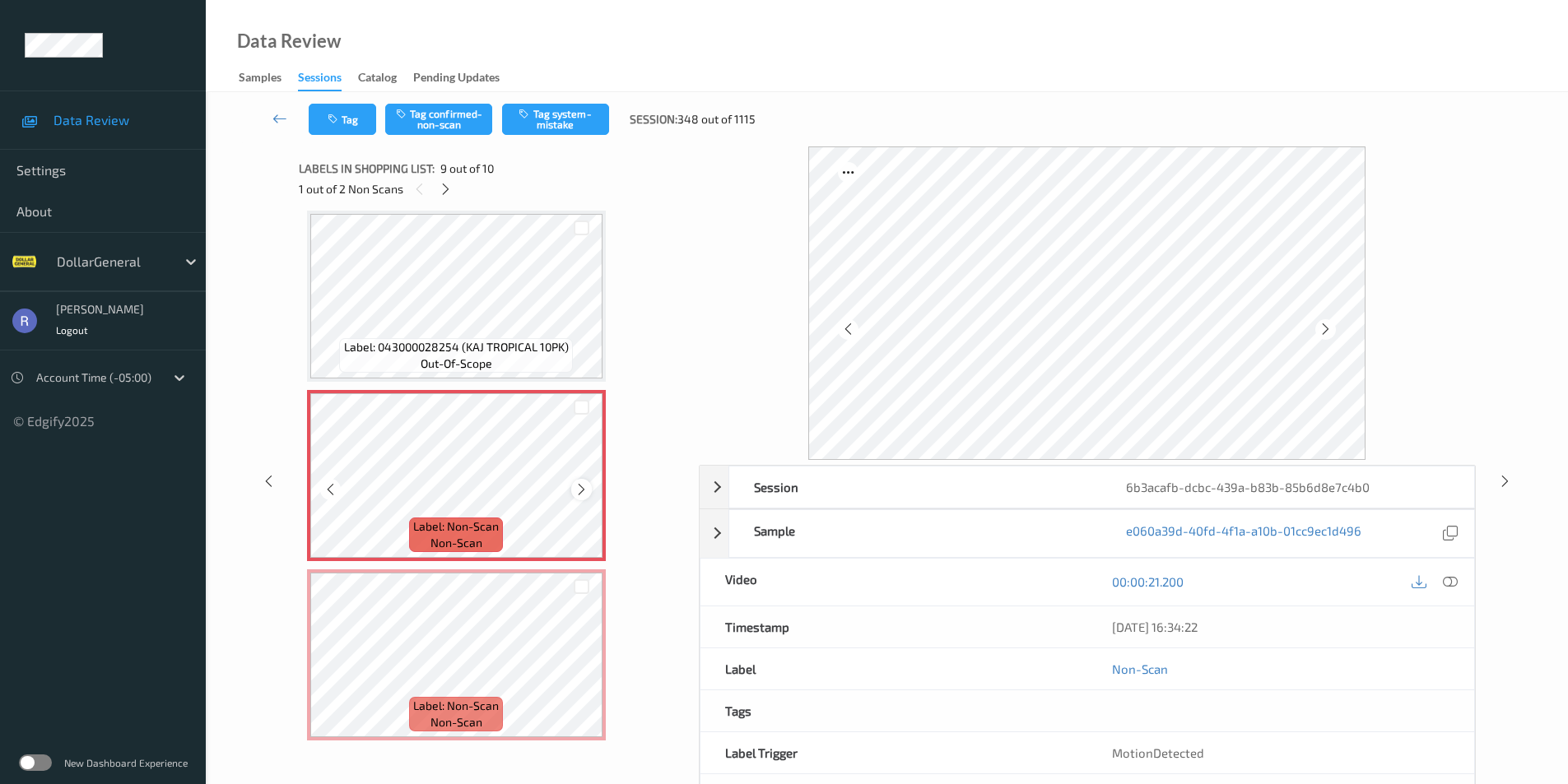
click at [579, 490] on icon at bounding box center [581, 490] width 14 height 15
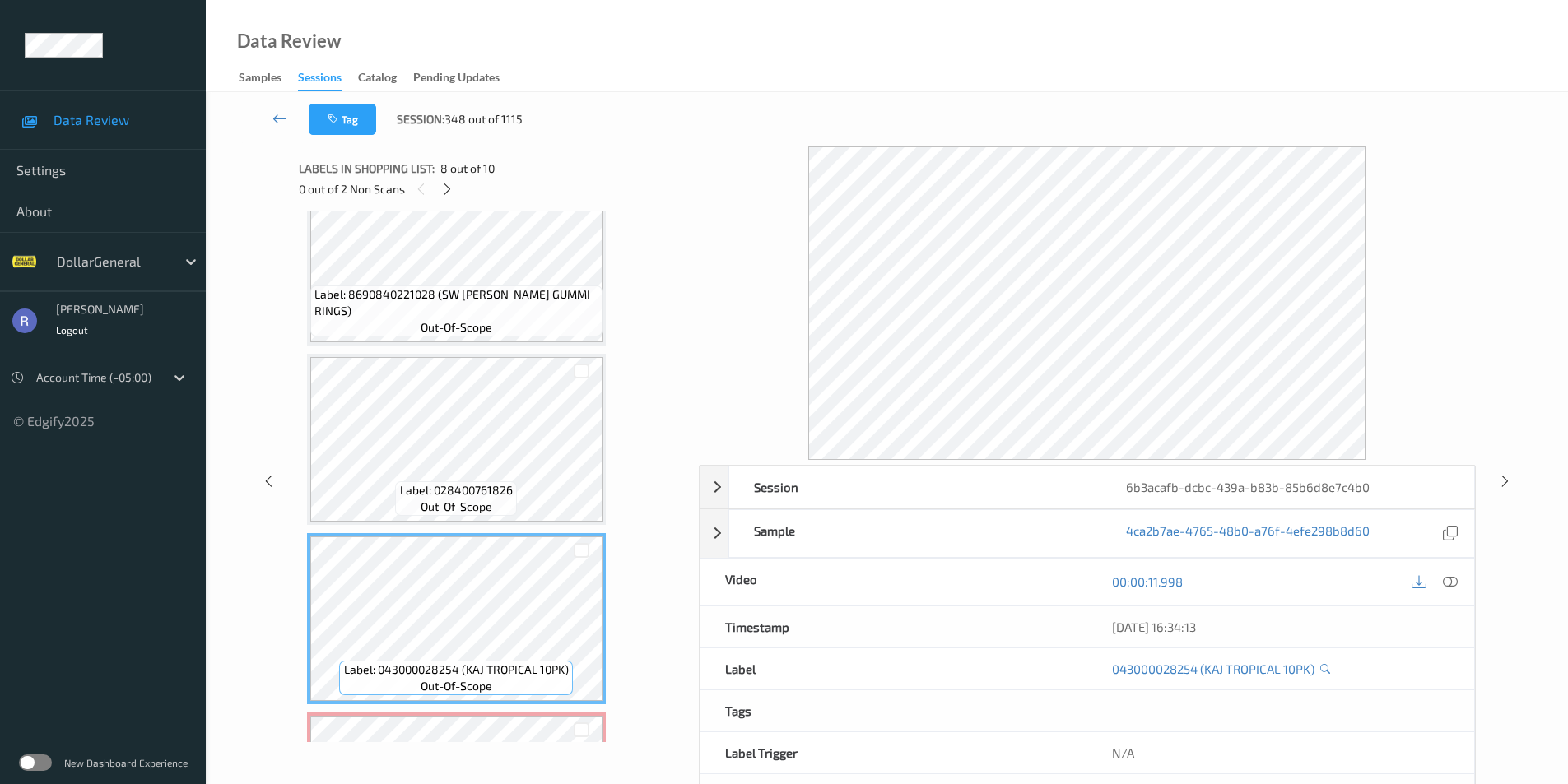
scroll to position [695, 0]
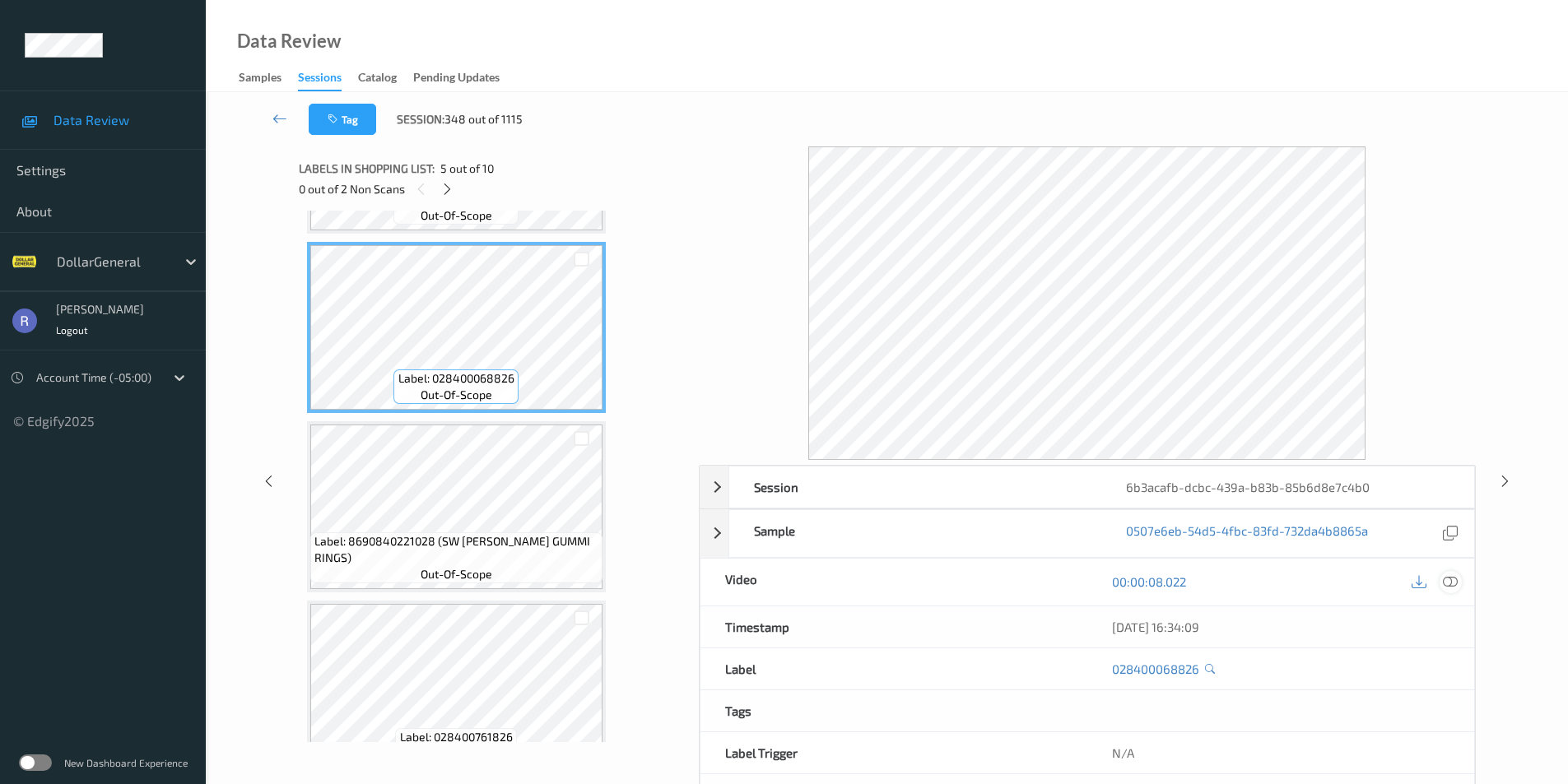
click at [1453, 583] on icon at bounding box center [1451, 582] width 15 height 15
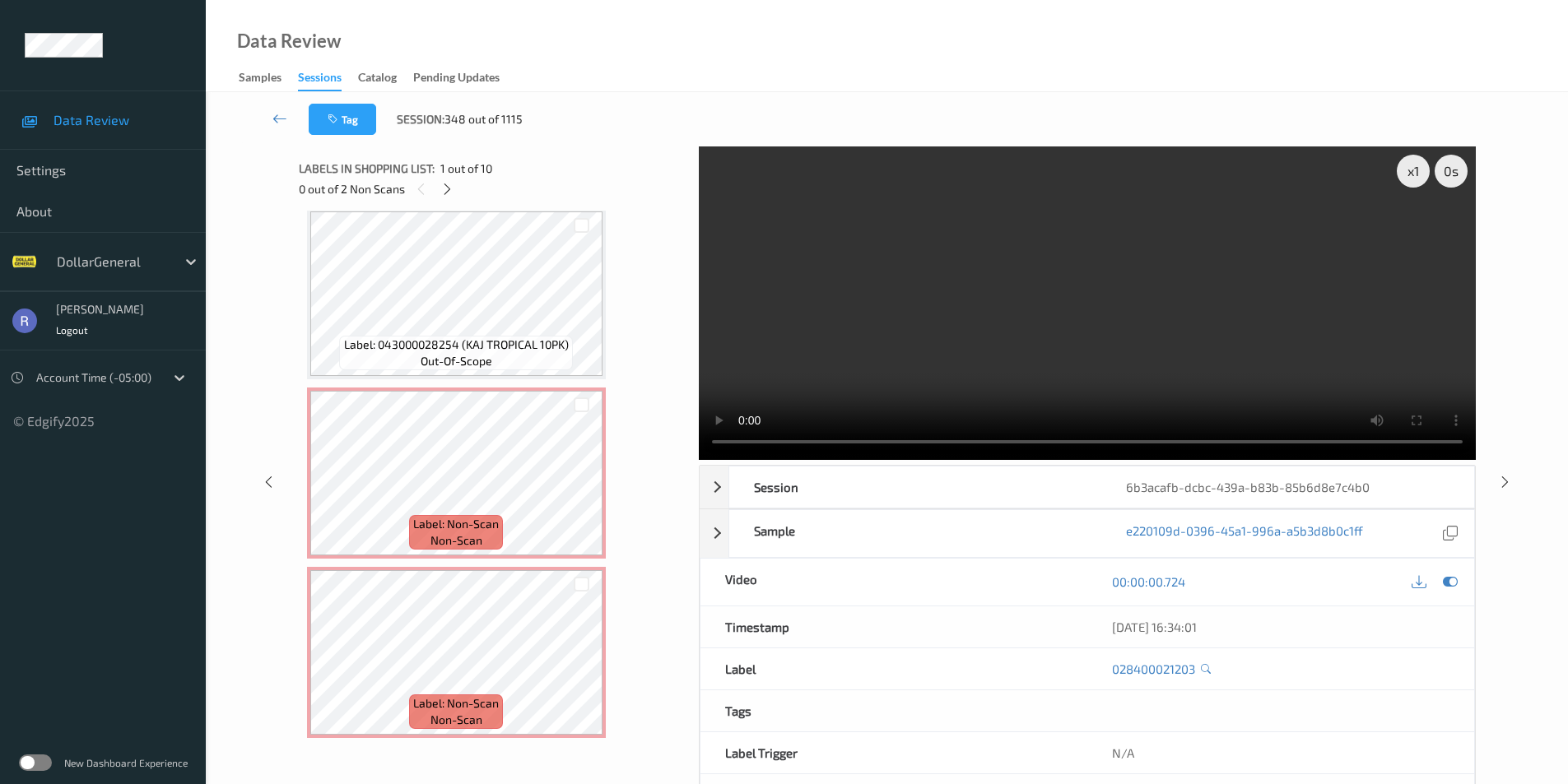
scroll to position [1271, 0]
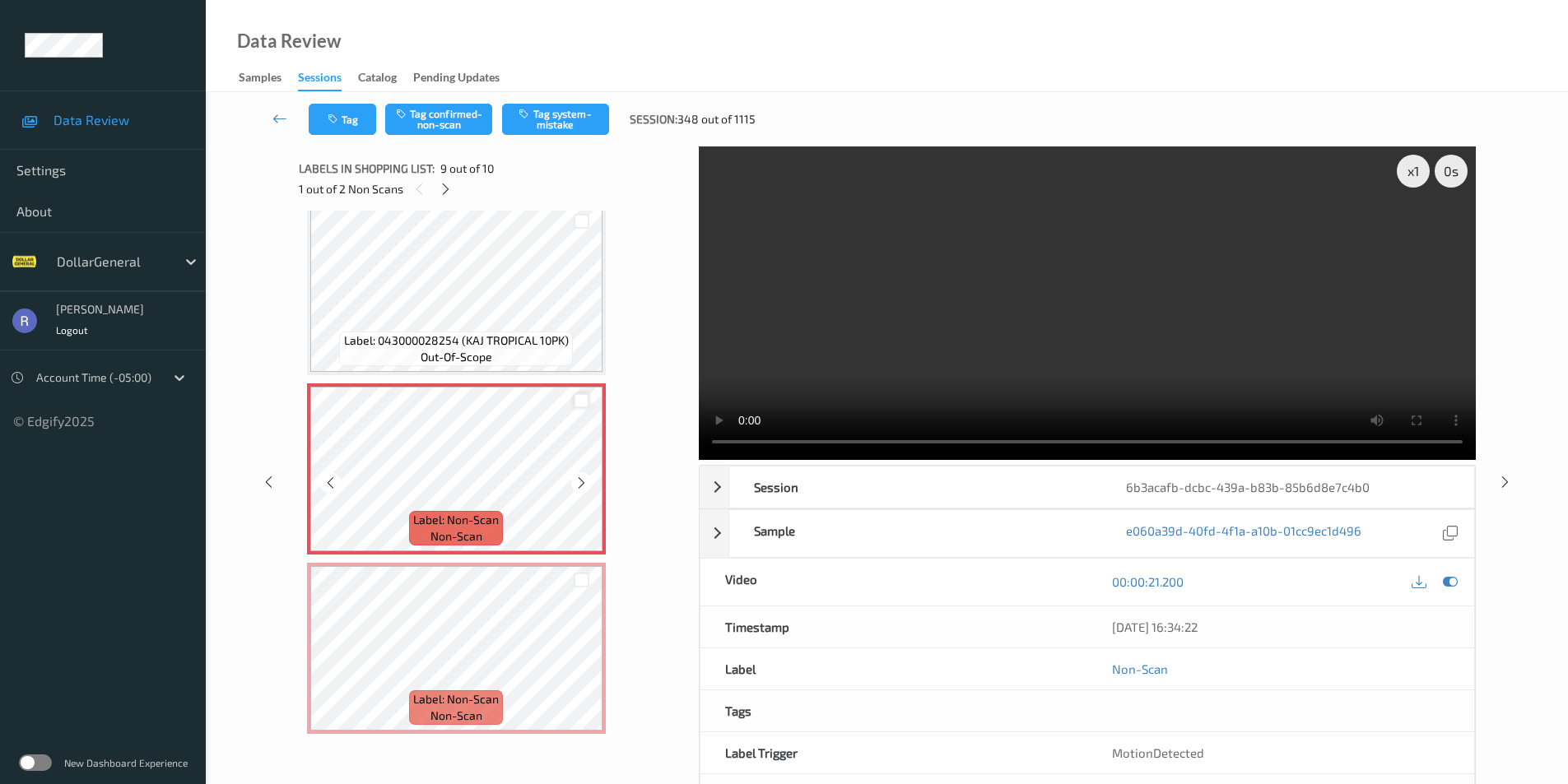
click at [582, 399] on div at bounding box center [581, 401] width 16 height 16
click at [579, 582] on div at bounding box center [581, 580] width 16 height 16
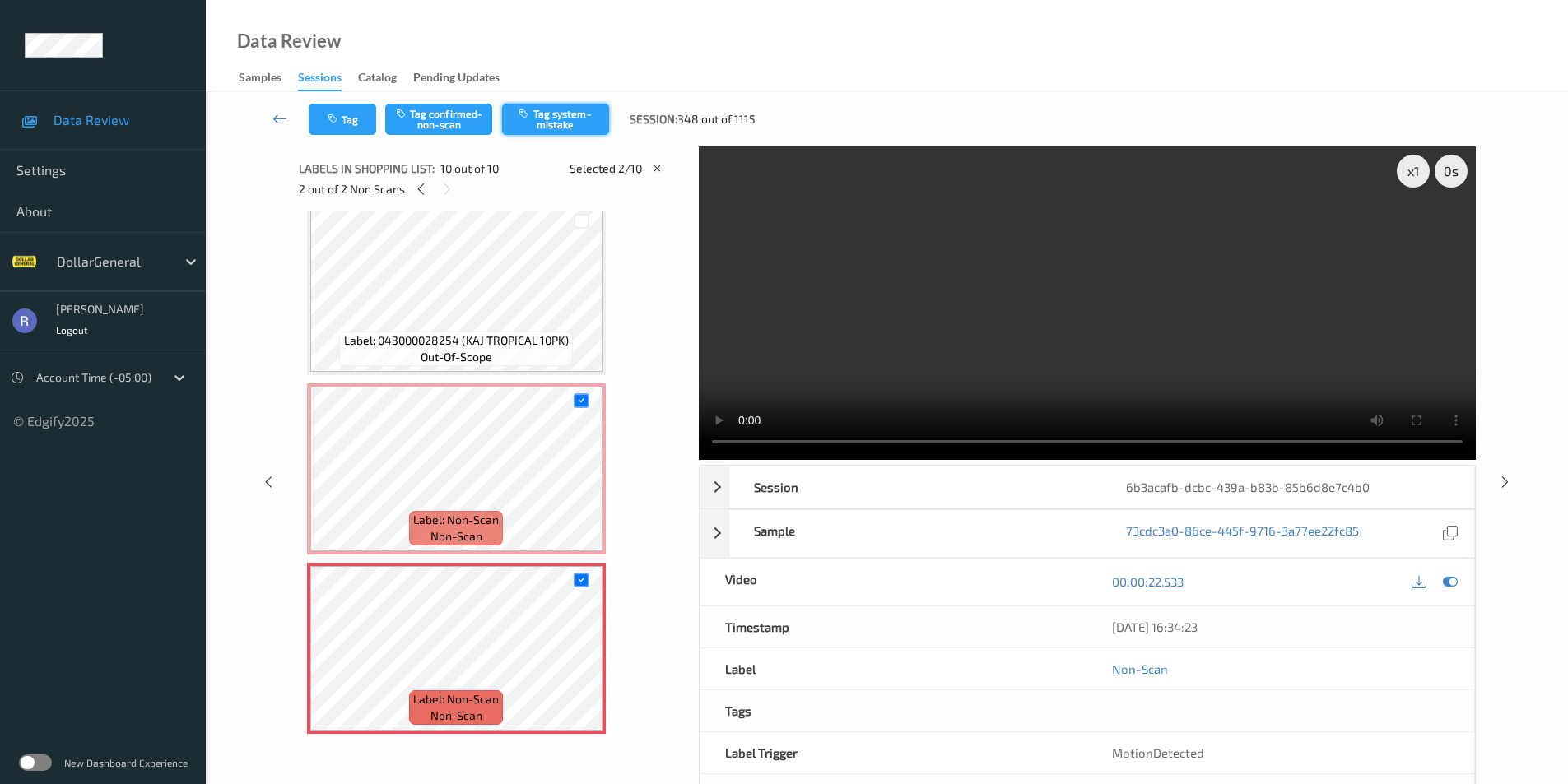
click at [570, 111] on button "Tag system-mistake" at bounding box center [555, 119] width 107 height 31
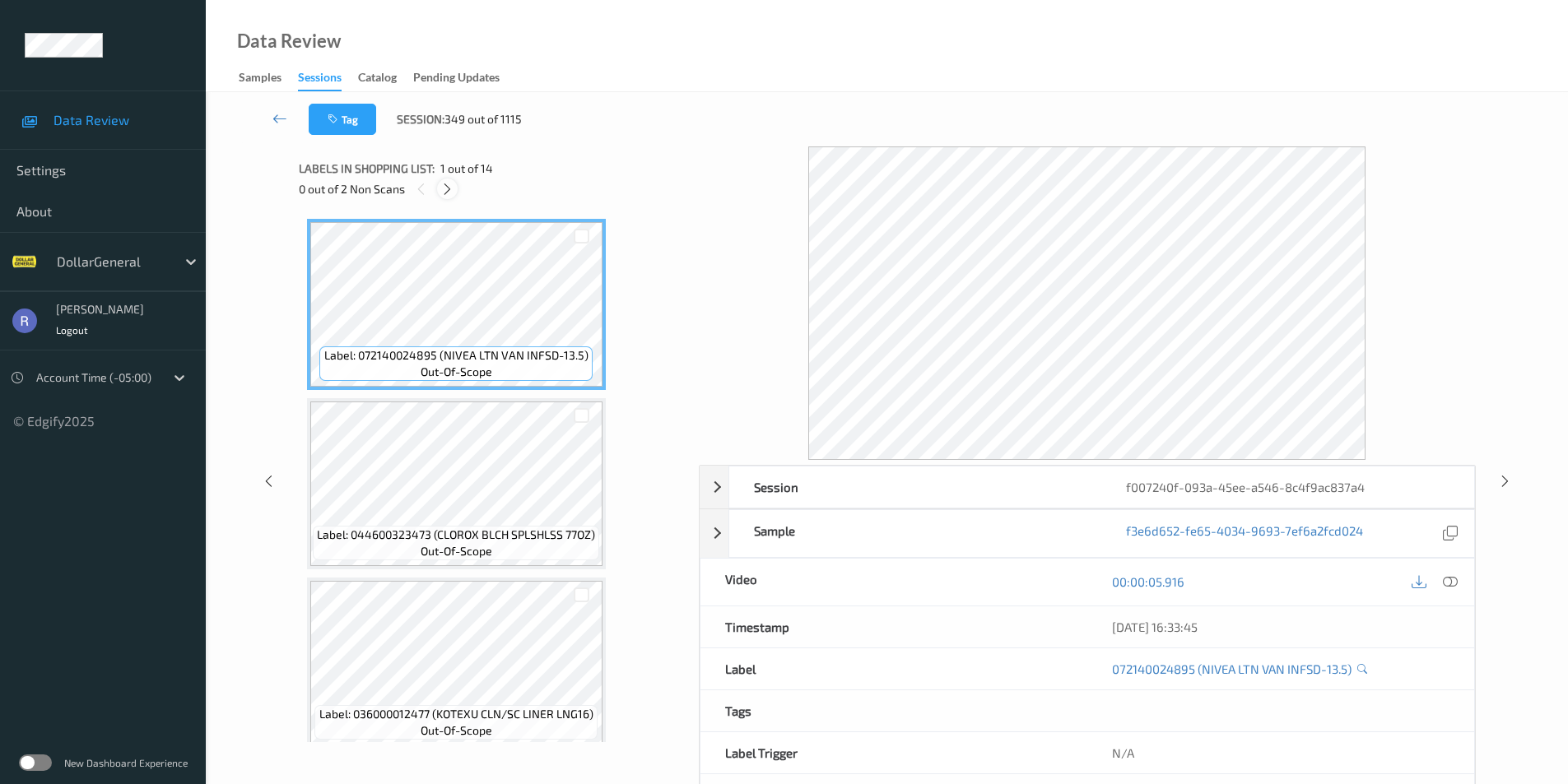
click at [447, 192] on icon at bounding box center [447, 189] width 14 height 15
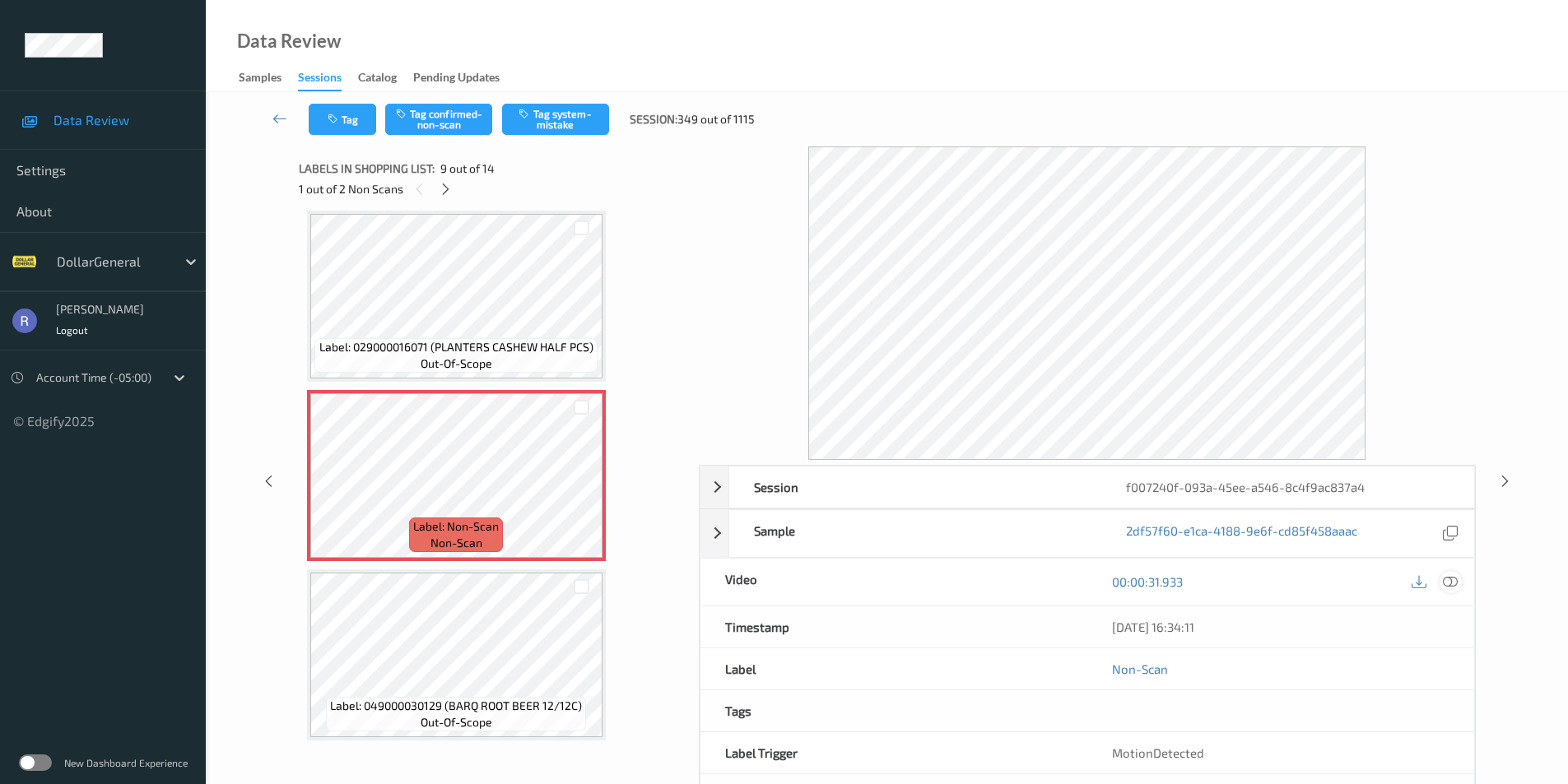
click at [1451, 582] on icon at bounding box center [1451, 582] width 15 height 15
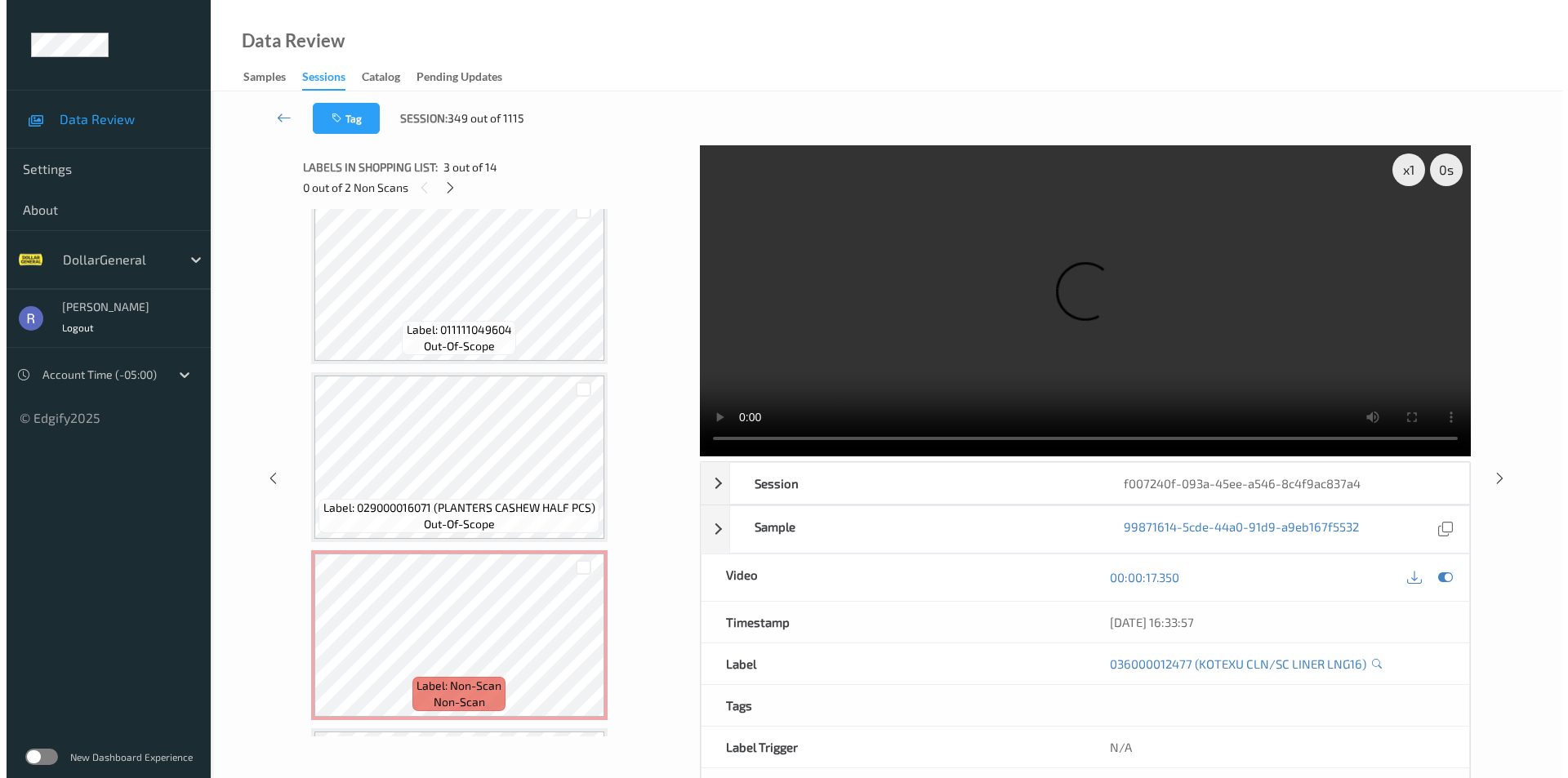
scroll to position [1499, 0]
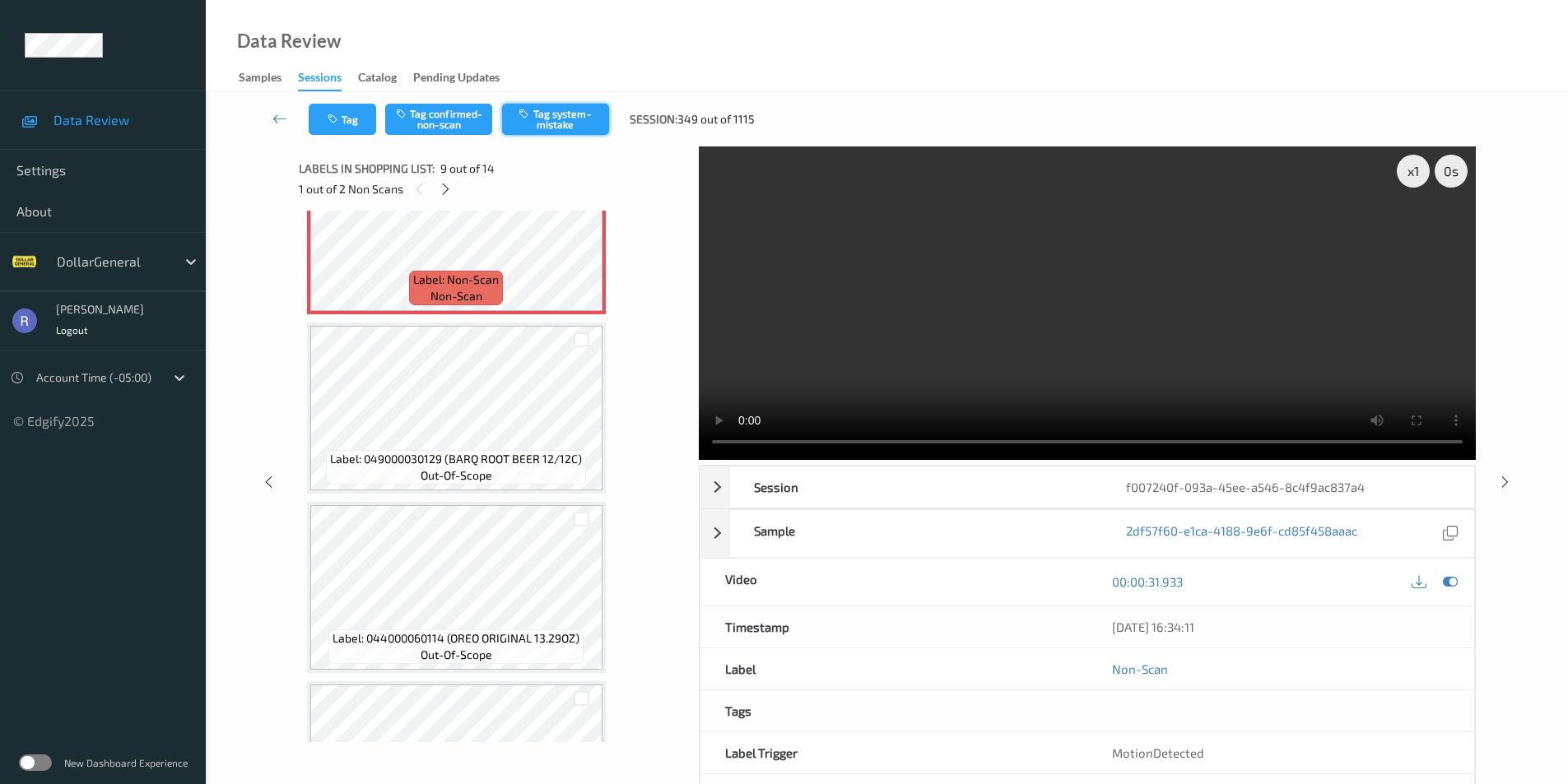
click at [572, 120] on button "Tag system-mistake" at bounding box center [555, 119] width 107 height 31
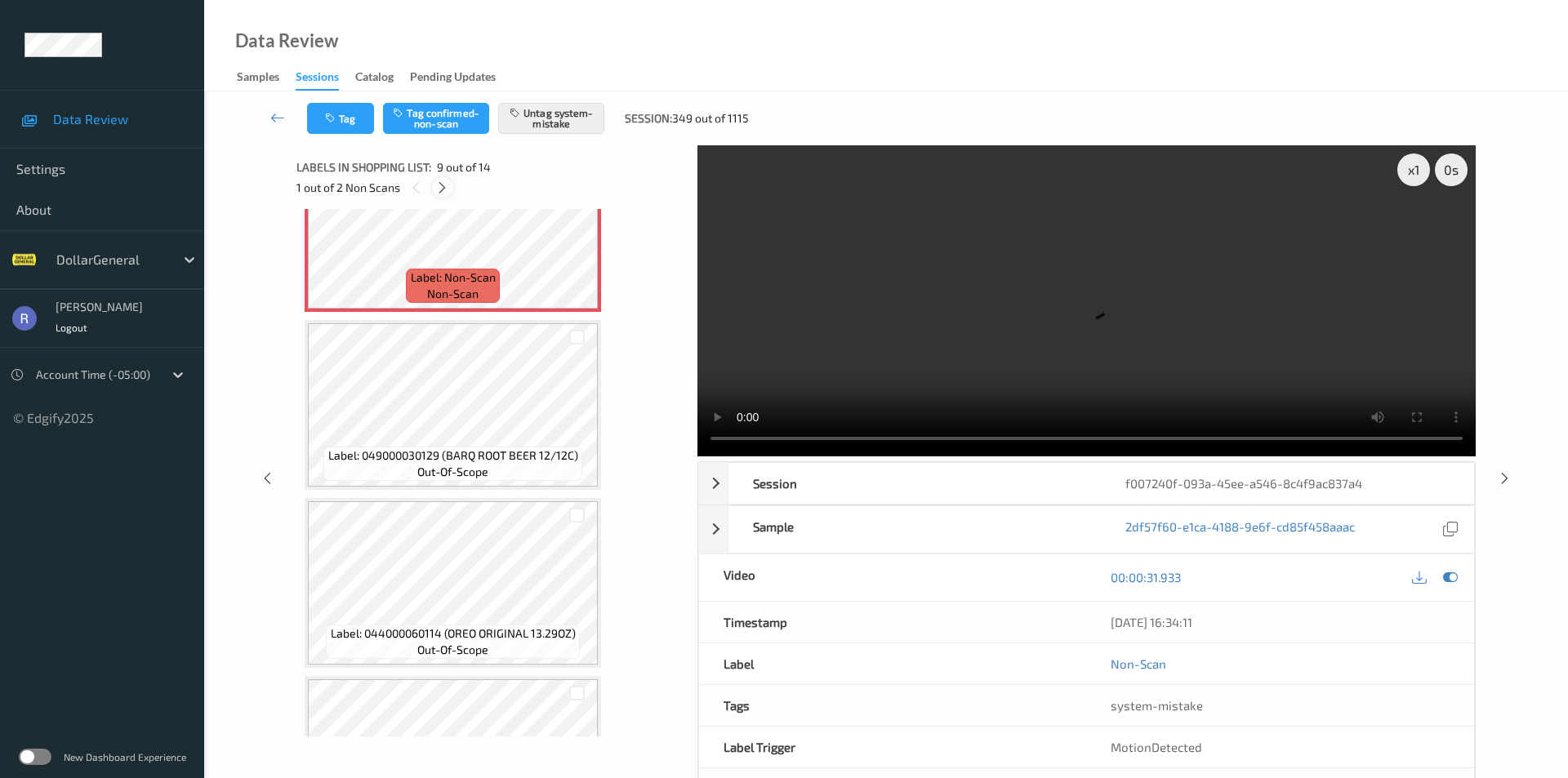
click at [440, 183] on icon at bounding box center [442, 188] width 14 height 15
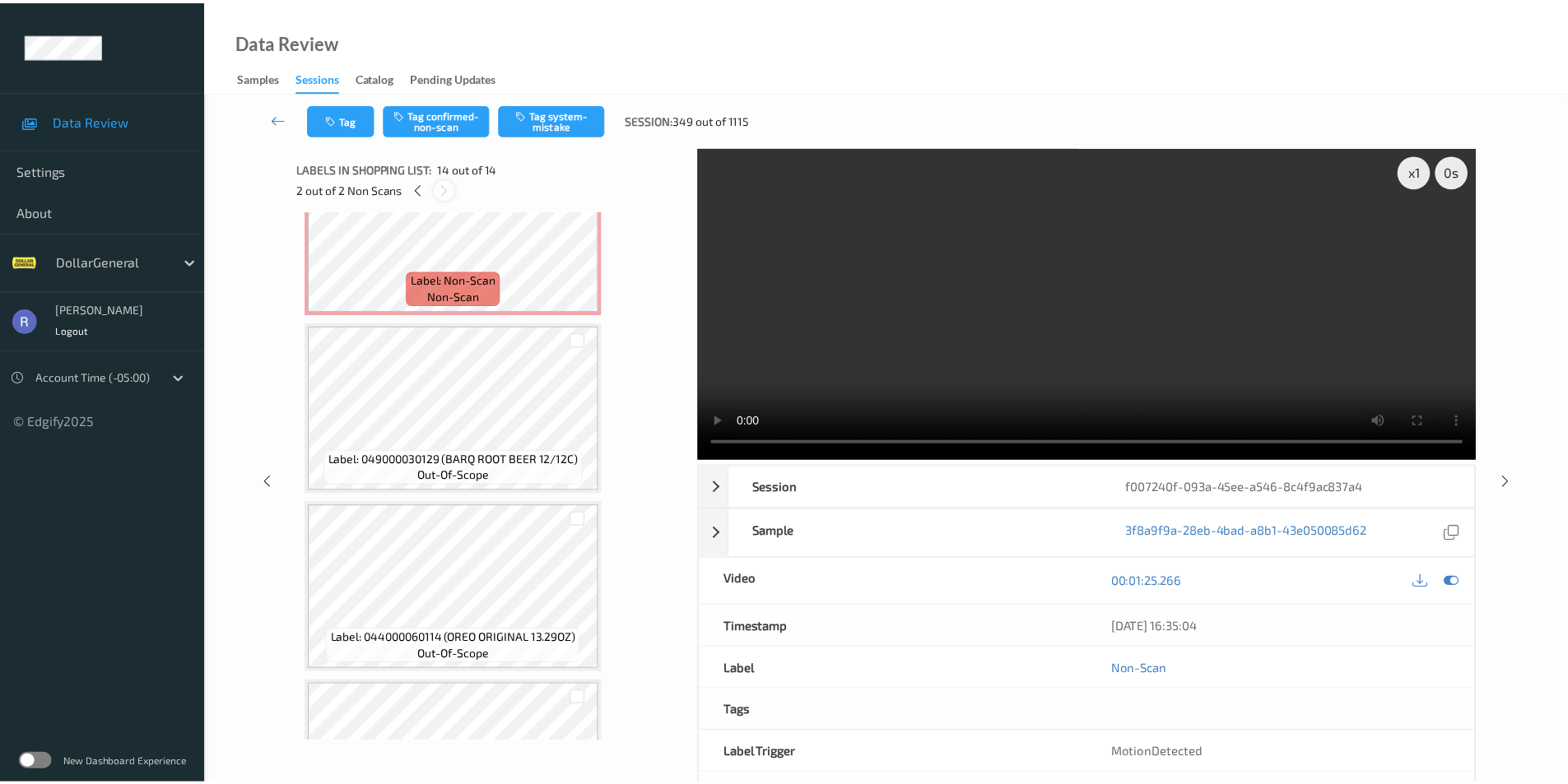
scroll to position [1988, 0]
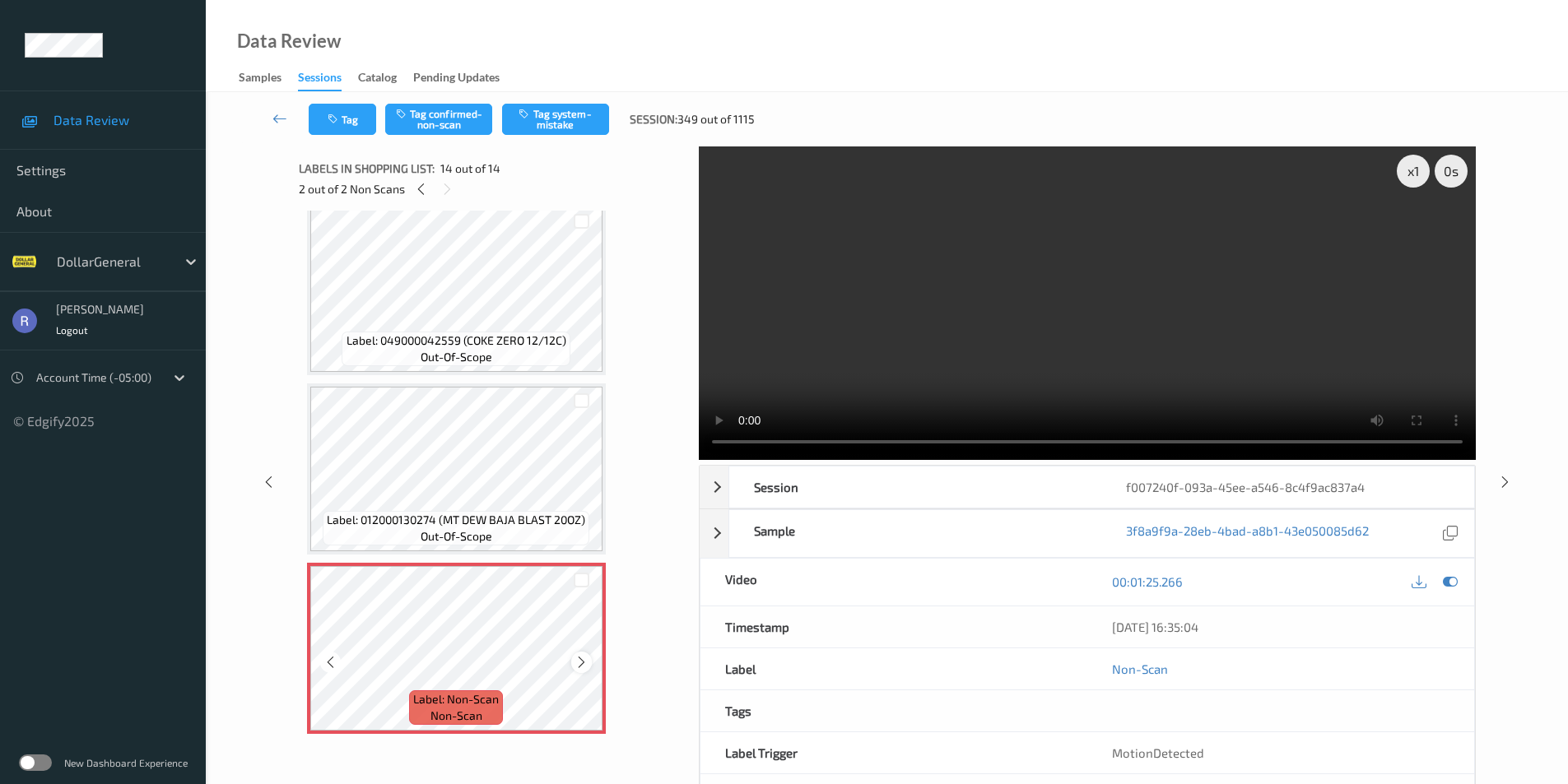
click at [579, 663] on icon at bounding box center [581, 663] width 14 height 15
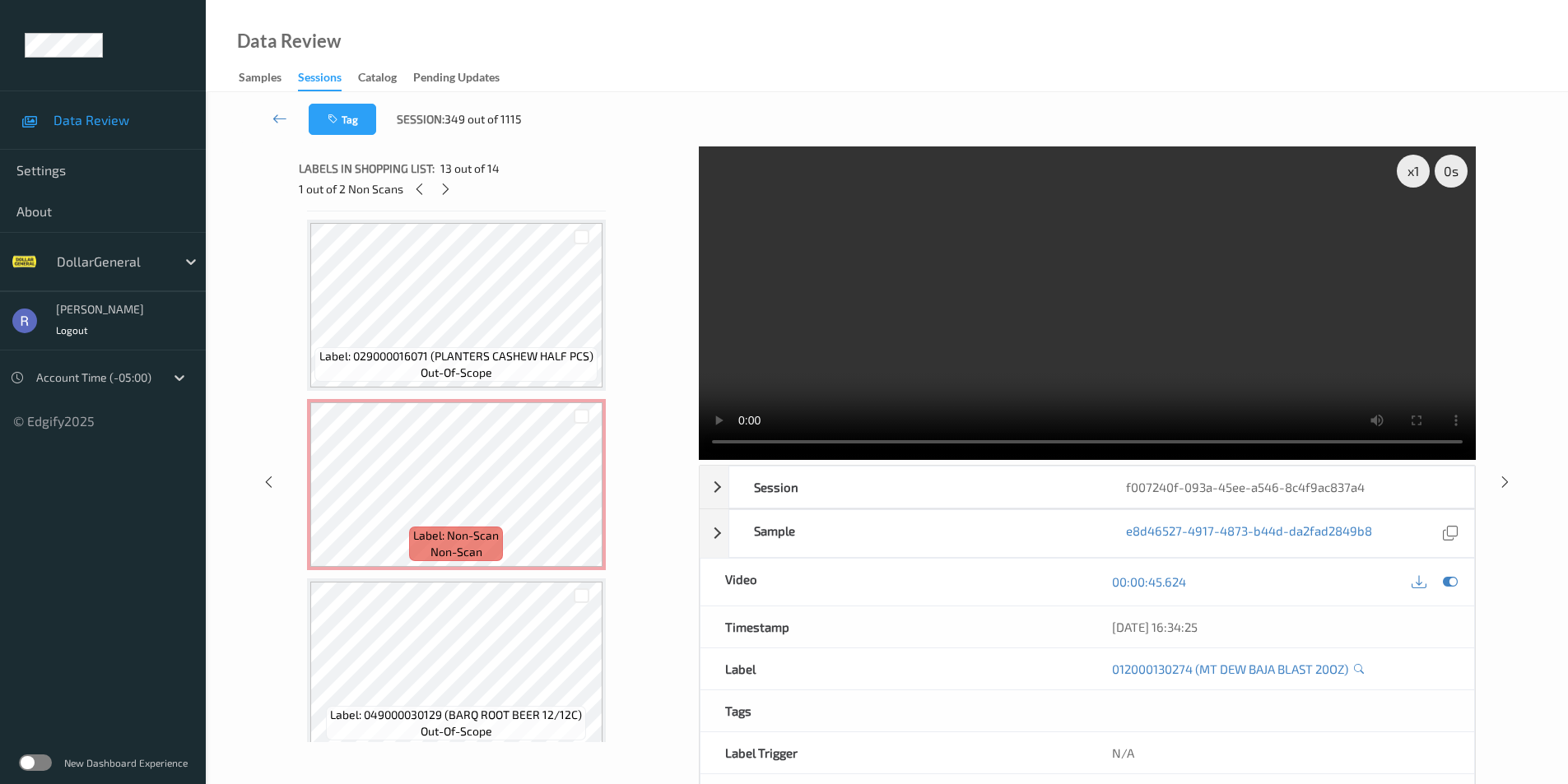
scroll to position [1247, 0]
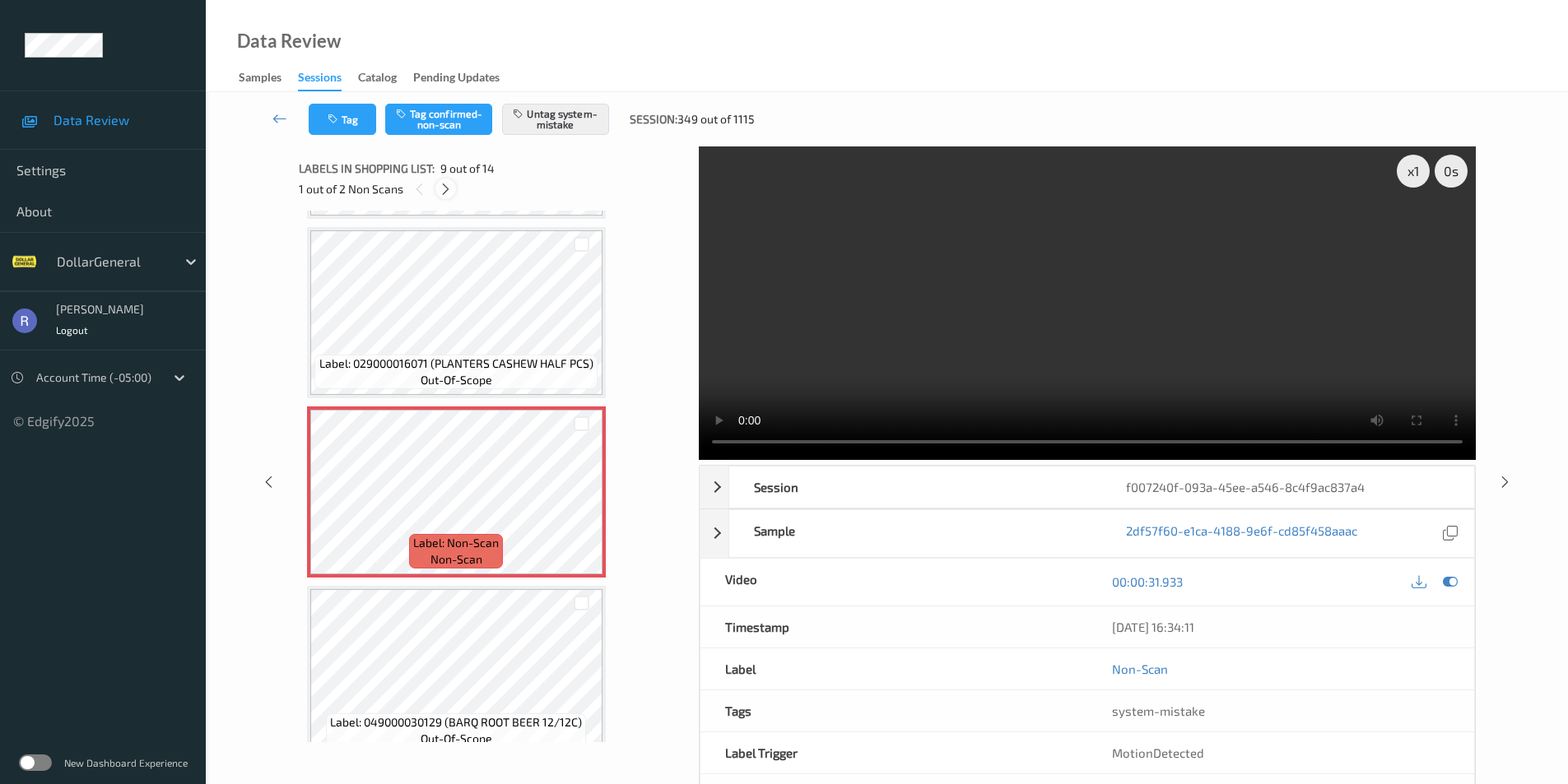
click at [443, 186] on icon at bounding box center [446, 189] width 14 height 15
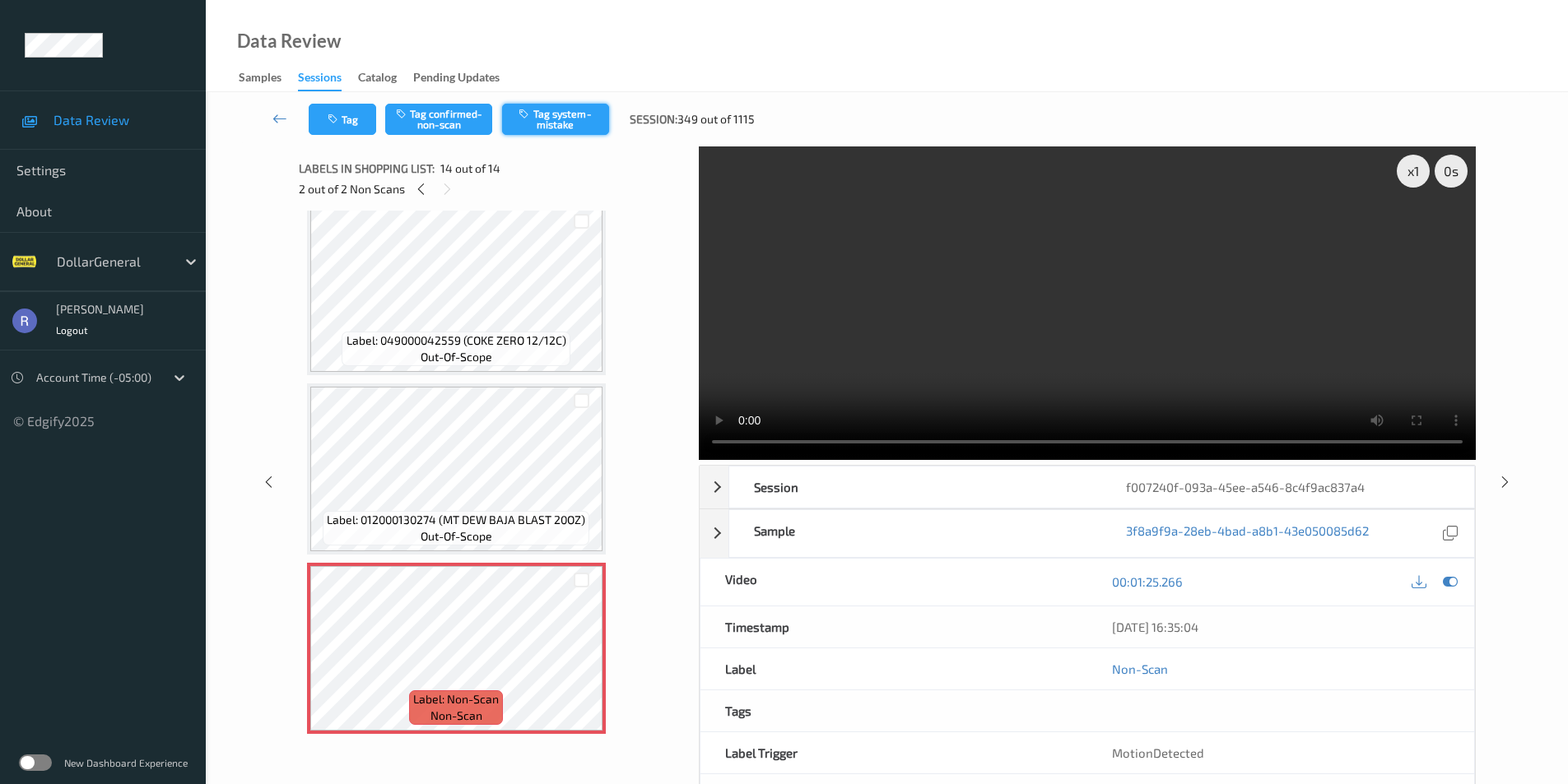
click at [556, 121] on button "Tag system-mistake" at bounding box center [555, 119] width 107 height 31
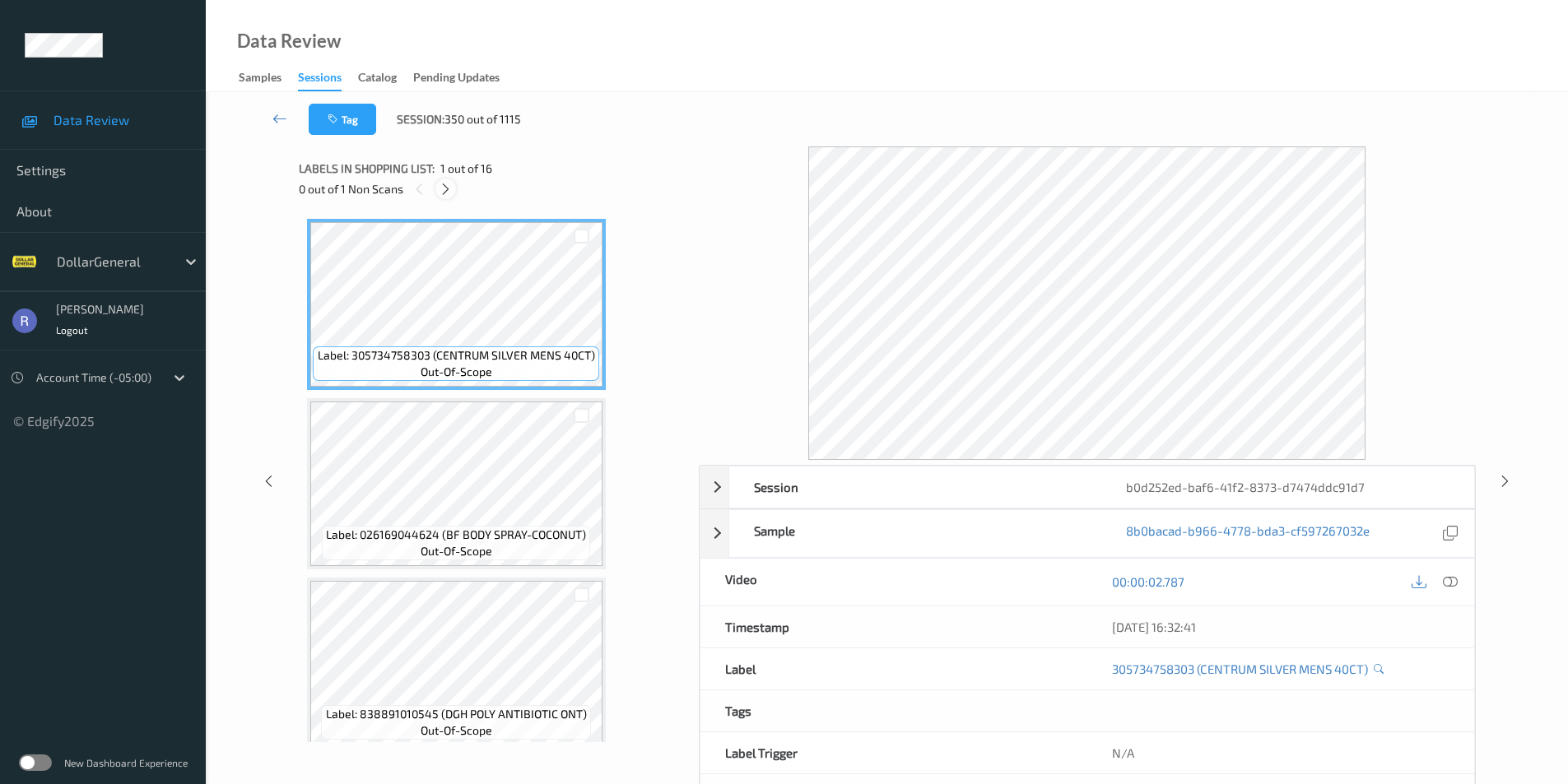
click at [441, 188] on icon at bounding box center [446, 189] width 14 height 15
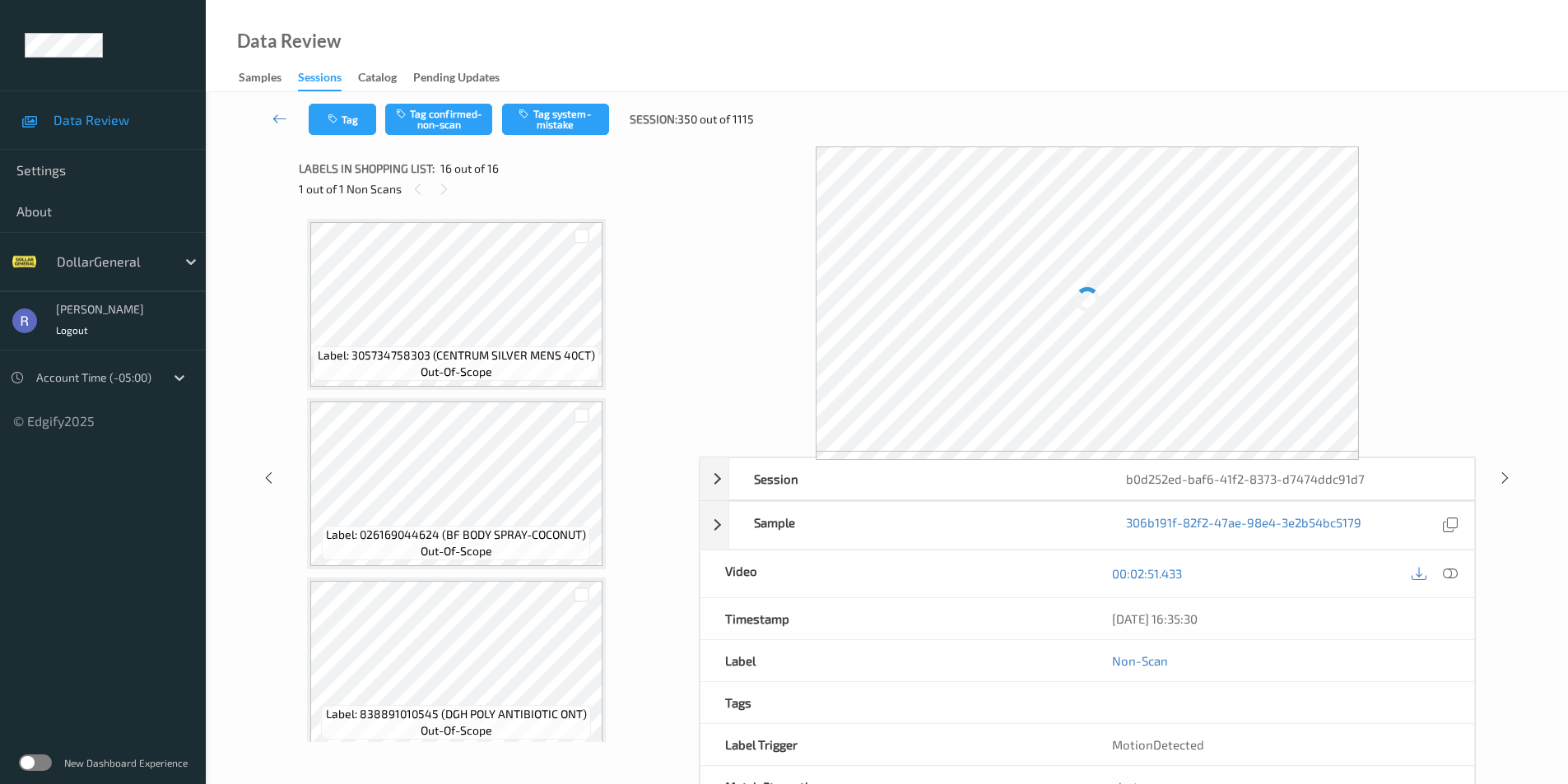
scroll to position [2347, 0]
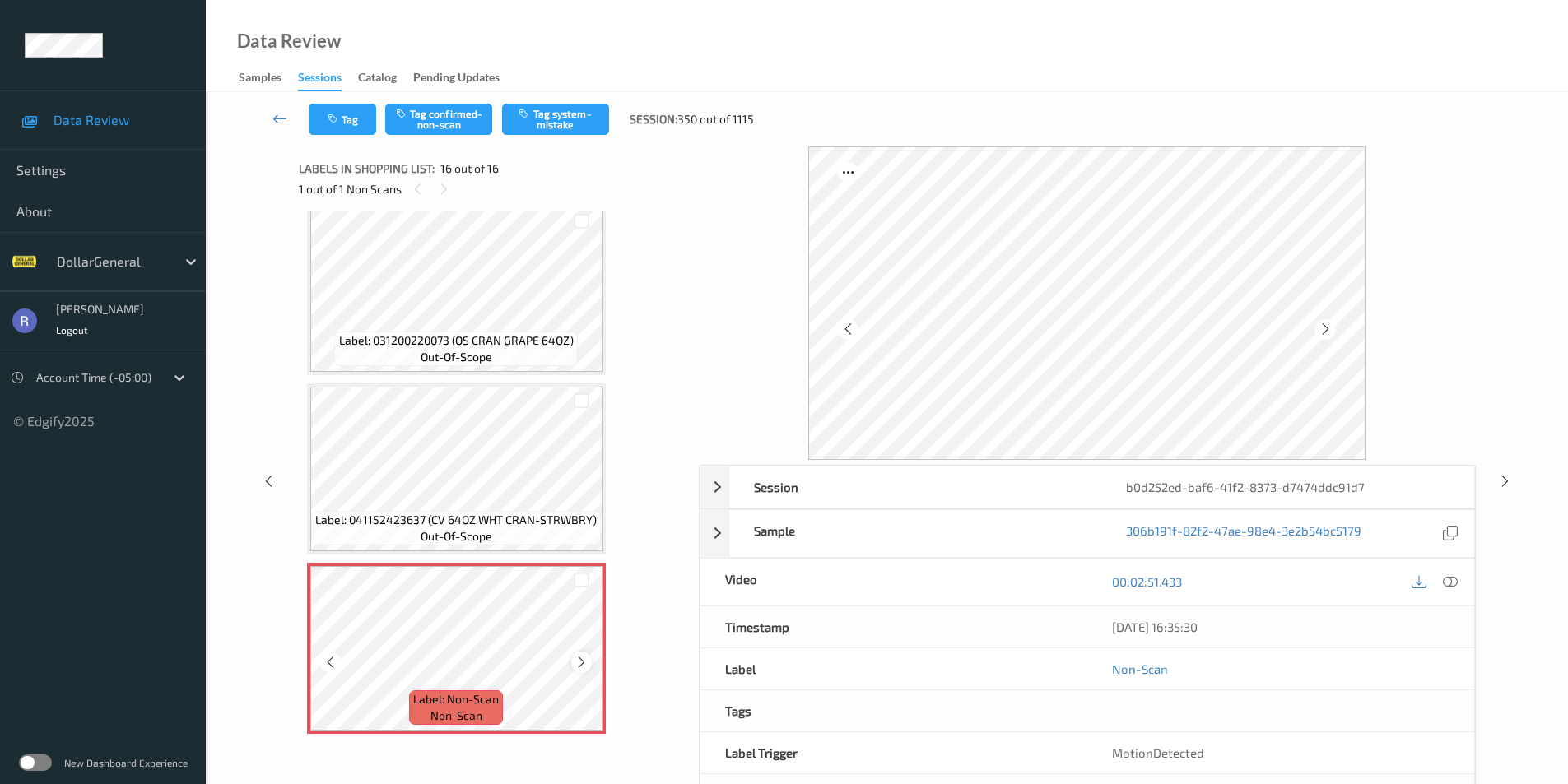
click at [582, 664] on icon at bounding box center [581, 663] width 14 height 15
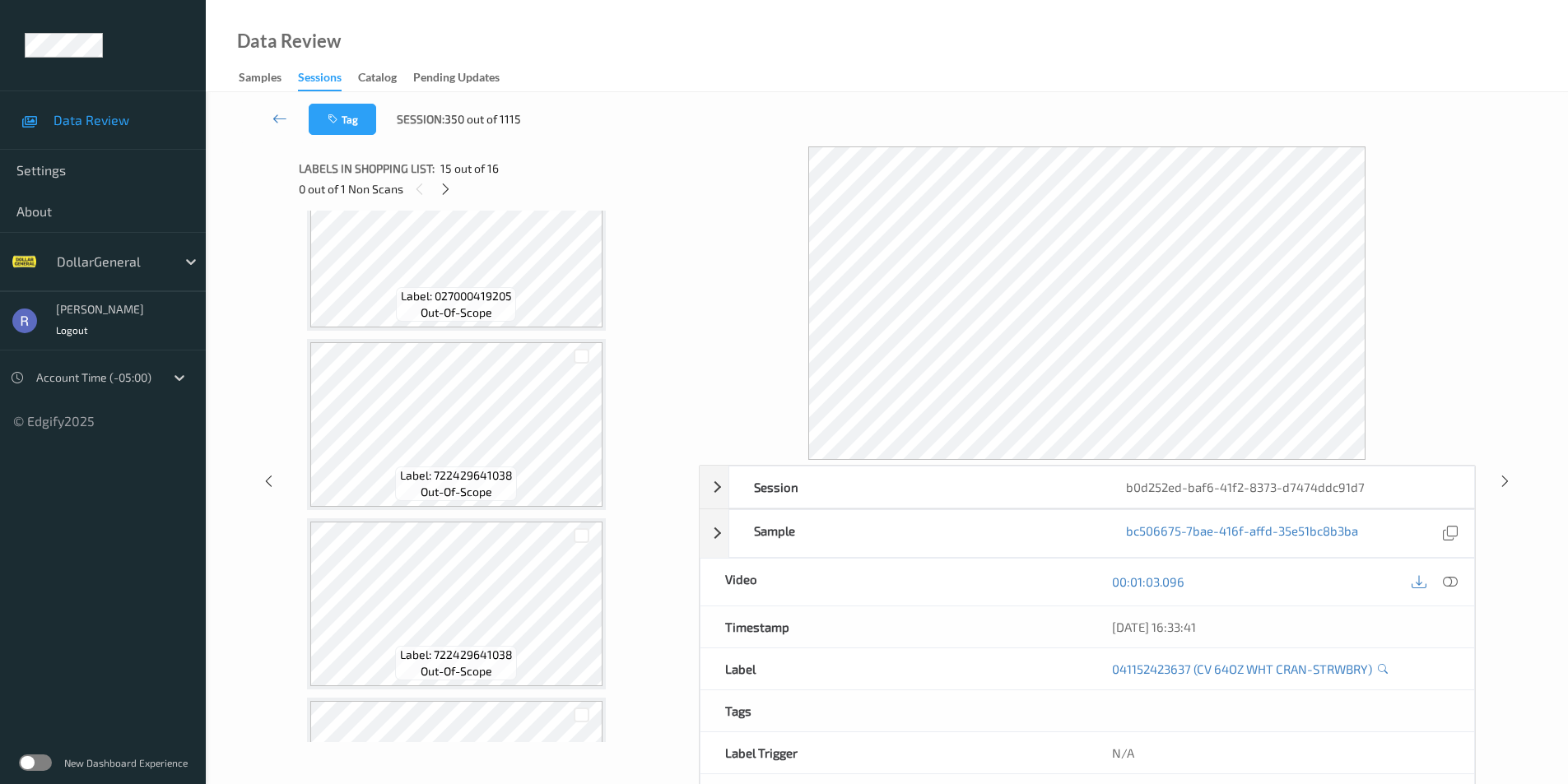
scroll to position [1770, 0]
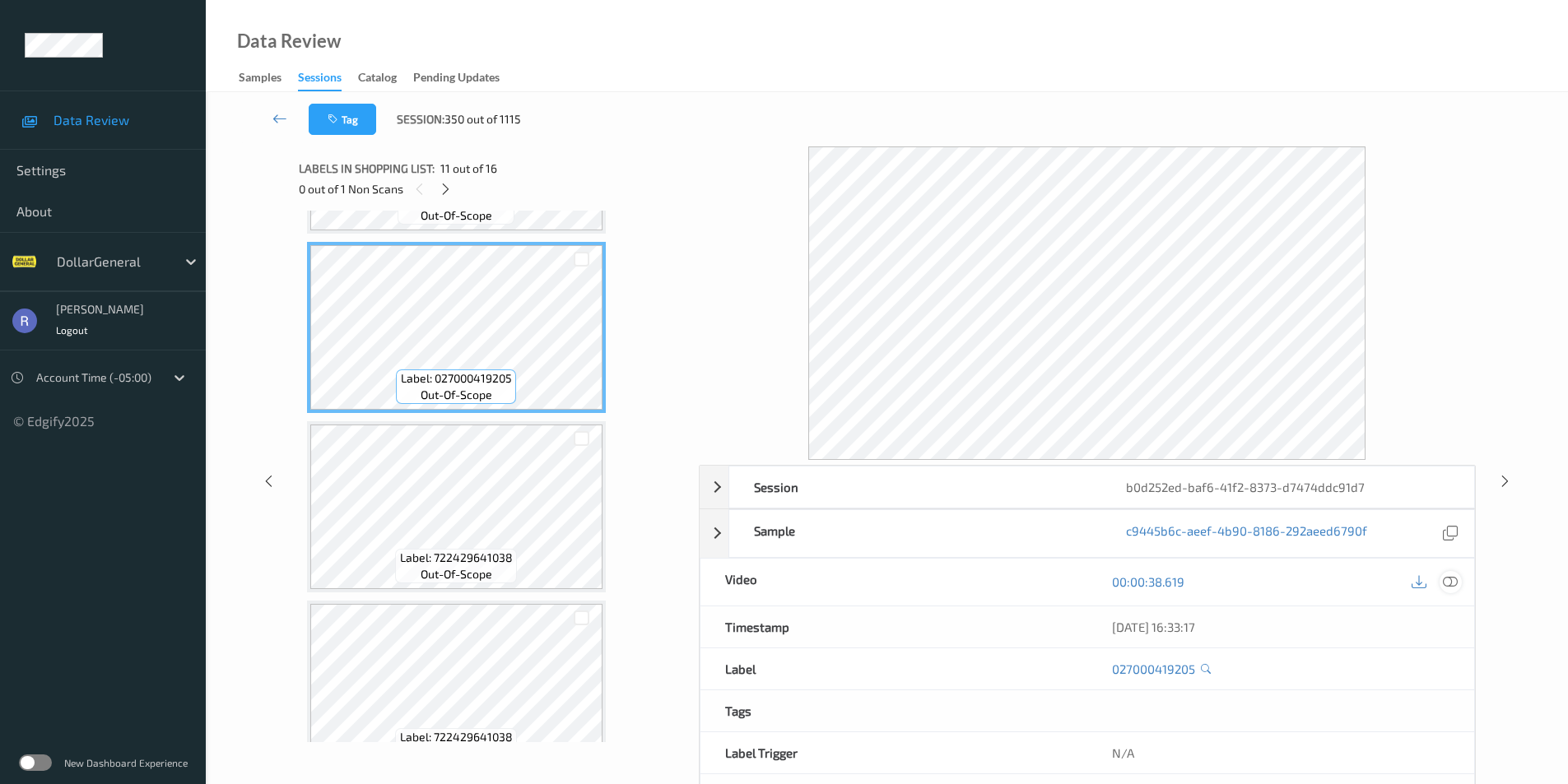
click at [1449, 585] on icon at bounding box center [1451, 582] width 15 height 15
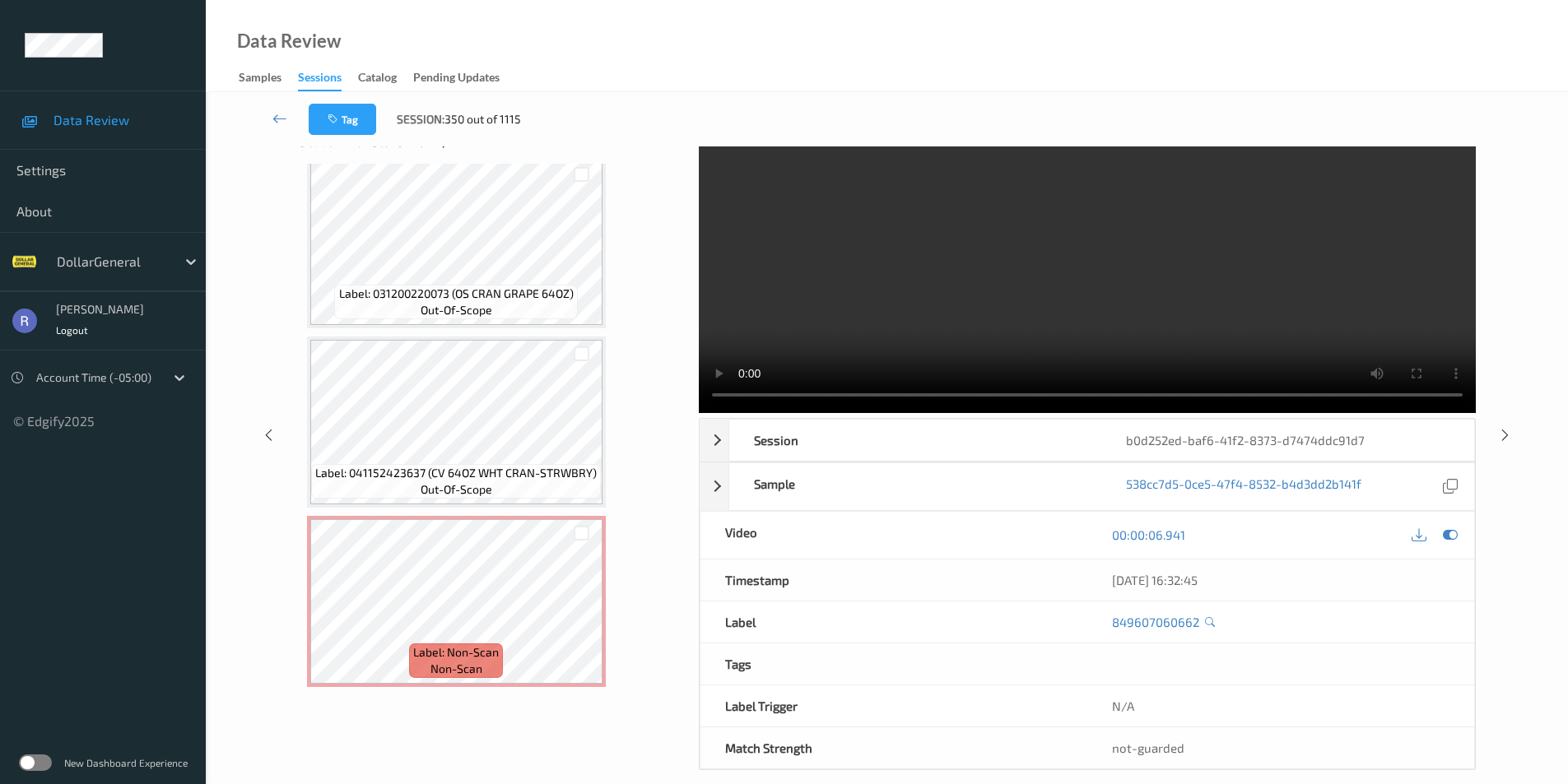
scroll to position [67, 0]
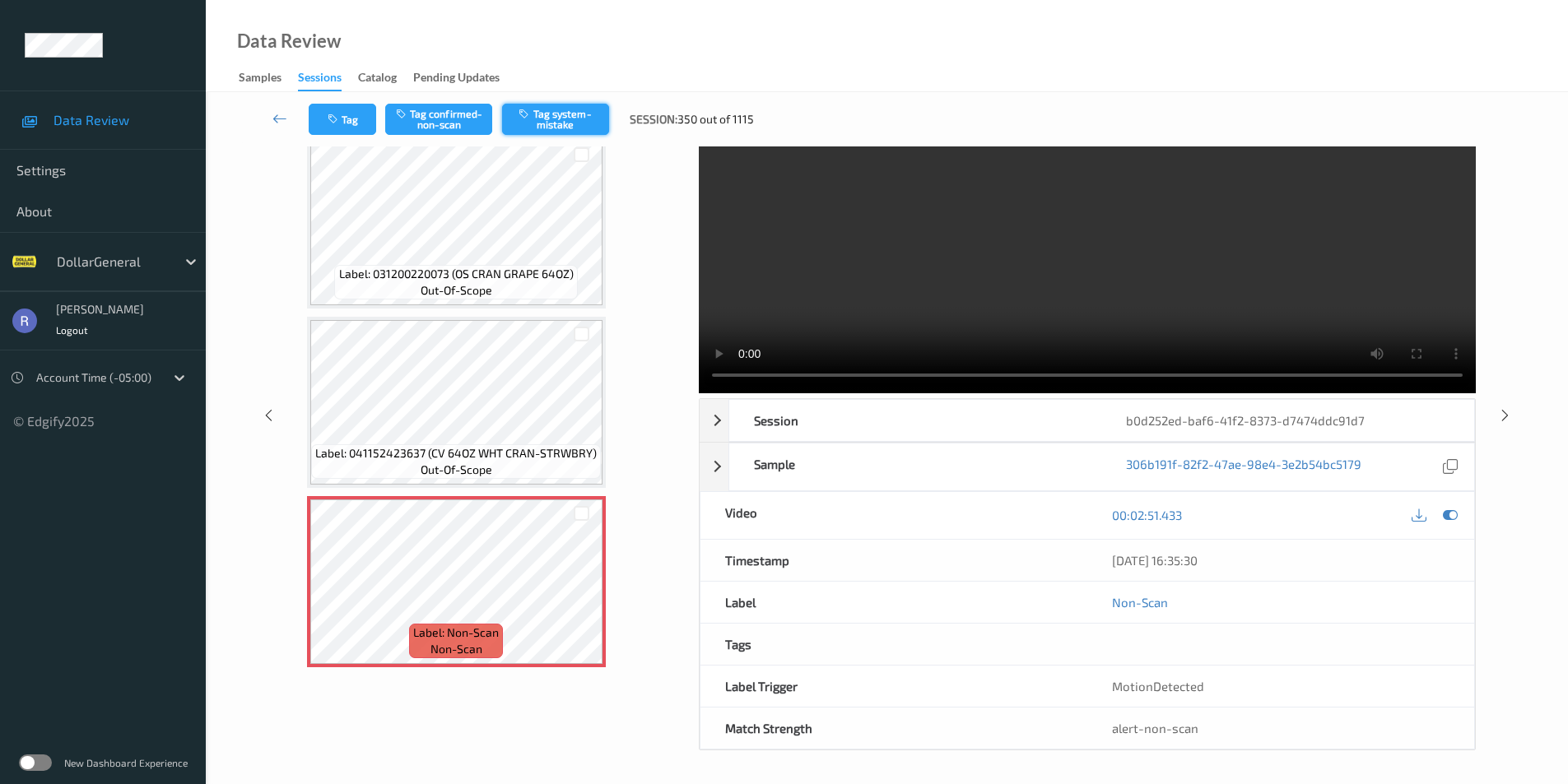
click at [564, 106] on button "Tag system-mistake" at bounding box center [555, 119] width 107 height 31
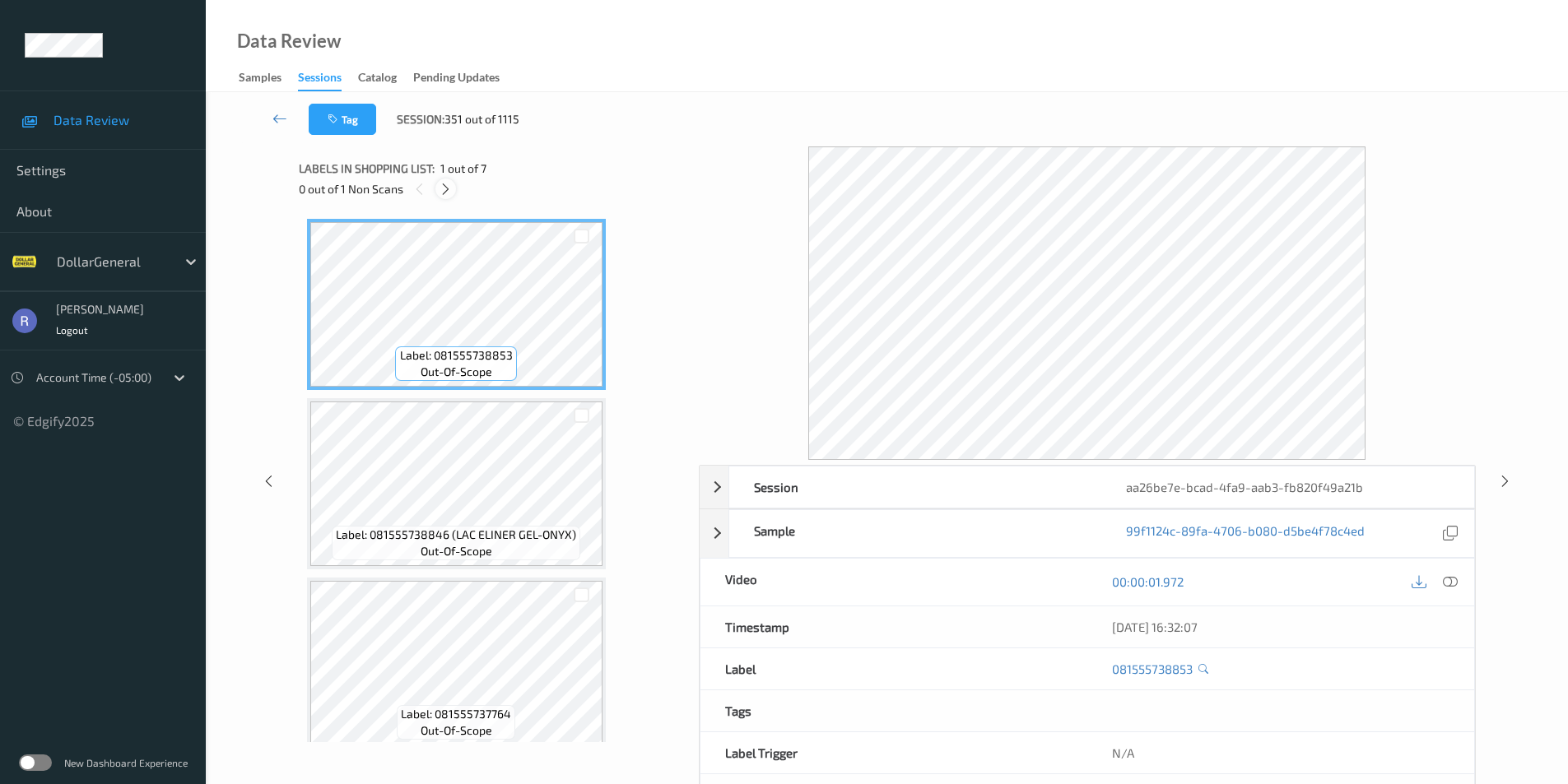
click at [443, 187] on icon at bounding box center [446, 189] width 14 height 15
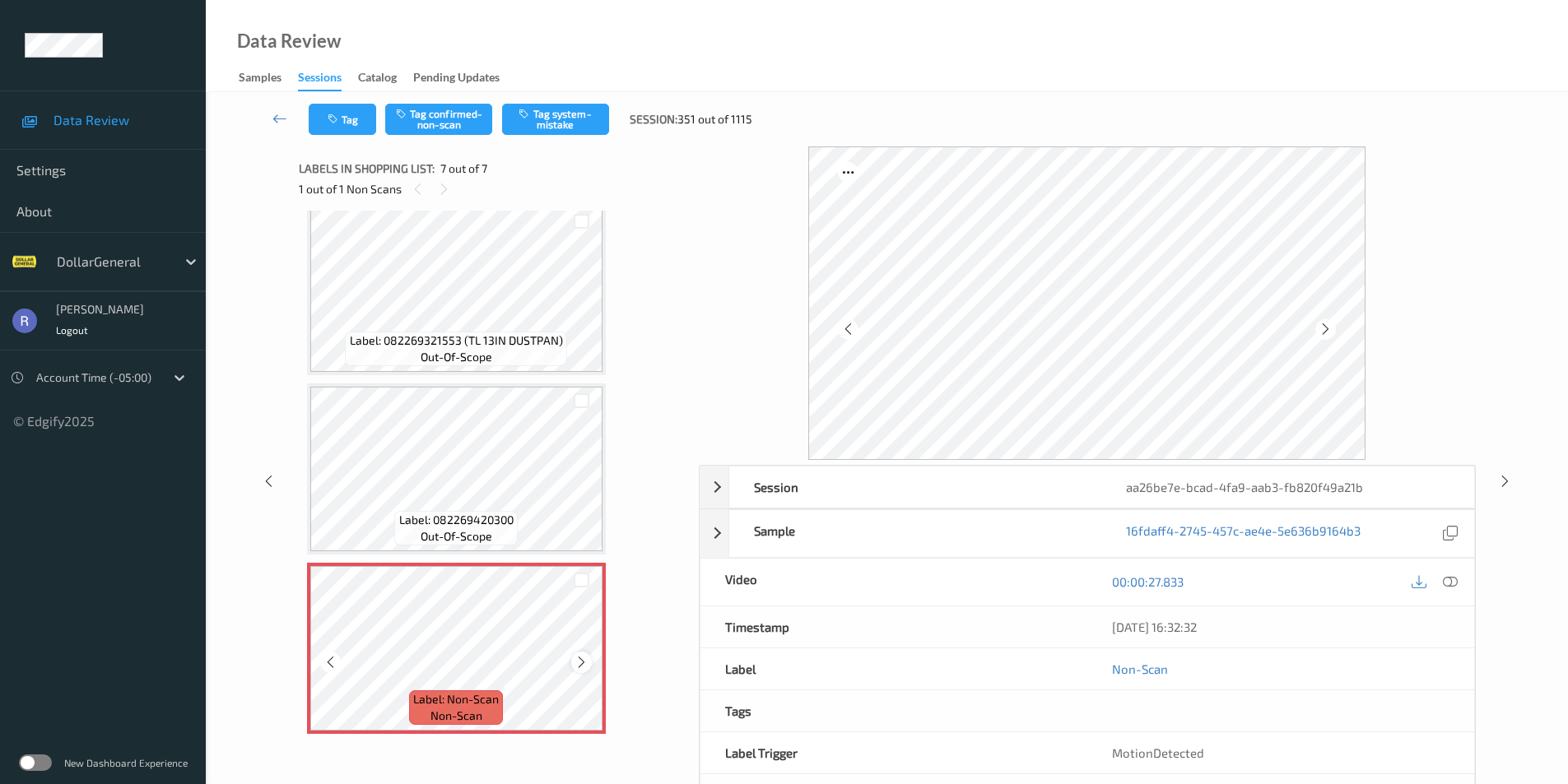
click at [584, 664] on icon at bounding box center [581, 663] width 14 height 15
click at [573, 117] on button "Tag system-mistake" at bounding box center [555, 119] width 107 height 31
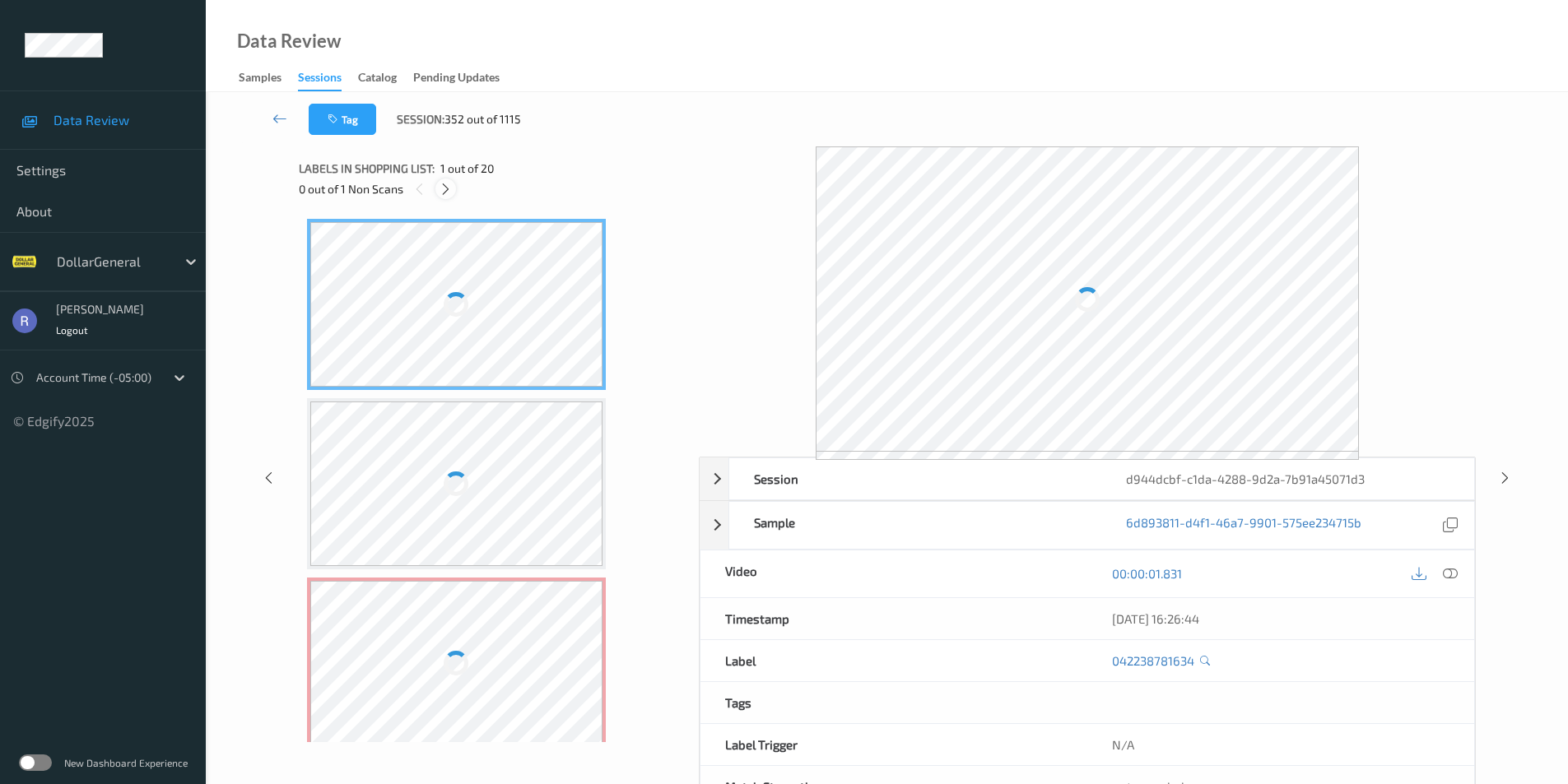
click at [450, 190] on icon at bounding box center [446, 189] width 14 height 15
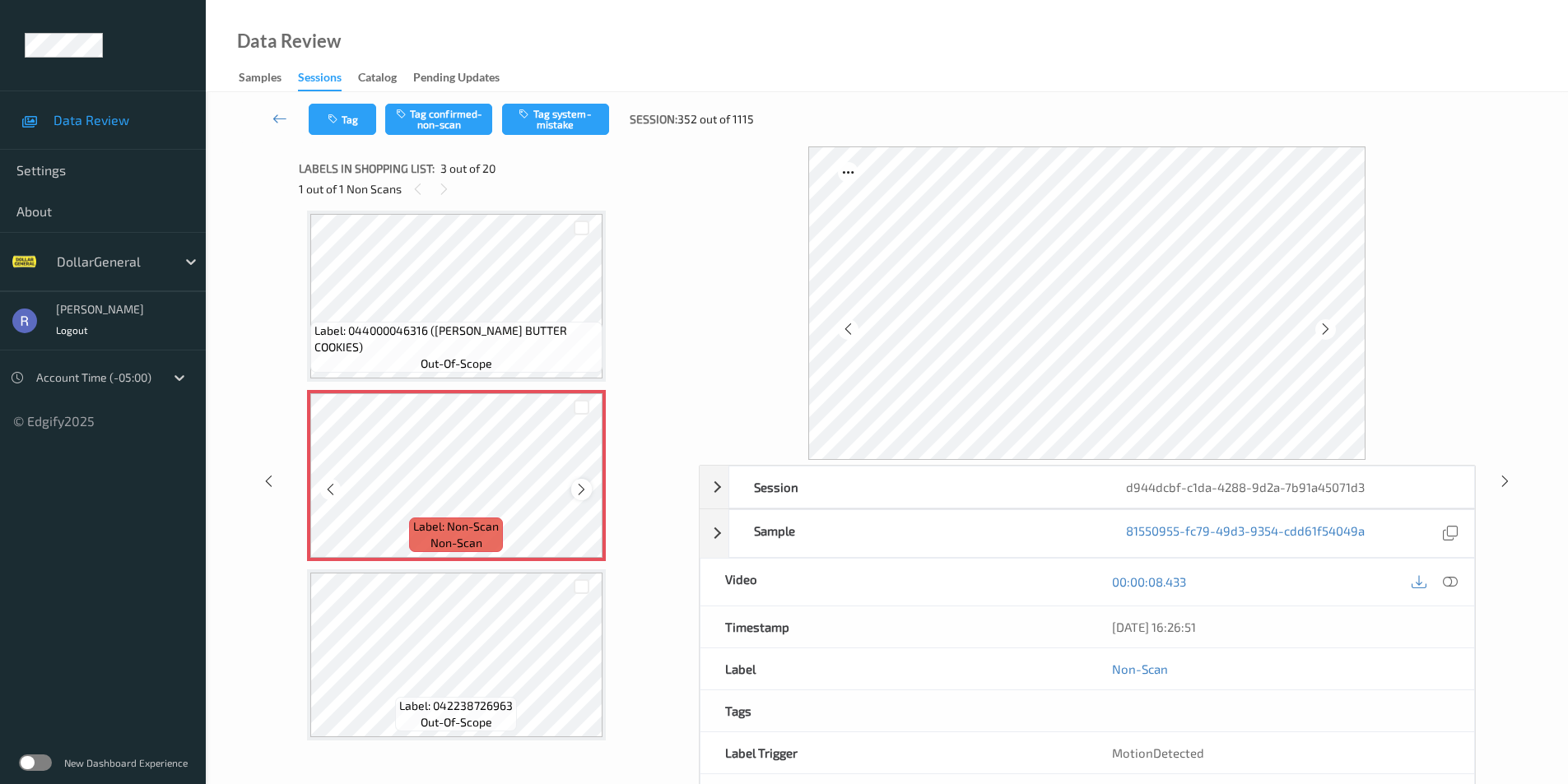
click at [577, 491] on icon at bounding box center [581, 490] width 14 height 15
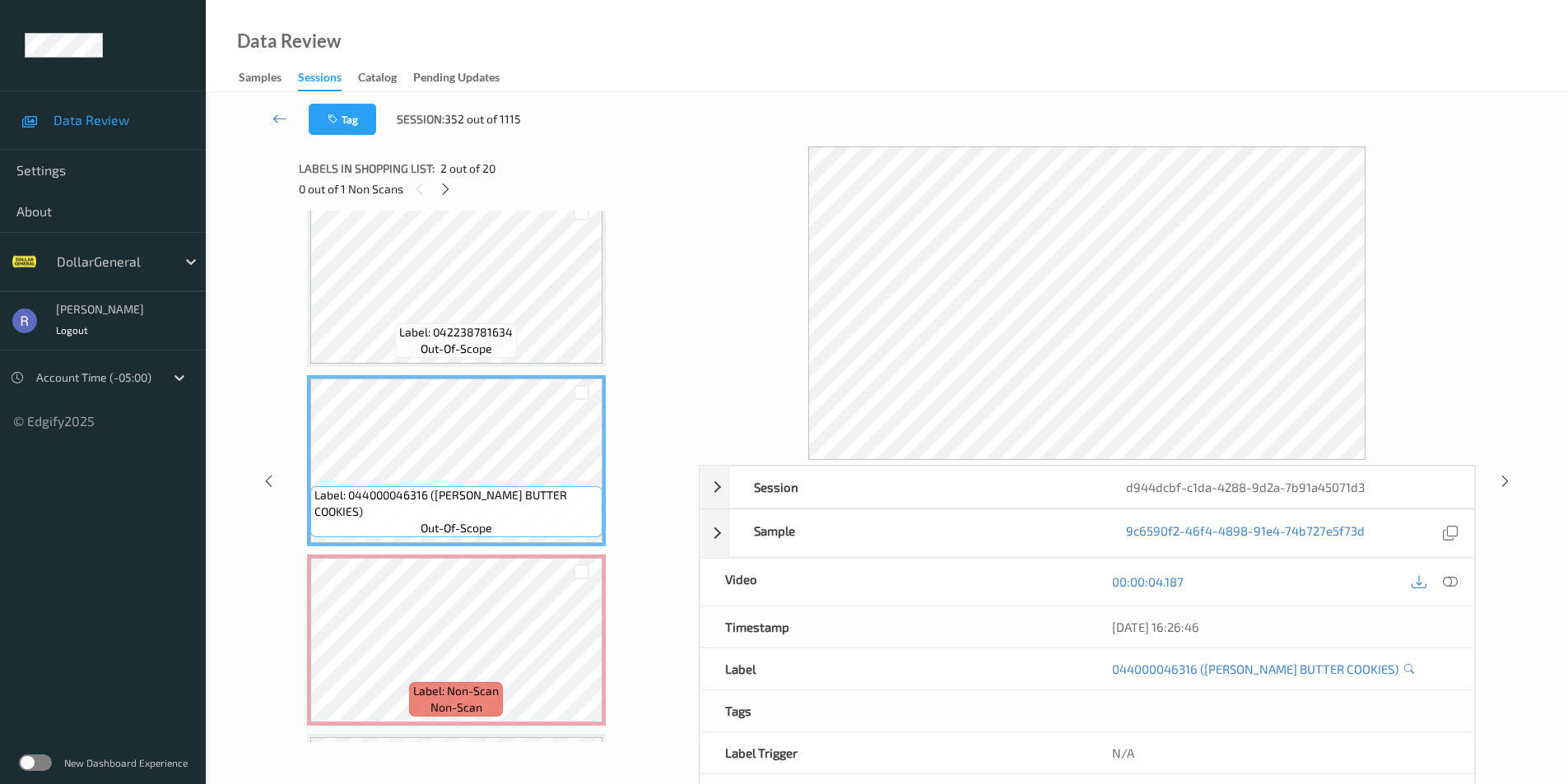
scroll to position [0, 0]
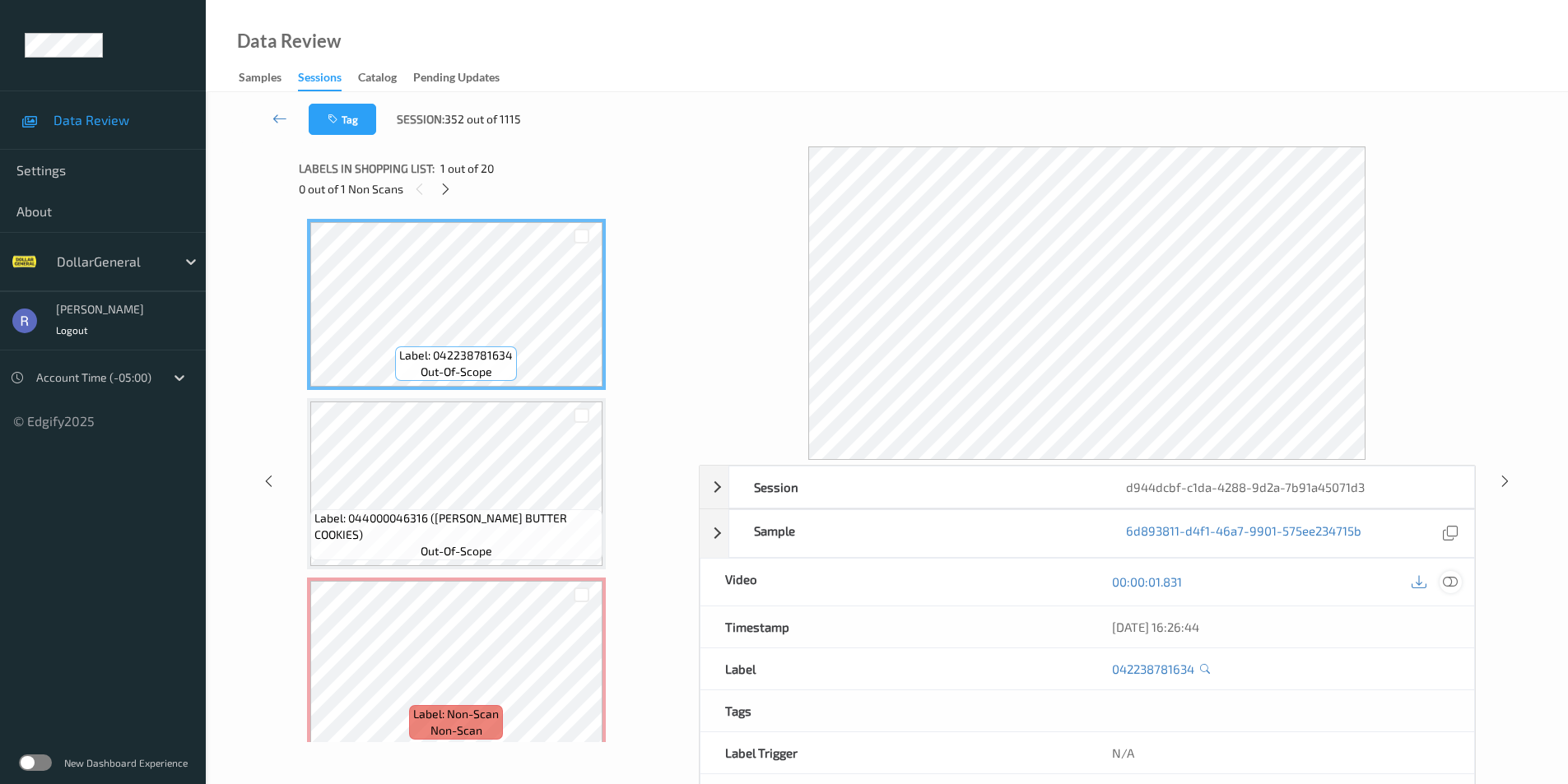
click at [1451, 577] on icon at bounding box center [1451, 582] width 15 height 15
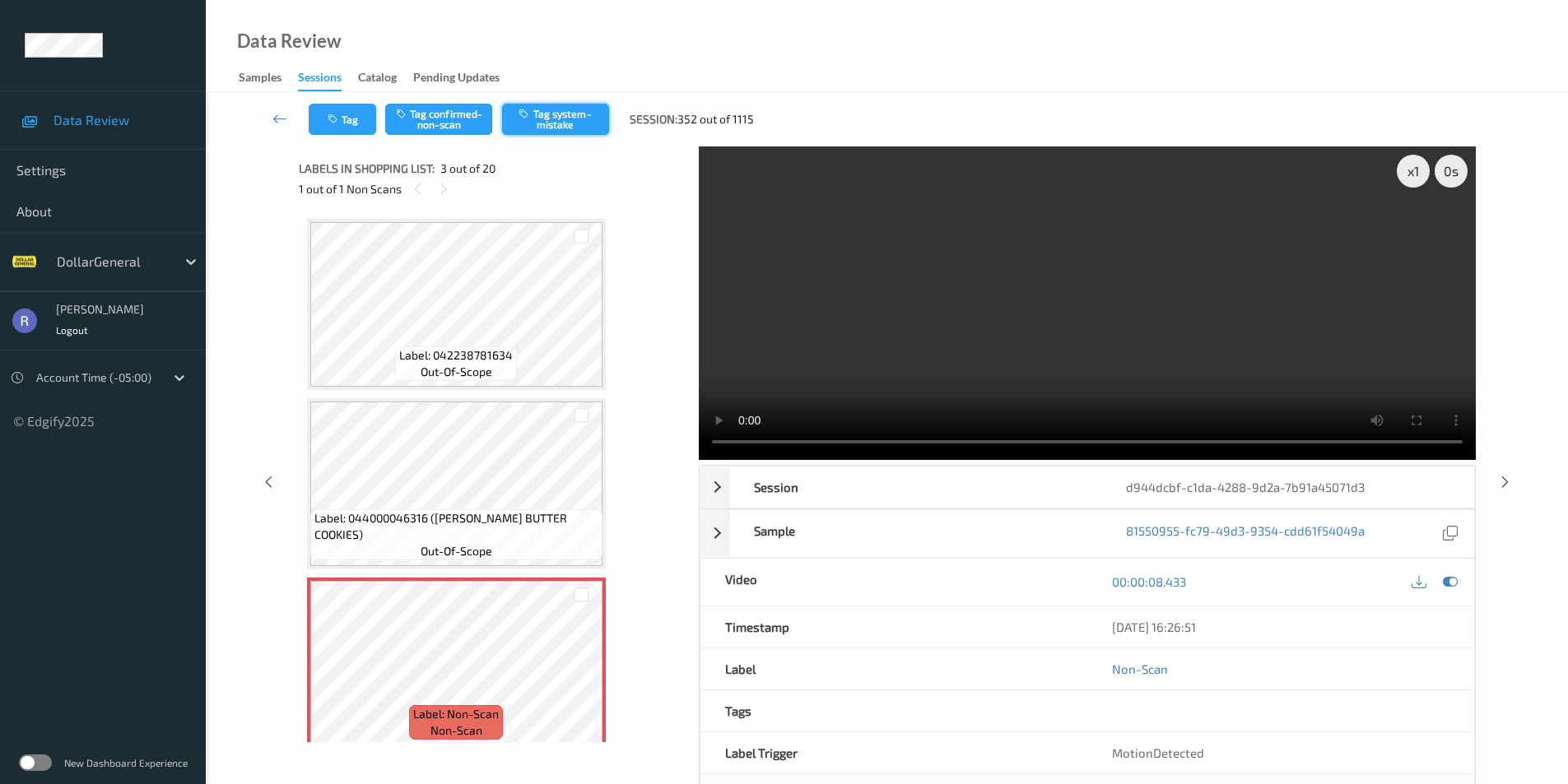
click at [570, 120] on button "Tag system-mistake" at bounding box center [555, 119] width 107 height 31
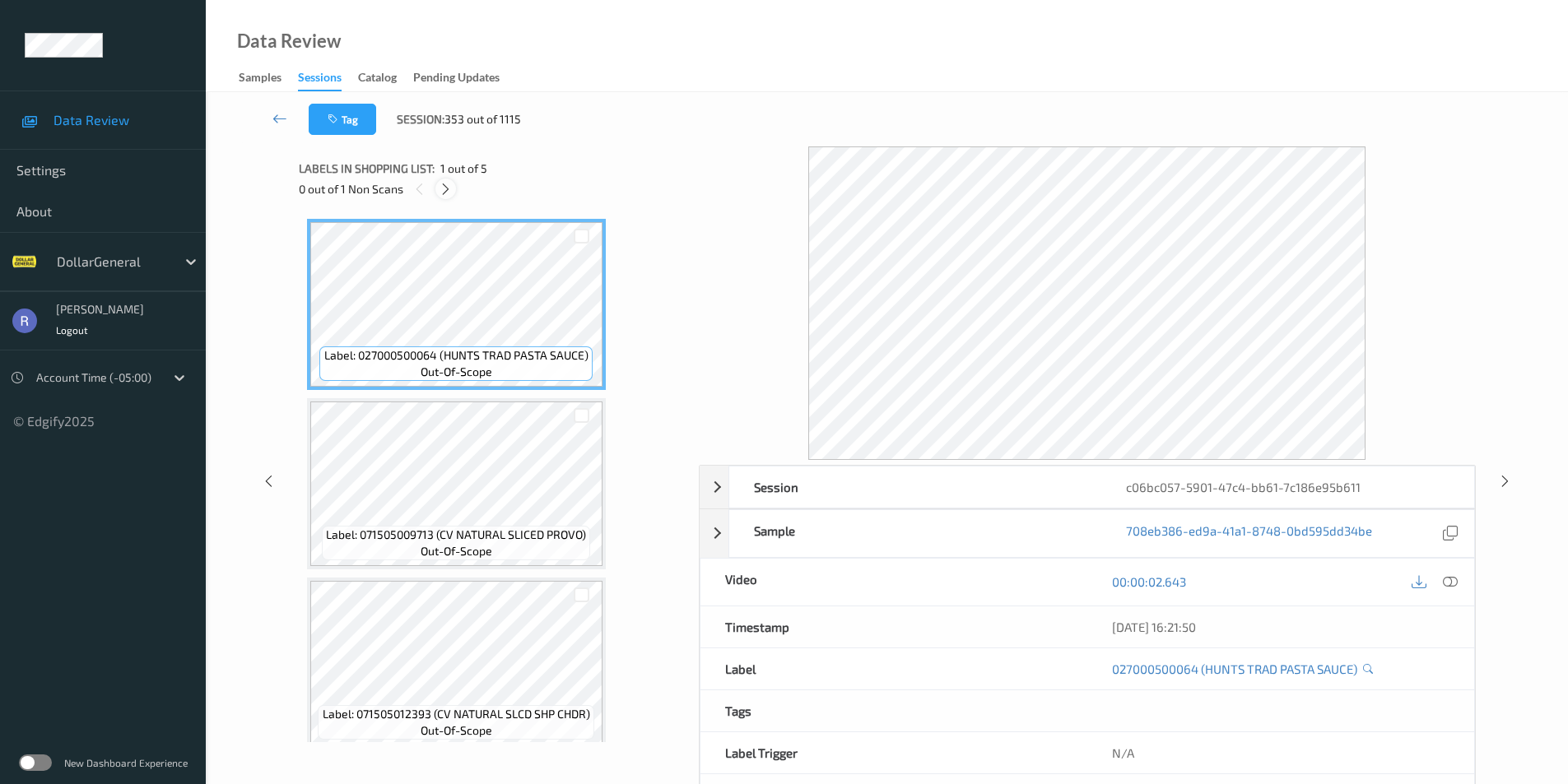
click at [446, 186] on icon at bounding box center [446, 189] width 14 height 15
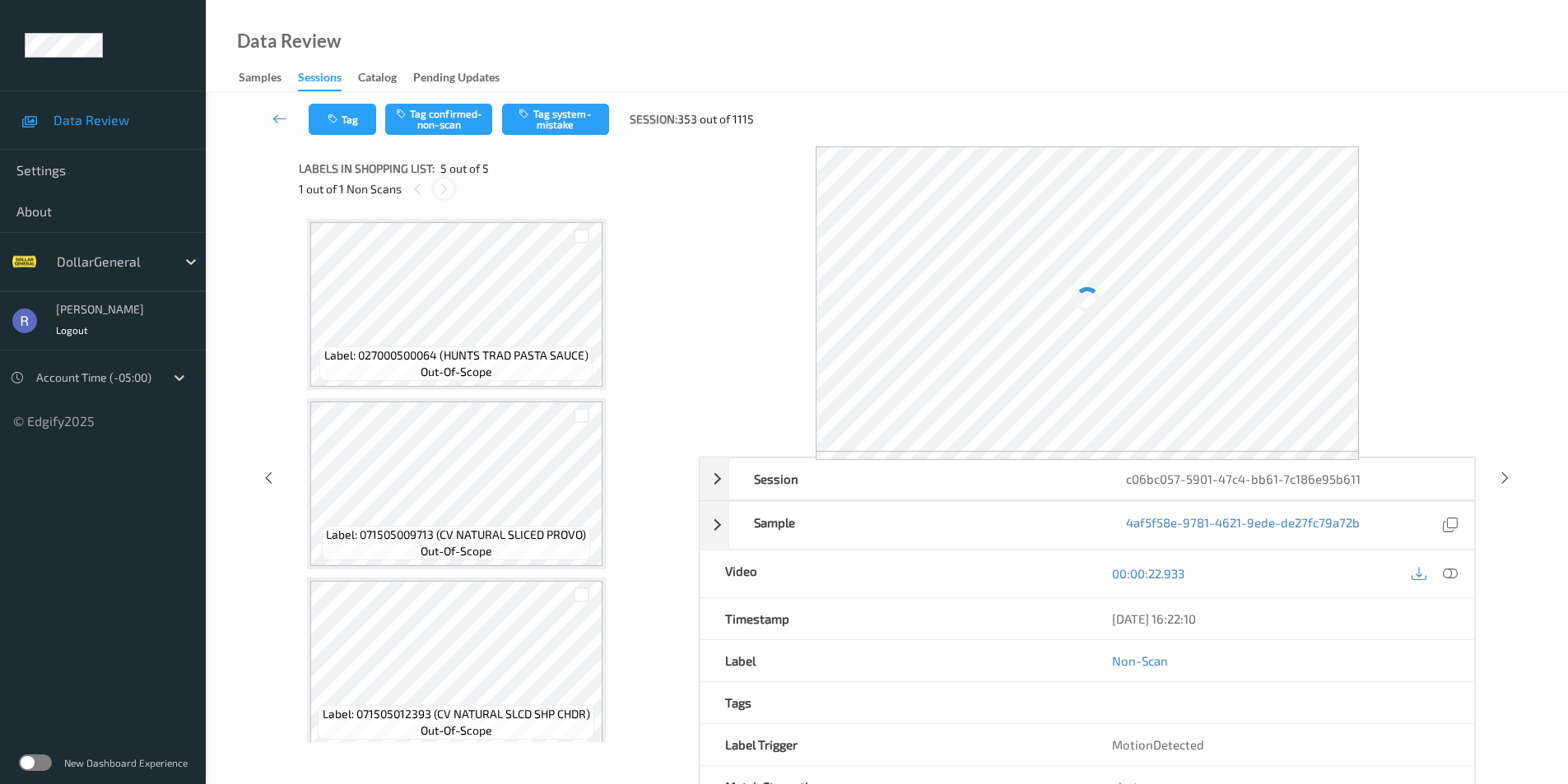
scroll to position [373, 0]
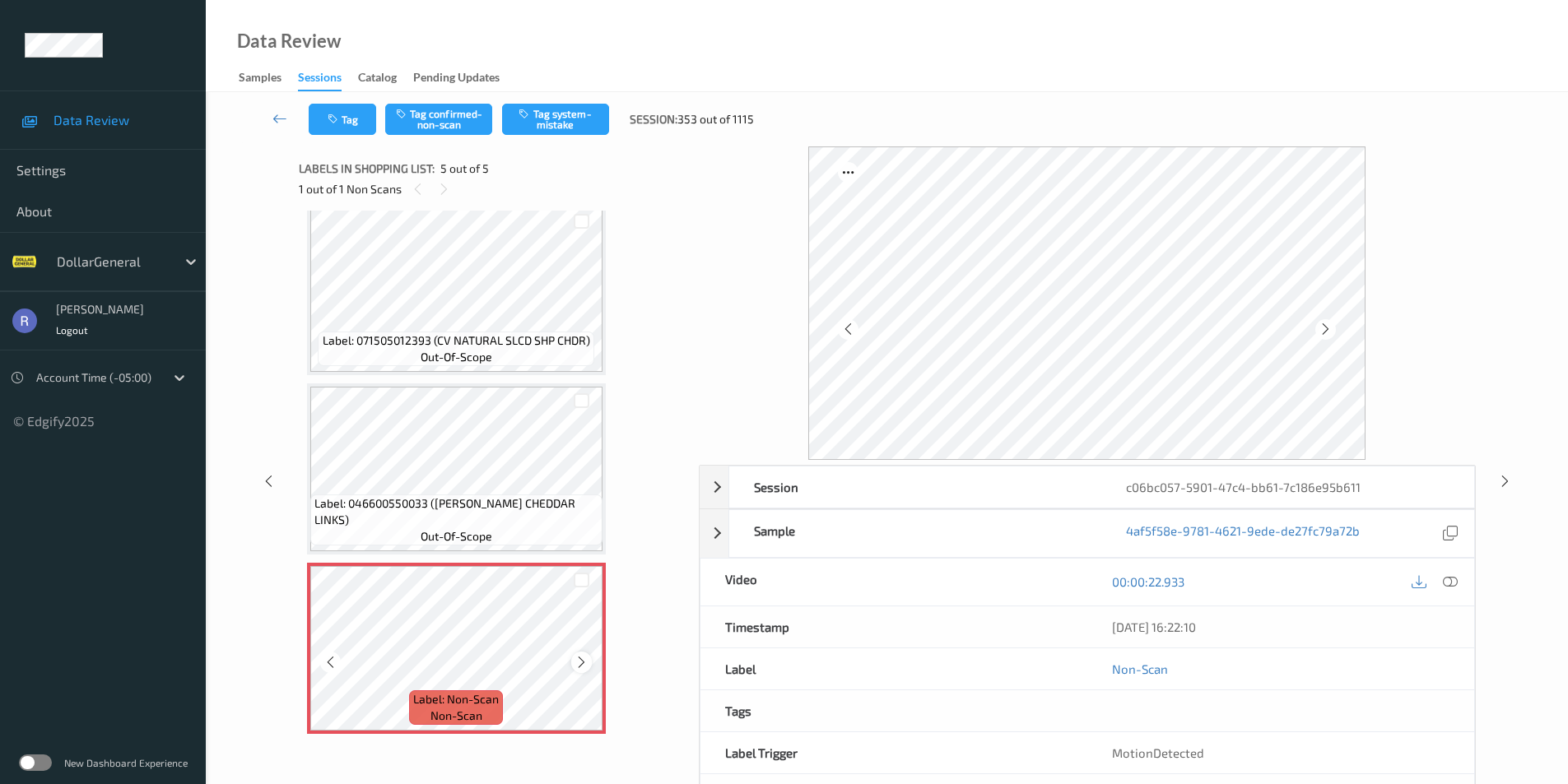
click at [579, 656] on icon at bounding box center [581, 663] width 14 height 15
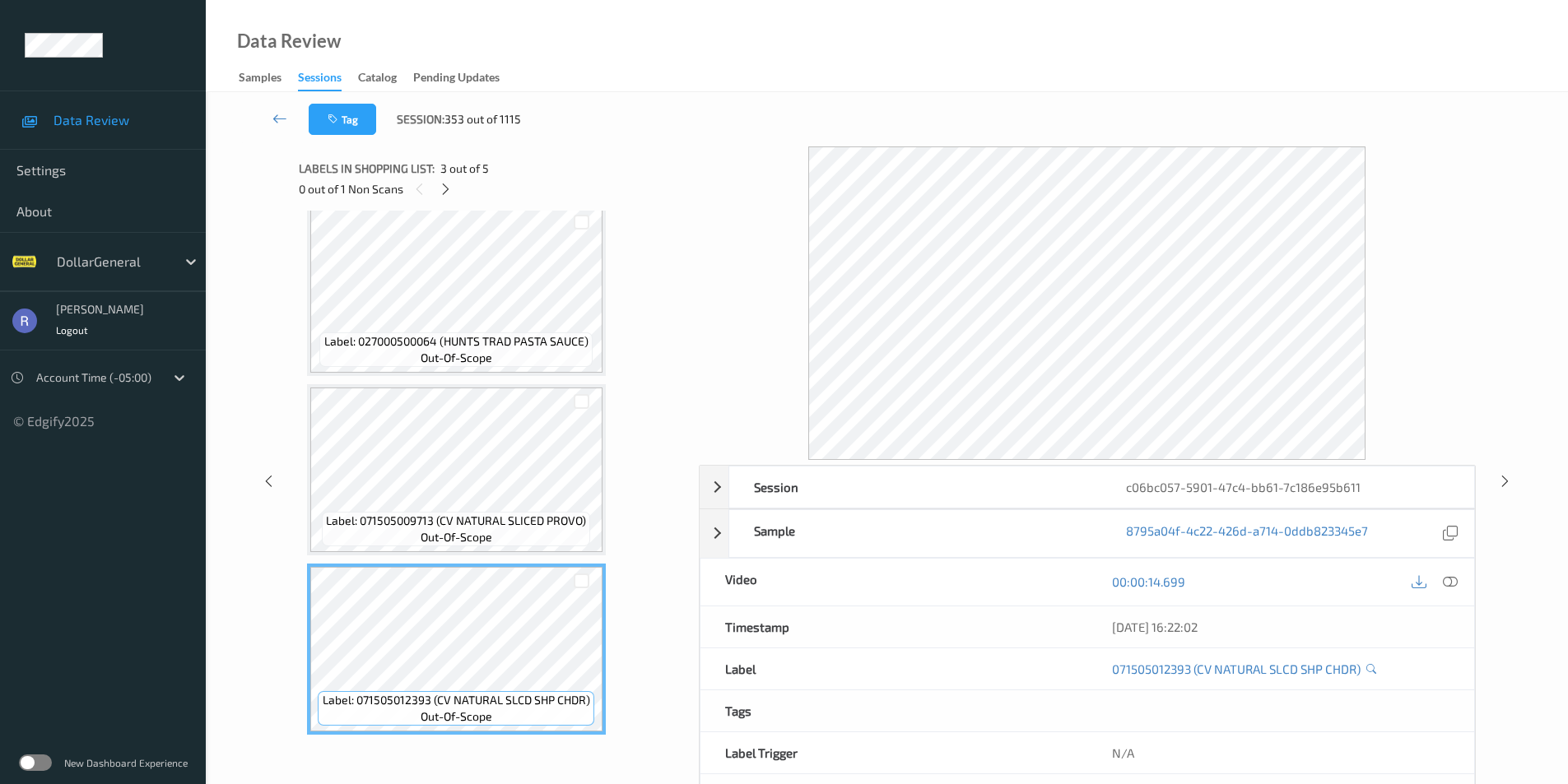
scroll to position [0, 0]
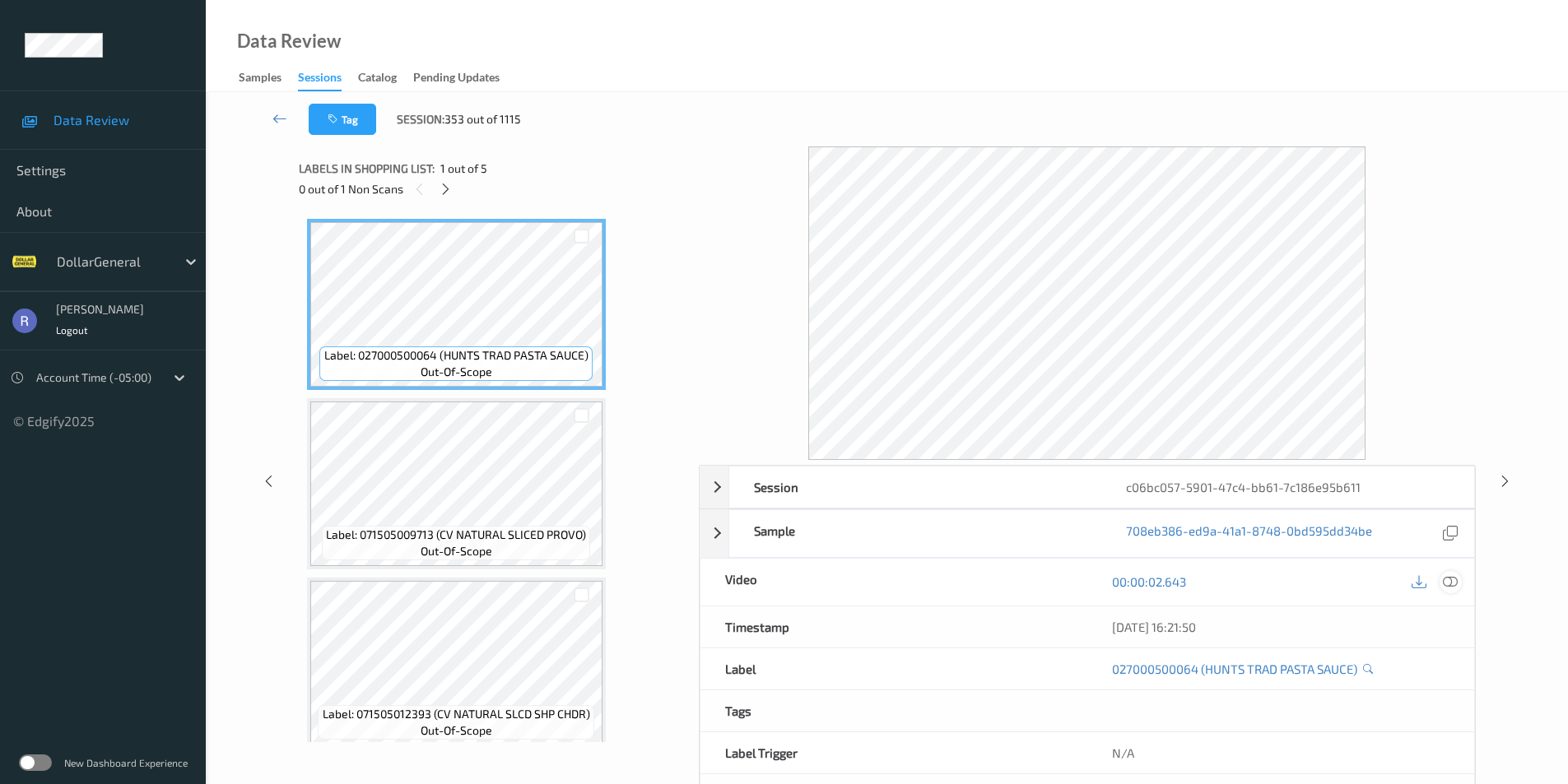
click at [1454, 579] on icon at bounding box center [1451, 582] width 15 height 15
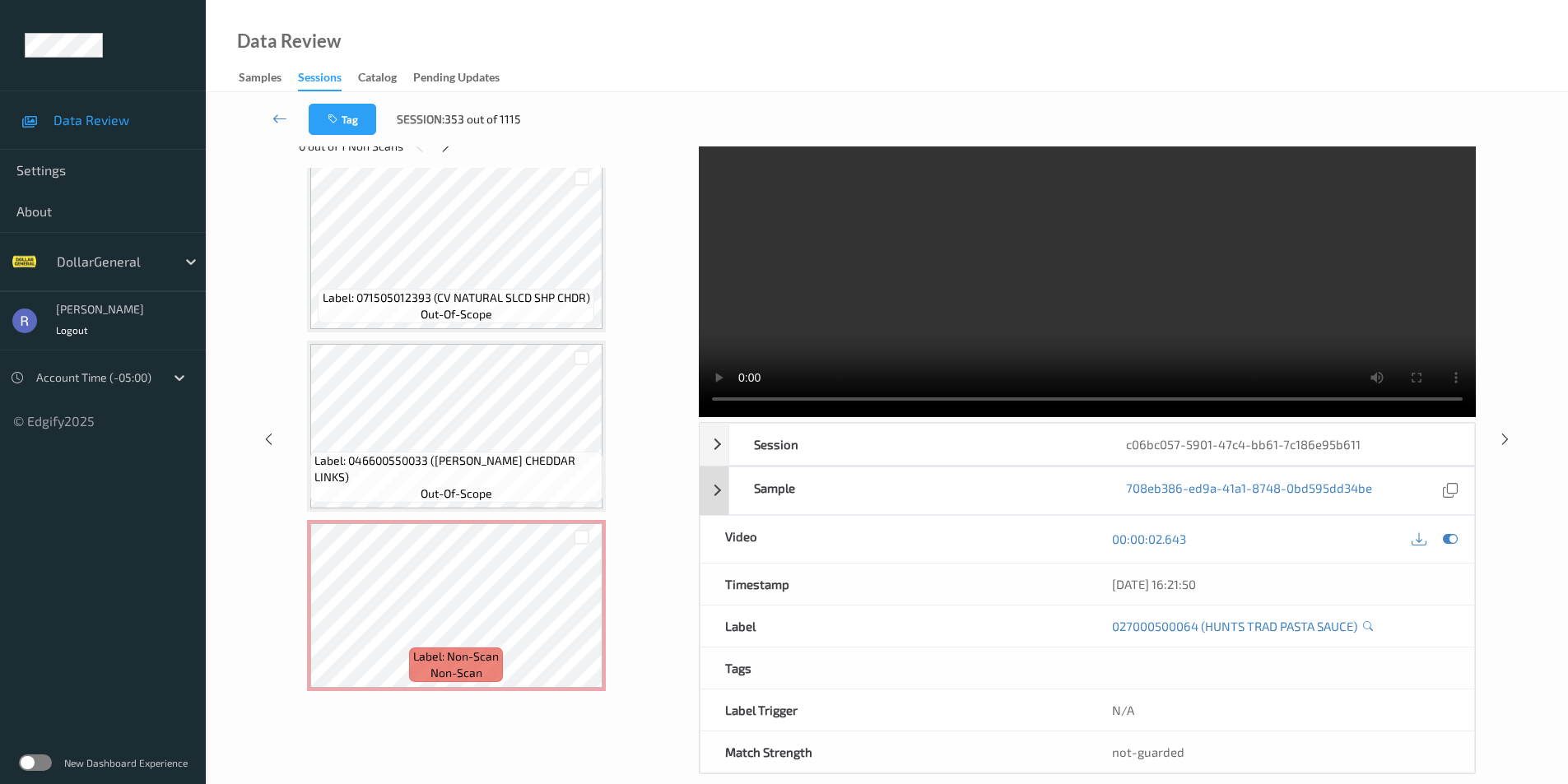
scroll to position [67, 0]
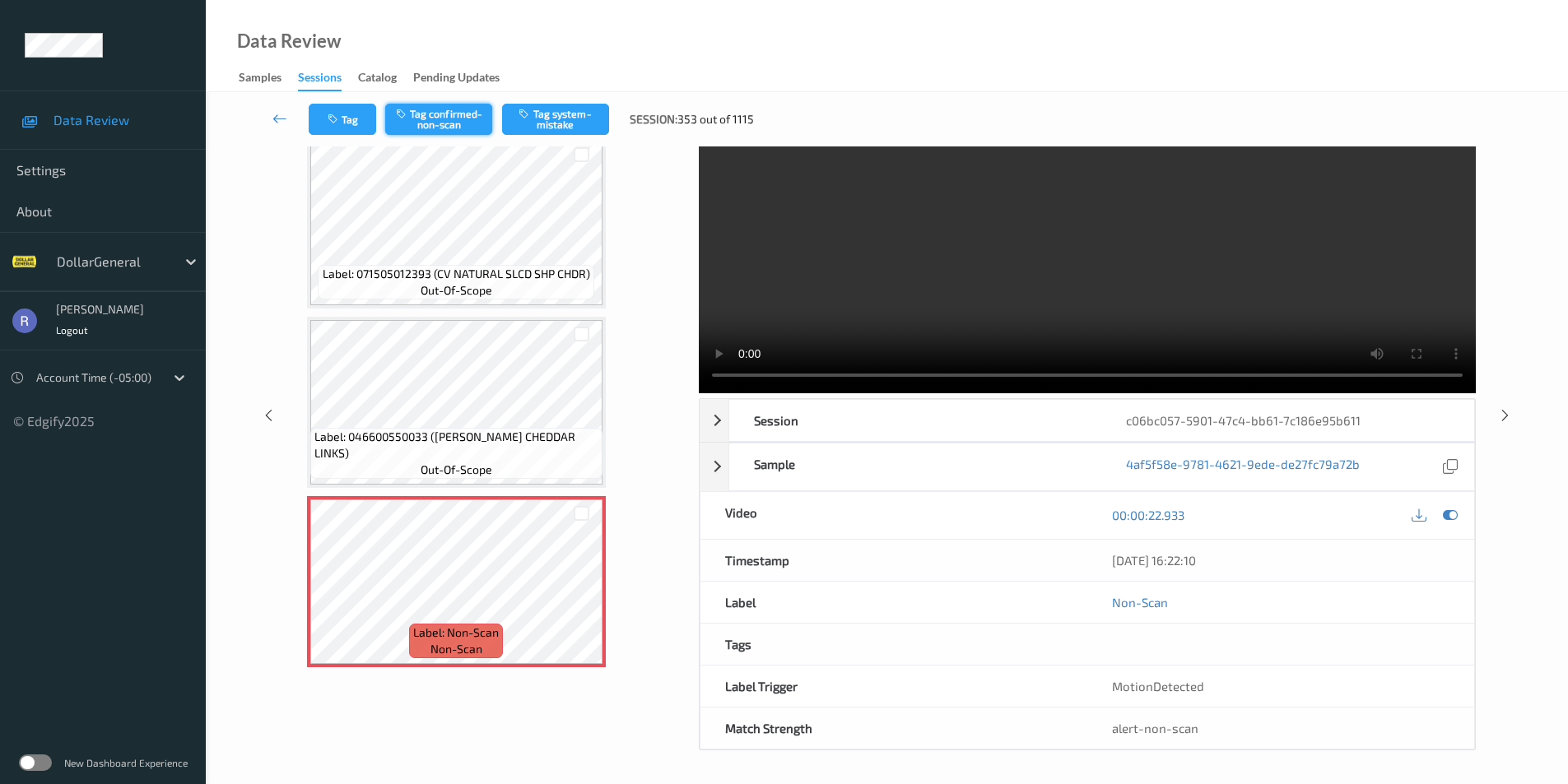
click at [449, 113] on button "Tag confirmed-non-scan" at bounding box center [438, 119] width 107 height 31
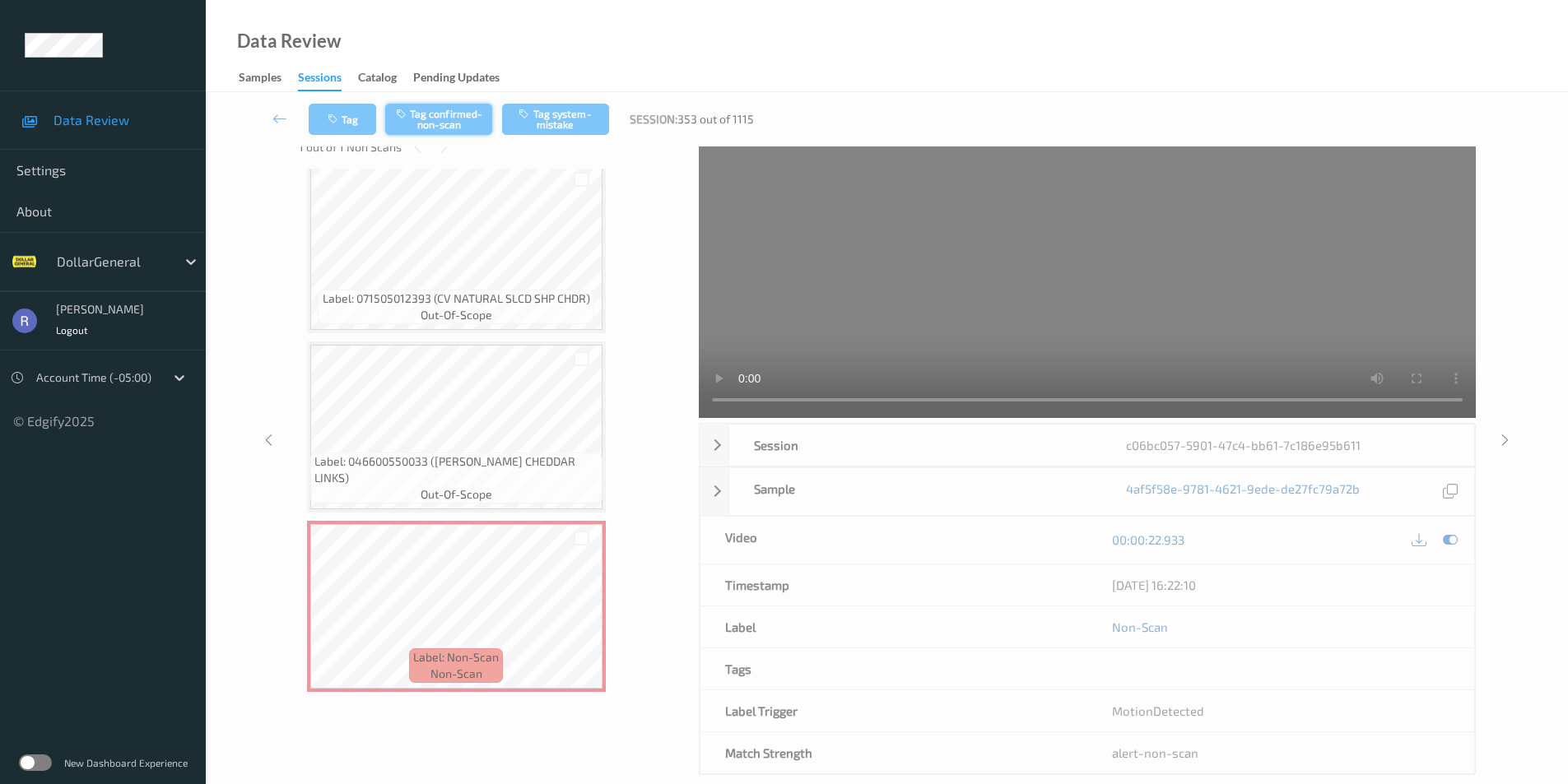
scroll to position [0, 0]
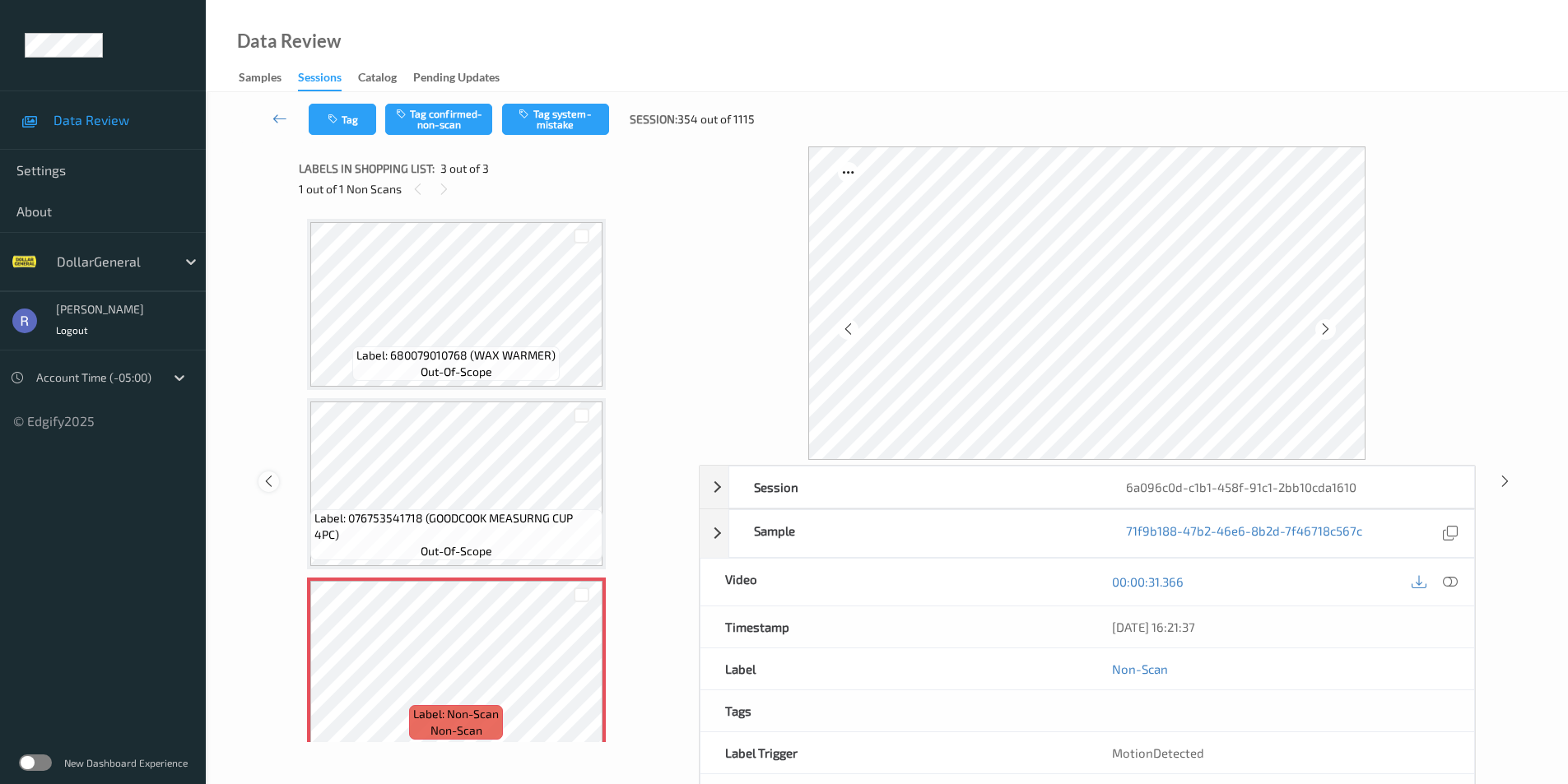
click at [270, 480] on icon at bounding box center [269, 482] width 14 height 15
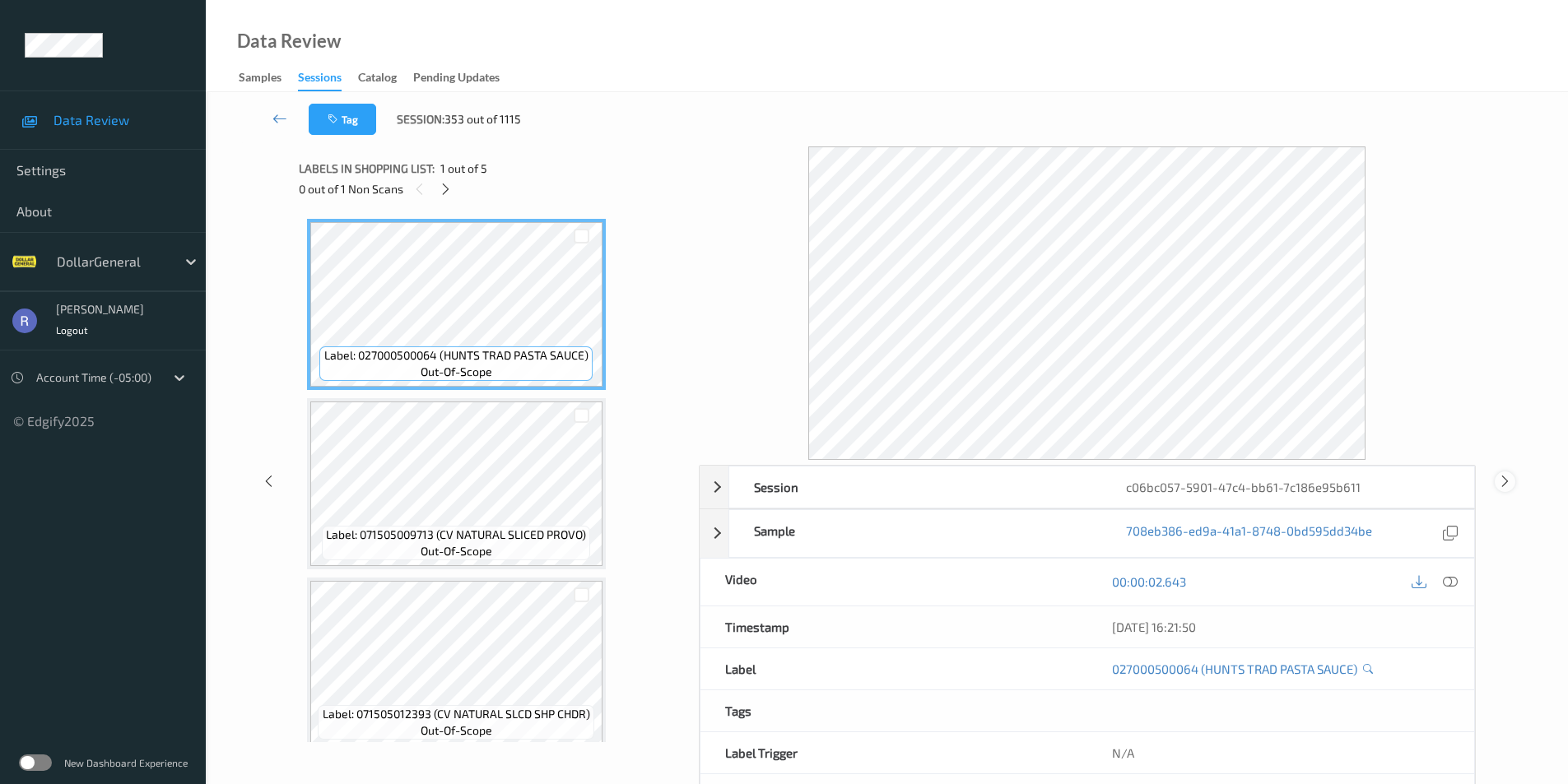
click at [1504, 482] on icon at bounding box center [1505, 482] width 14 height 15
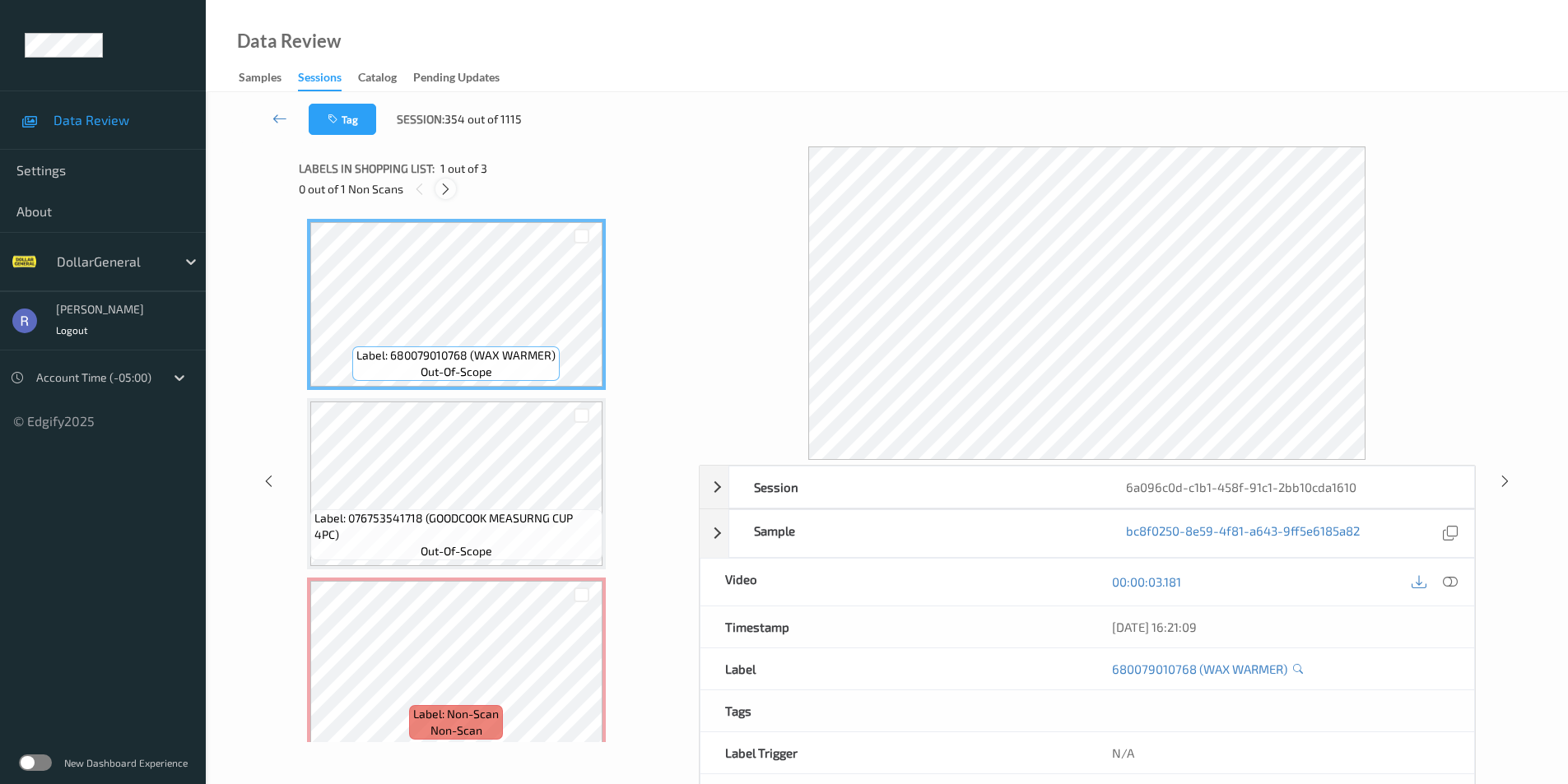
click at [450, 191] on icon at bounding box center [446, 189] width 14 height 15
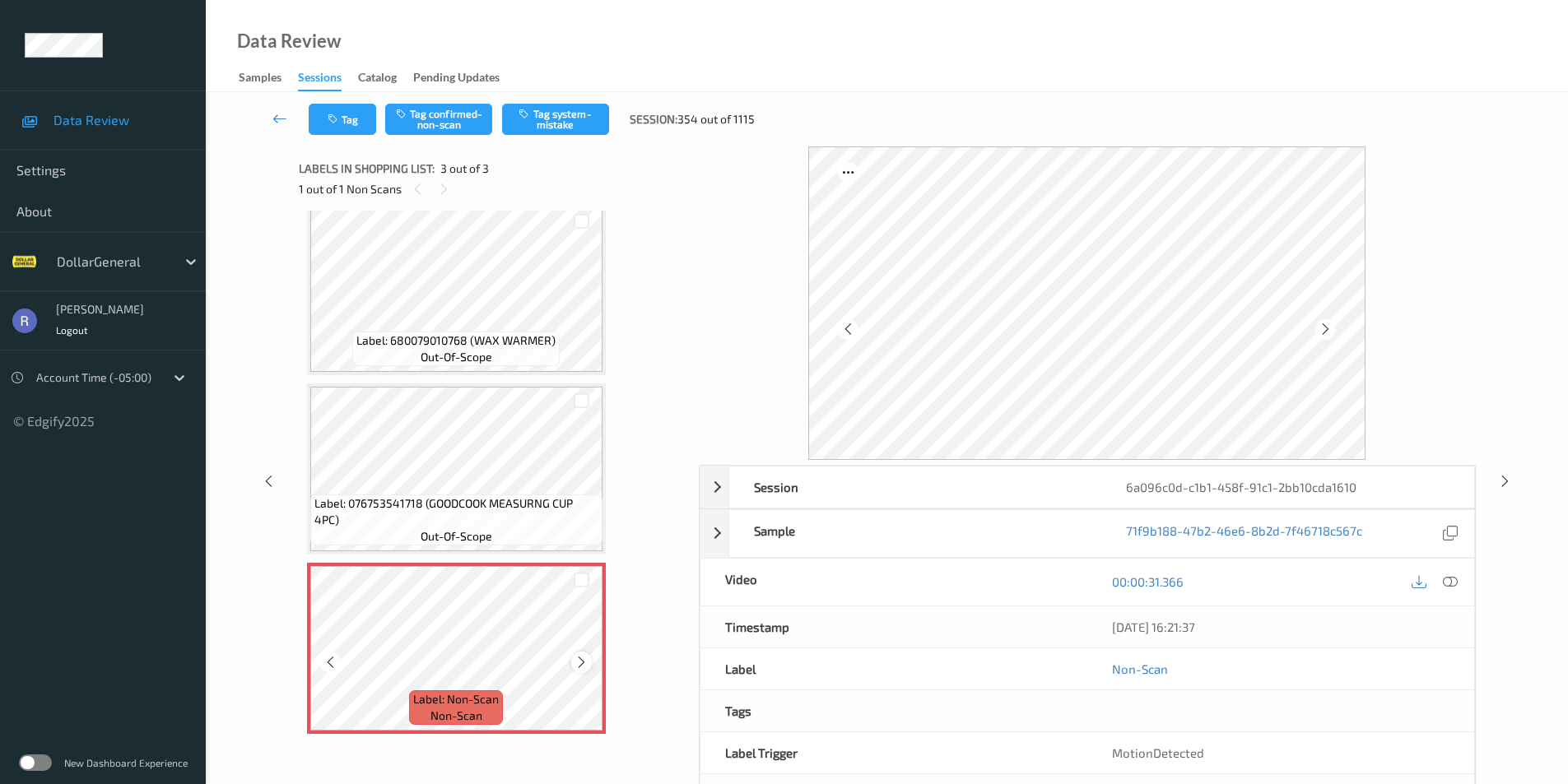
click at [581, 660] on icon at bounding box center [581, 663] width 14 height 15
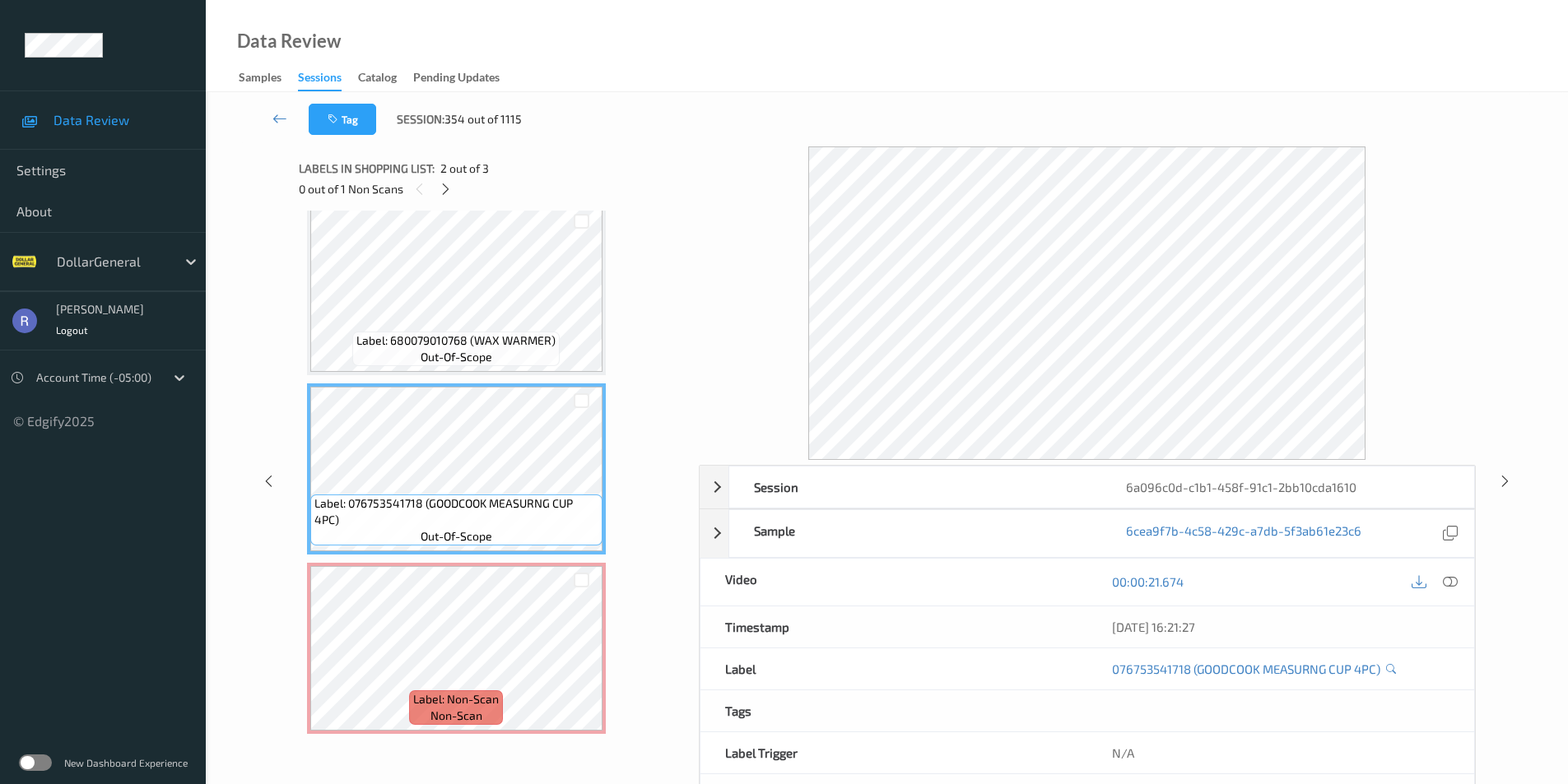
scroll to position [0, 0]
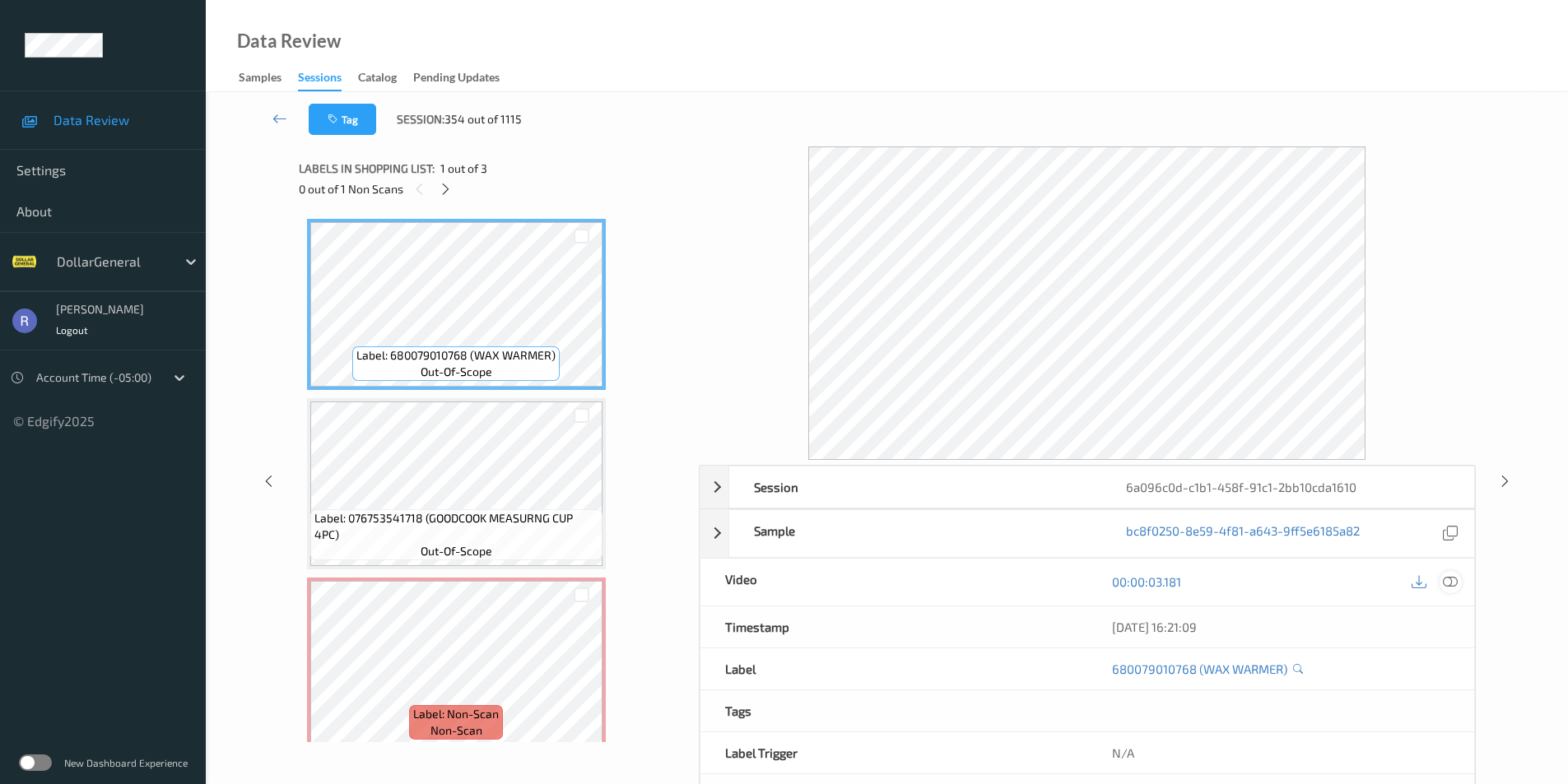
click at [1452, 581] on icon at bounding box center [1451, 582] width 15 height 15
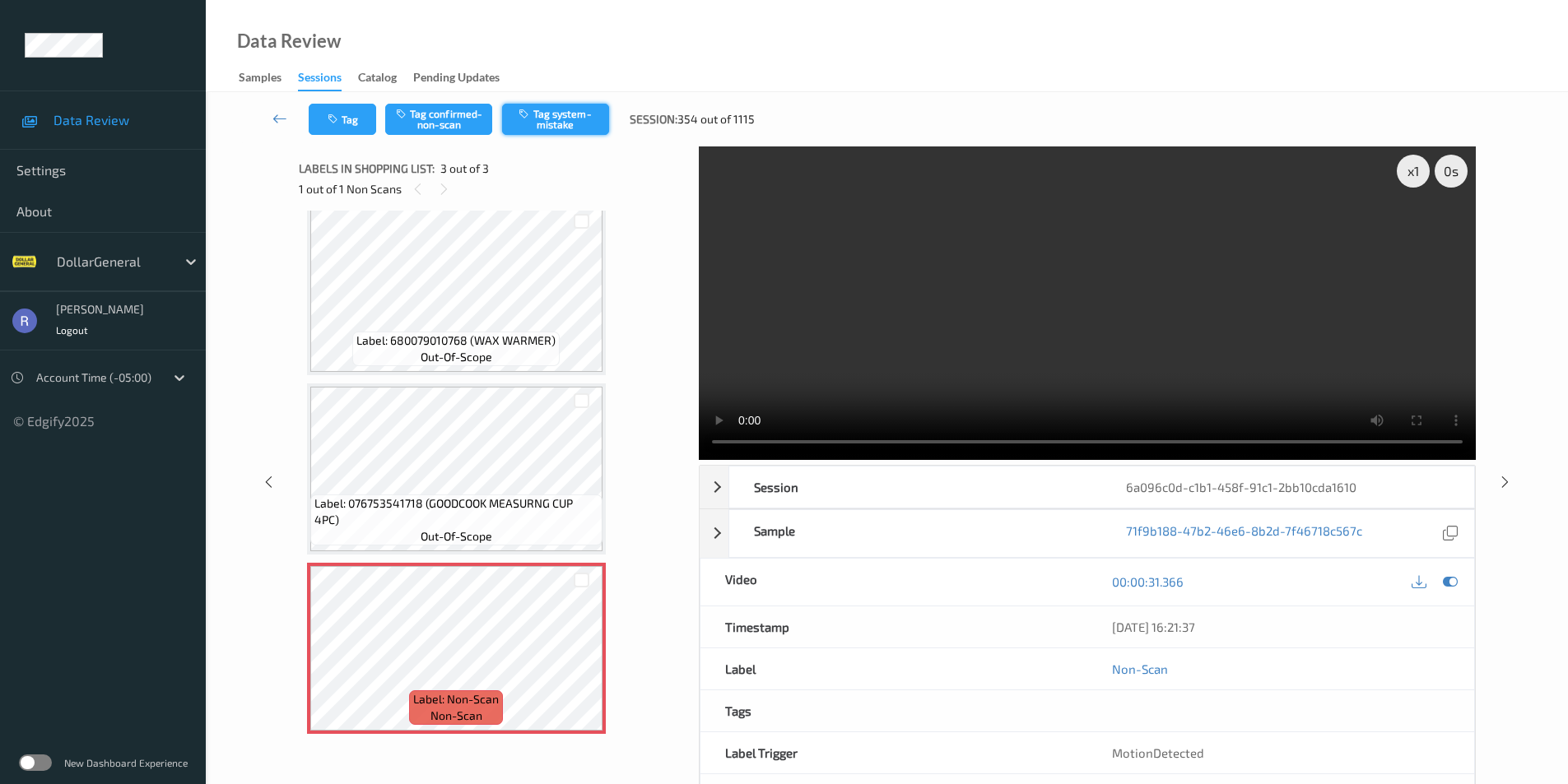
click at [574, 120] on button "Tag system-mistake" at bounding box center [555, 119] width 107 height 31
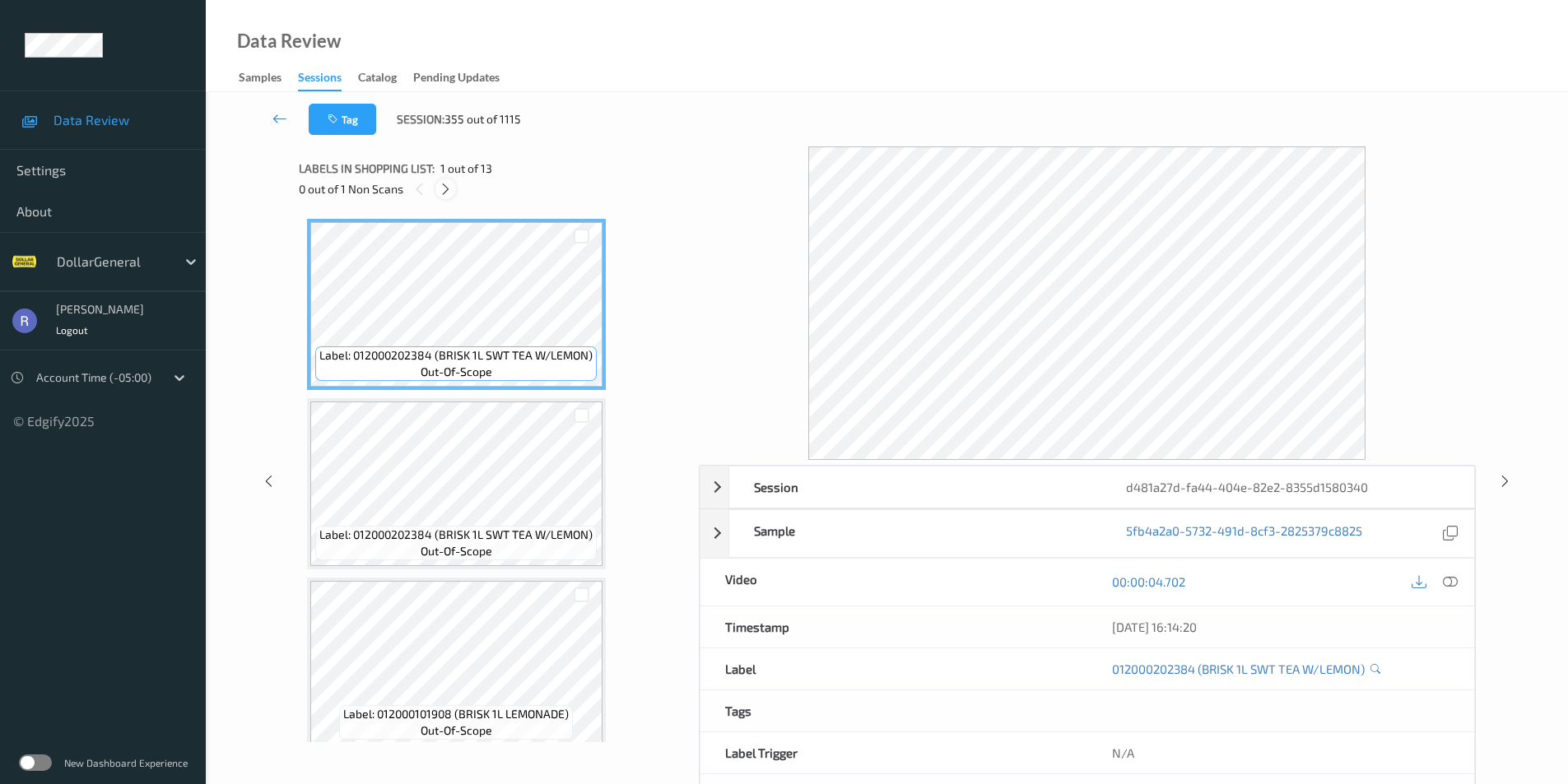
click at [451, 183] on icon at bounding box center [446, 189] width 14 height 15
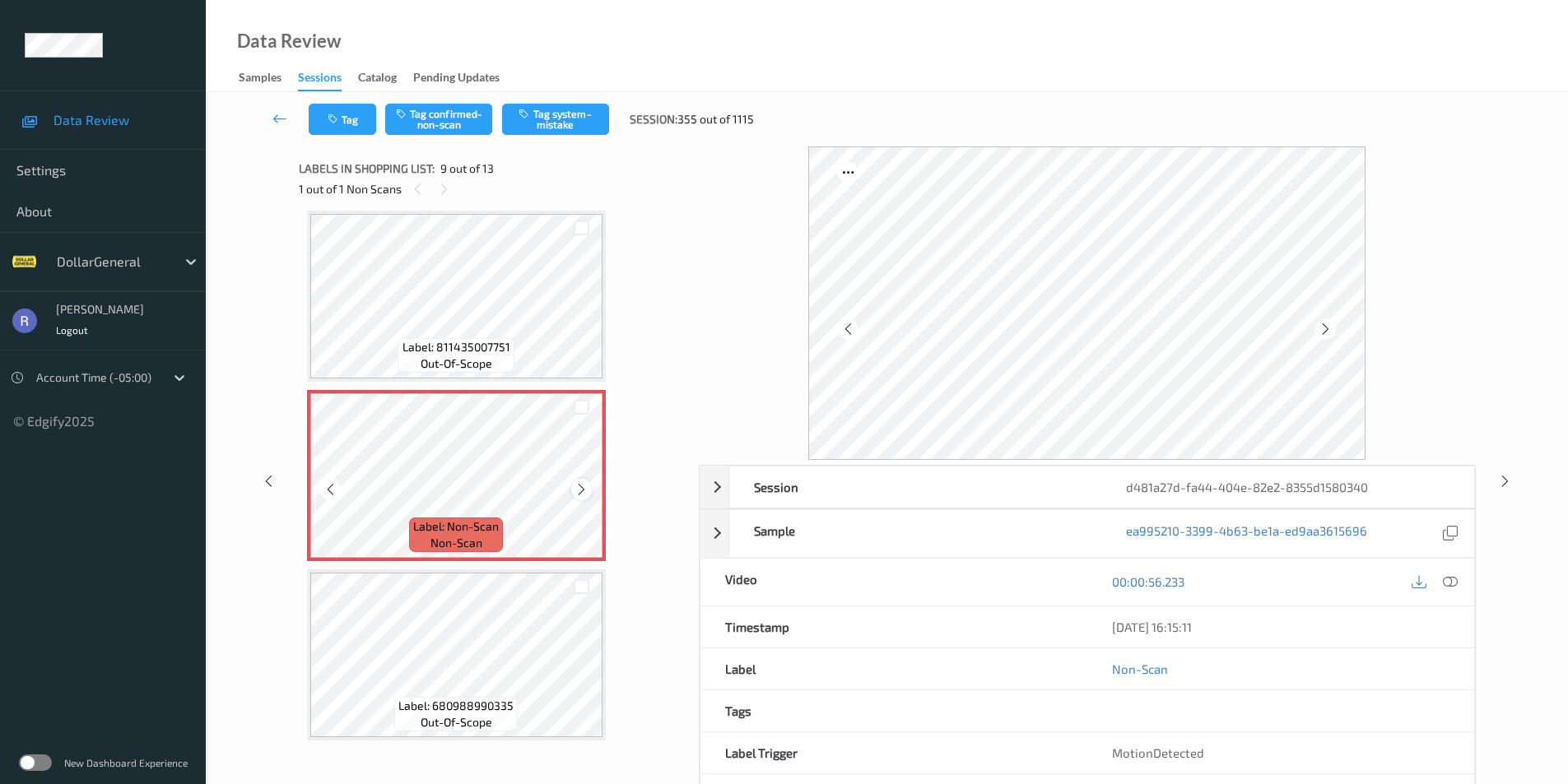
click at [579, 489] on icon at bounding box center [581, 490] width 14 height 15
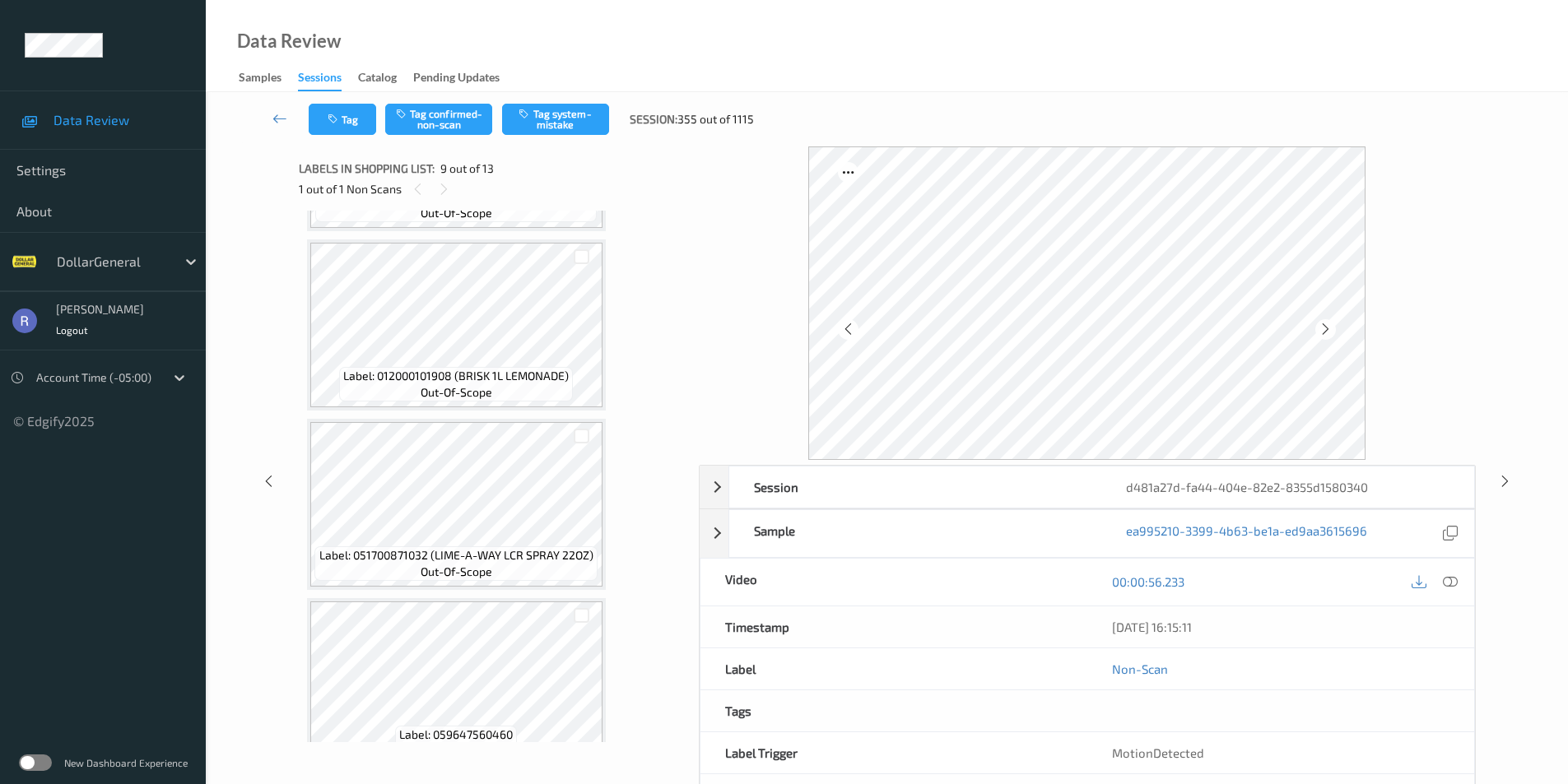
scroll to position [411, 0]
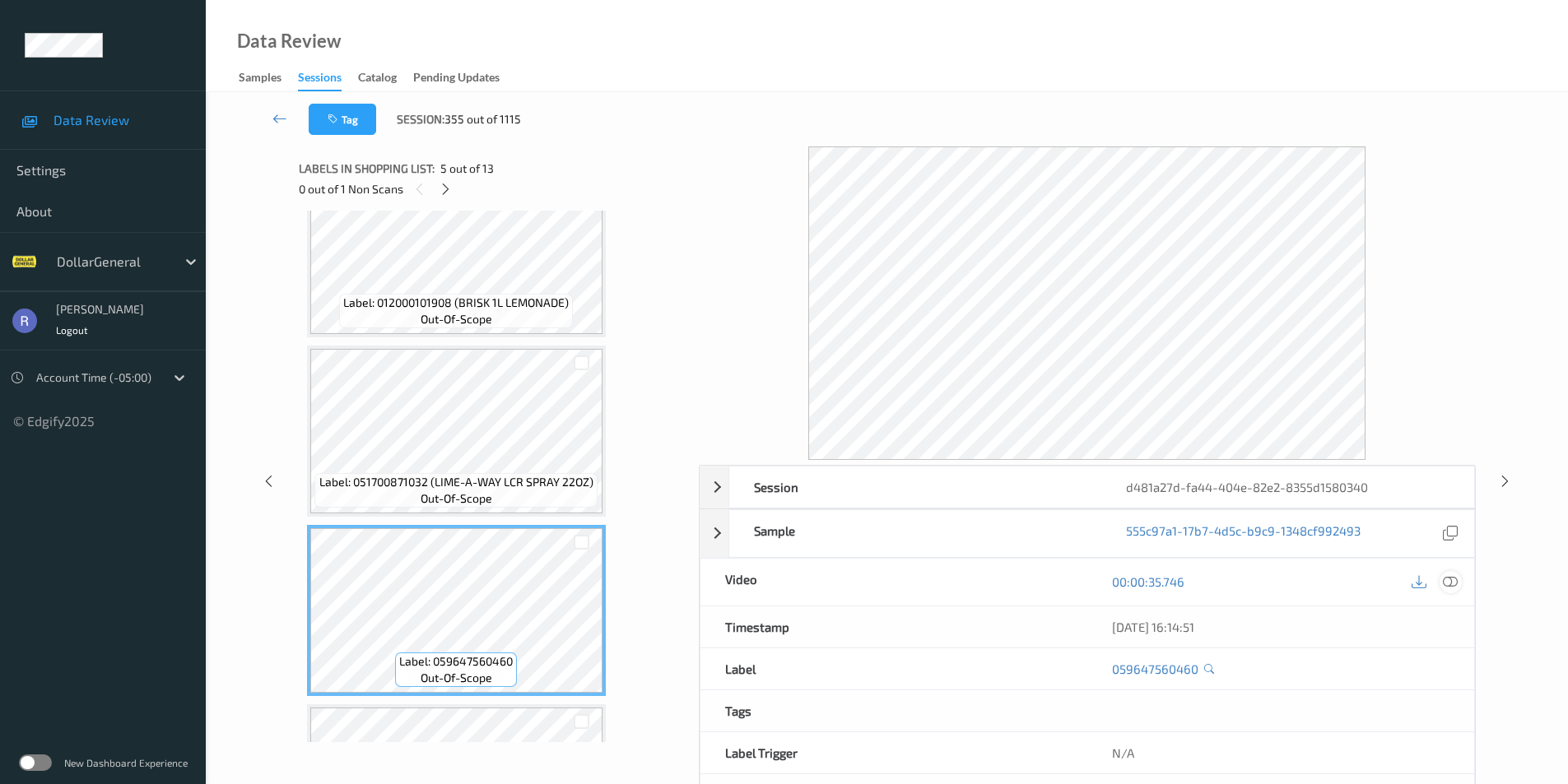
click at [1451, 580] on icon at bounding box center [1451, 582] width 15 height 15
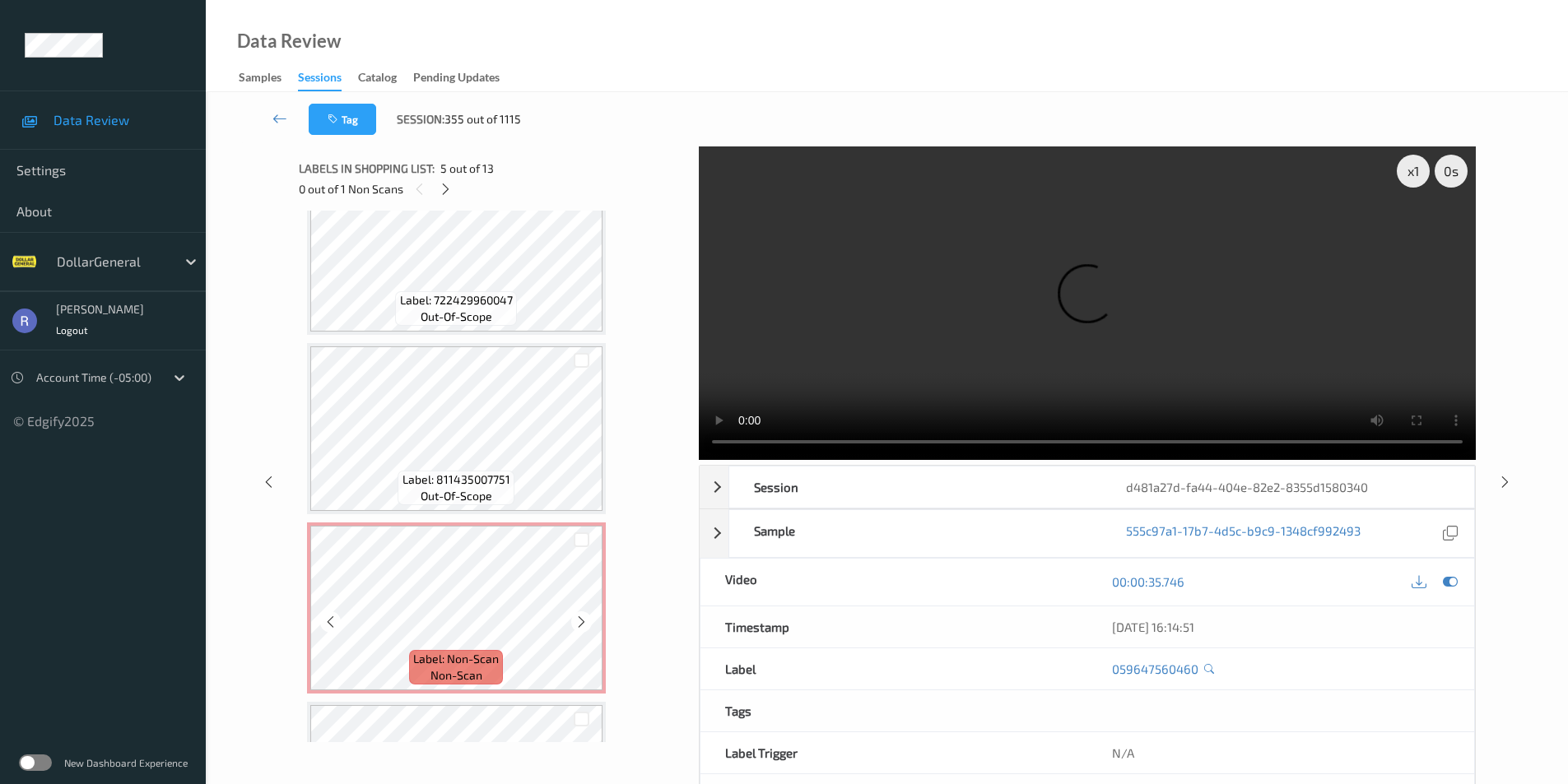
scroll to position [1234, 0]
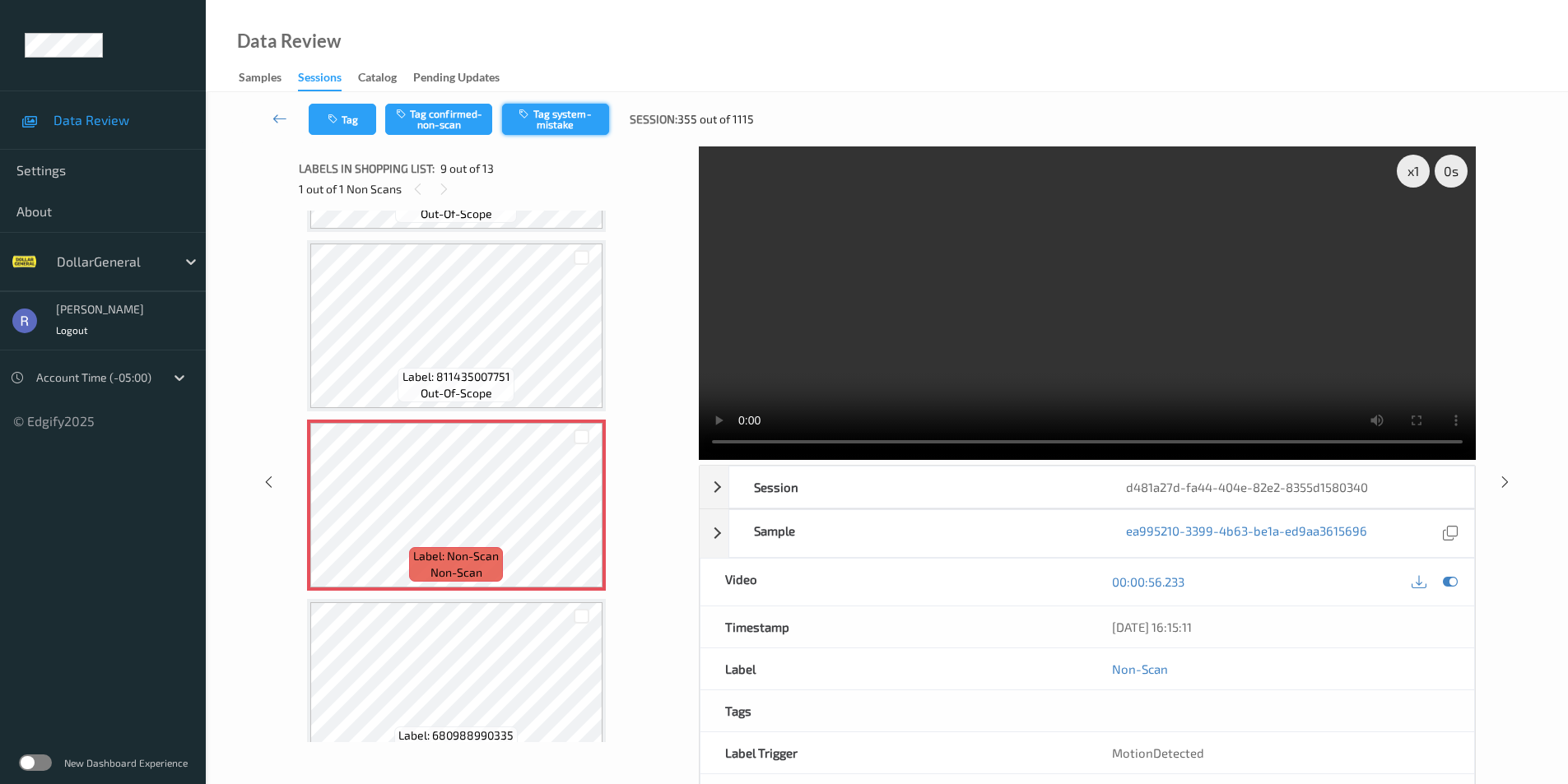
click at [562, 114] on button "Tag system-mistake" at bounding box center [555, 119] width 107 height 31
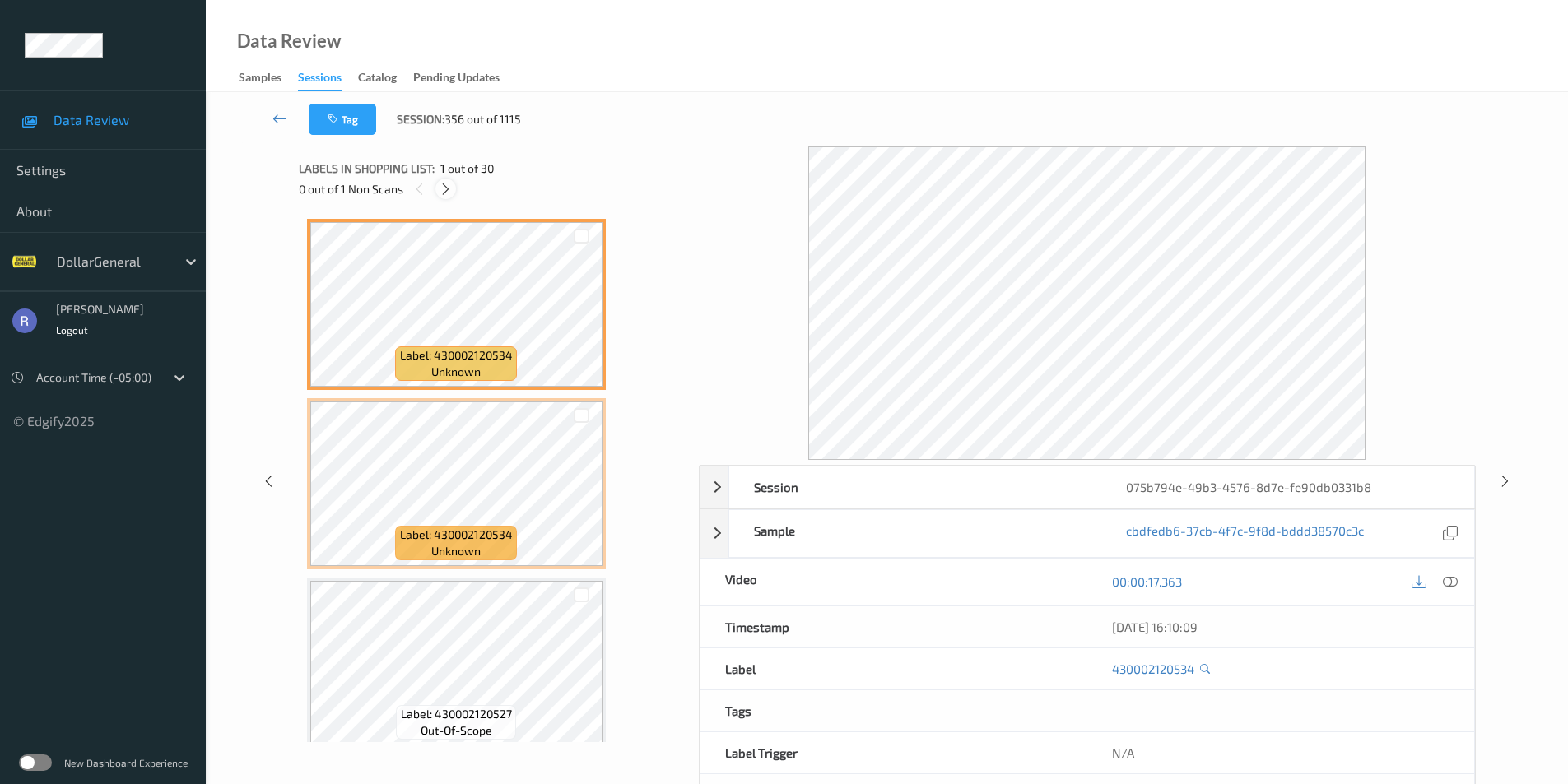
click at [445, 184] on icon at bounding box center [446, 189] width 14 height 15
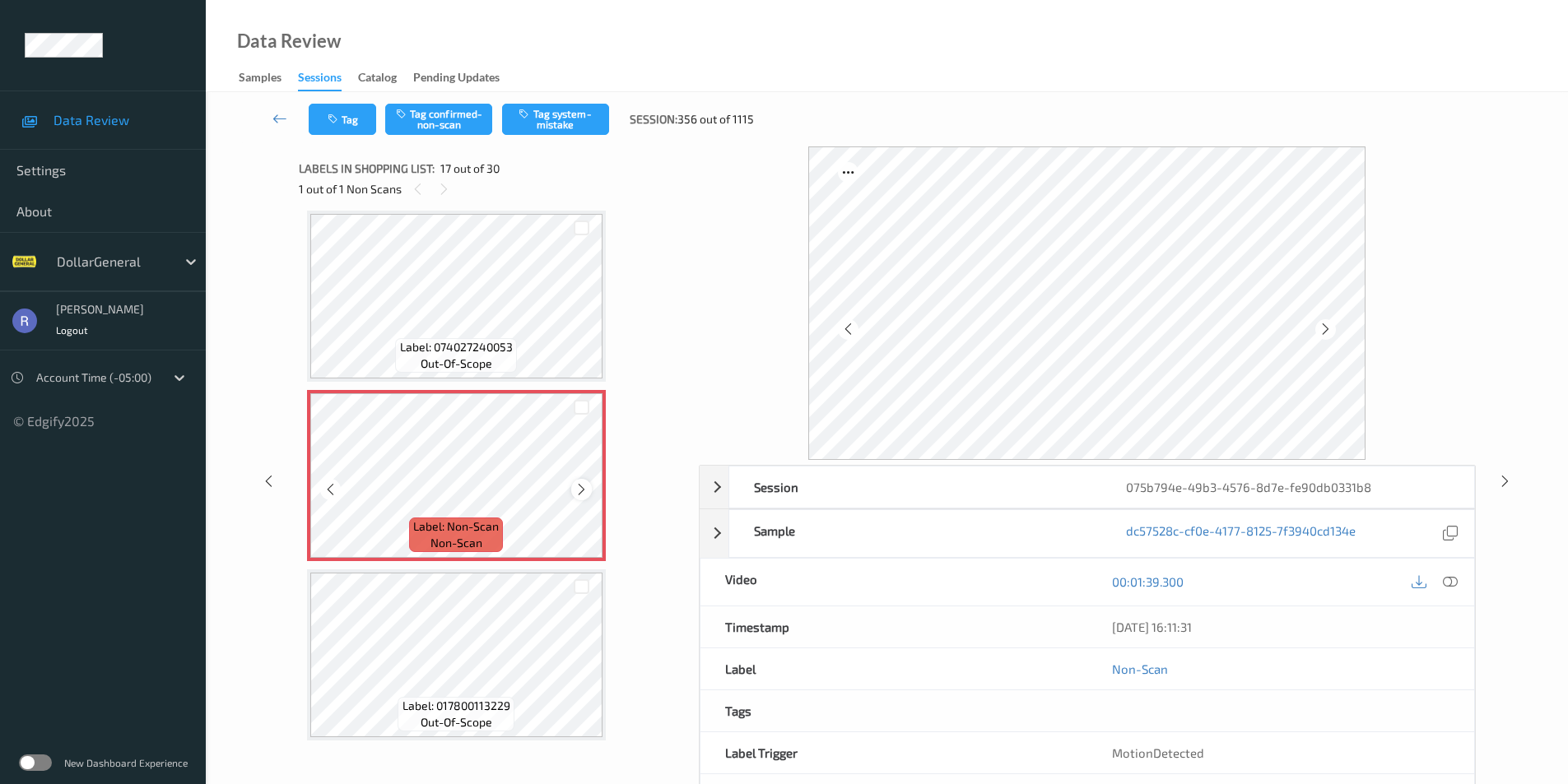
click at [582, 492] on icon at bounding box center [581, 490] width 14 height 15
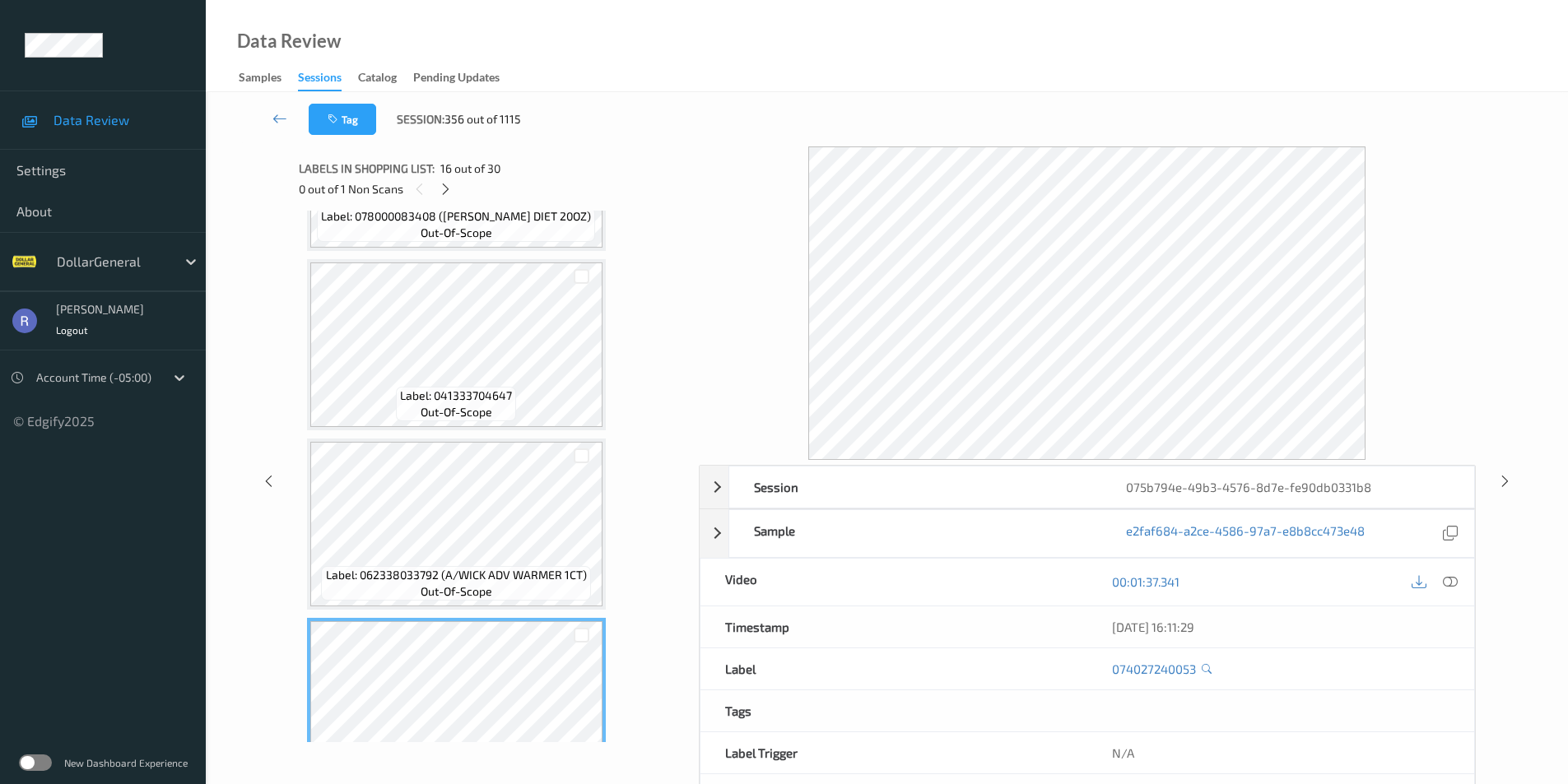
scroll to position [2288, 0]
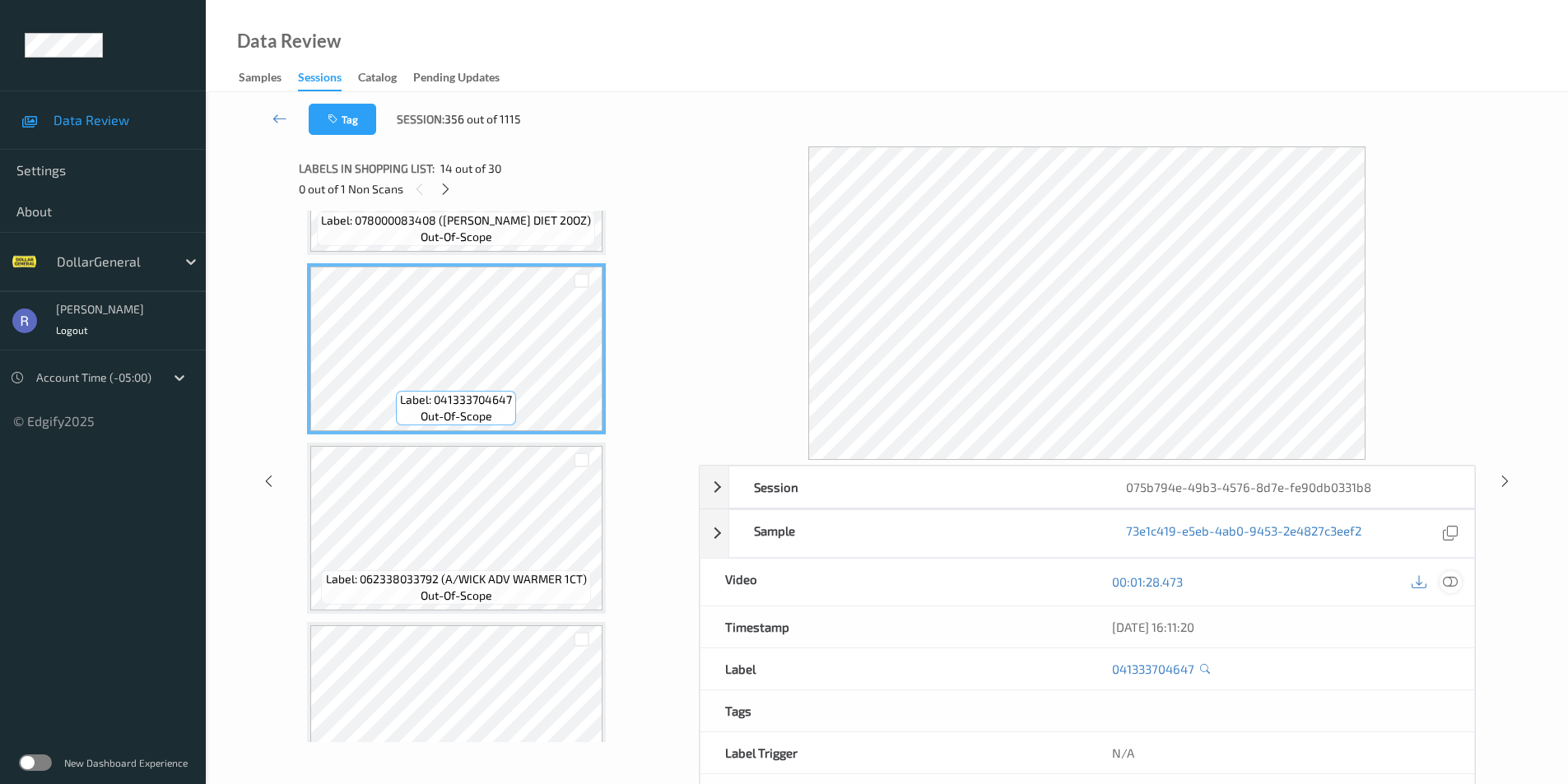
click at [1459, 585] on div at bounding box center [1451, 582] width 22 height 22
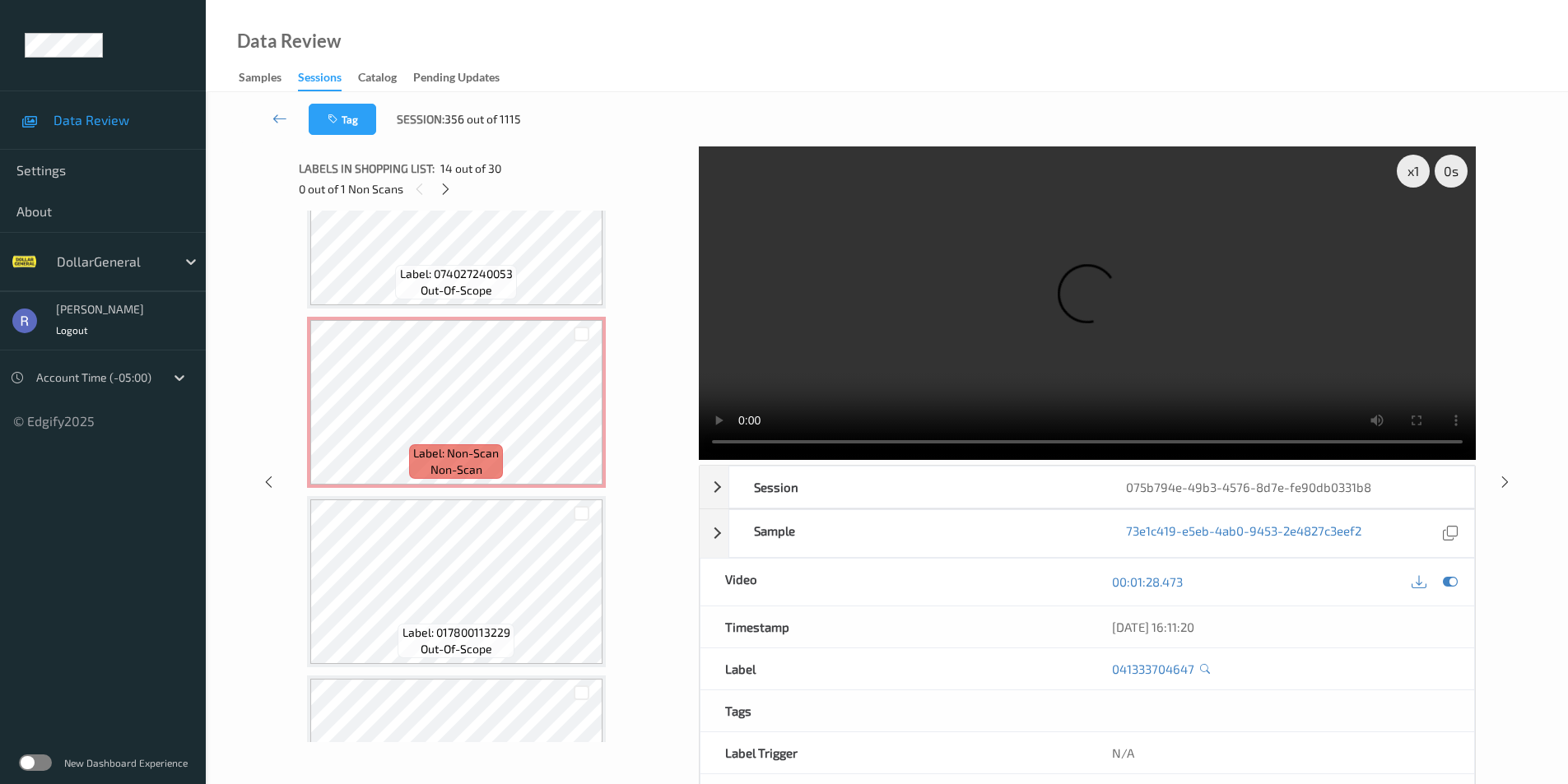
scroll to position [2781, 0]
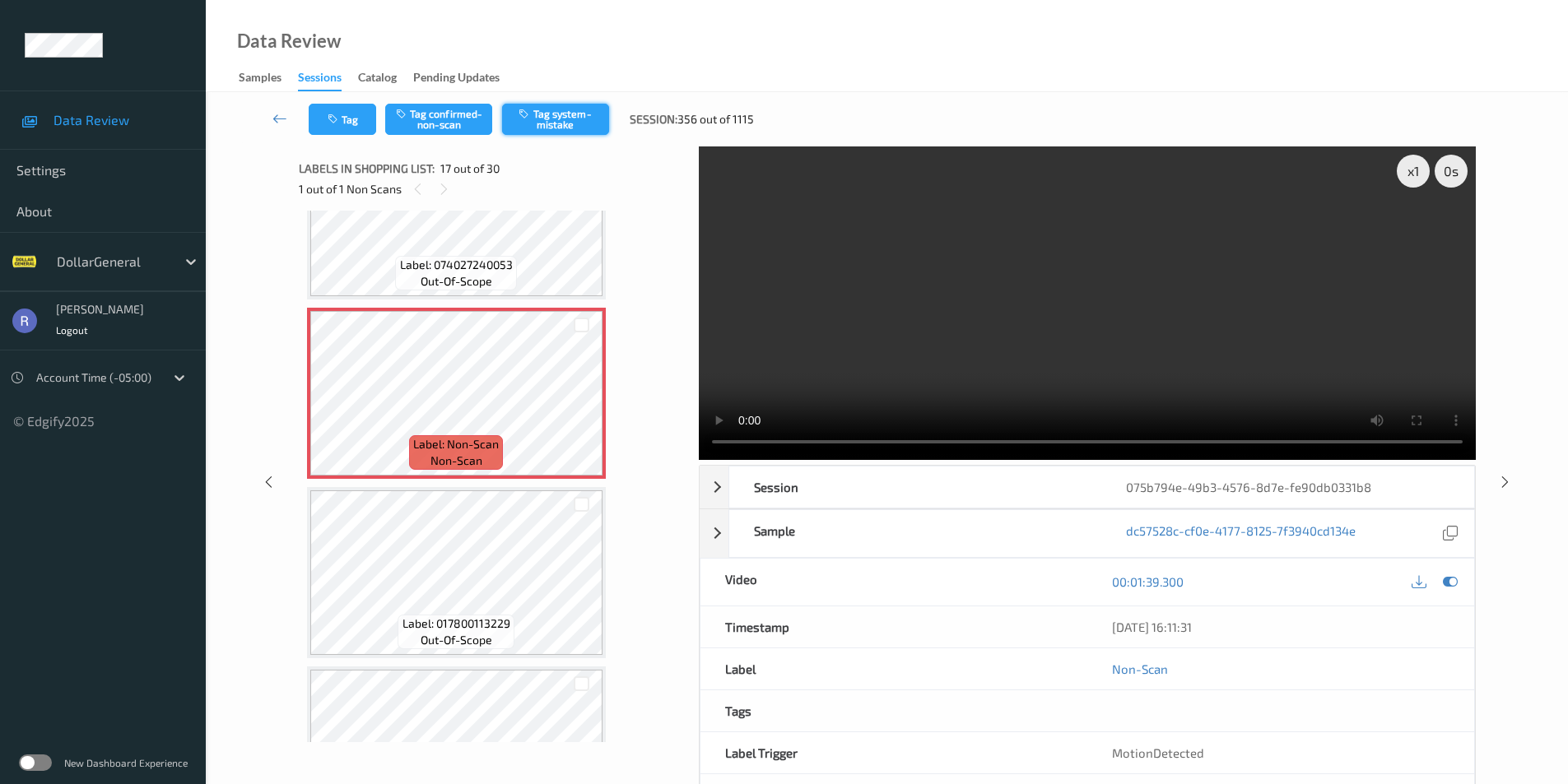
click at [557, 116] on button "Tag system-mistake" at bounding box center [555, 119] width 107 height 31
